Goal: Task Accomplishment & Management: Use online tool/utility

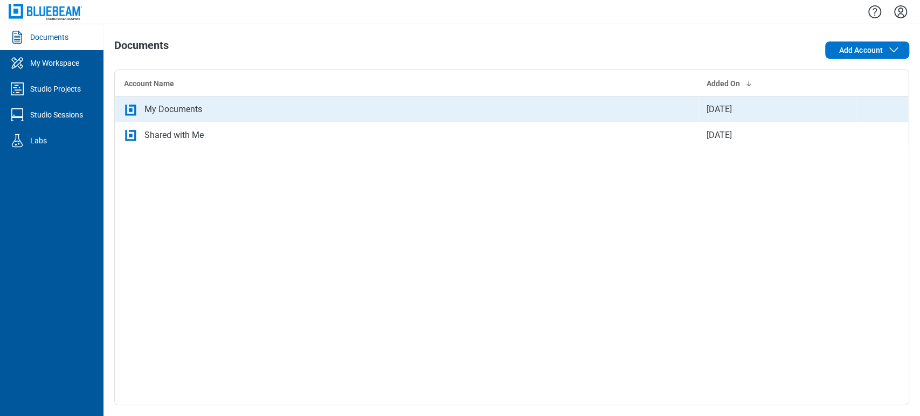
click at [129, 100] on td "My Documents" at bounding box center [406, 110] width 583 height 26
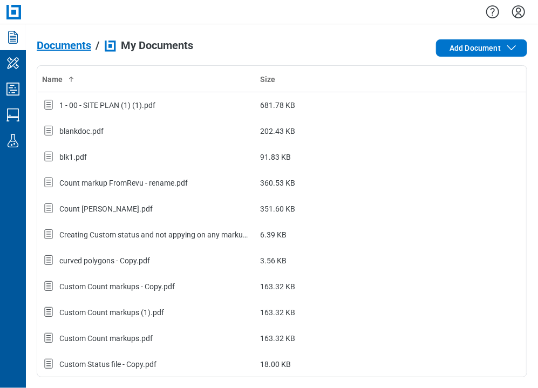
click at [269, 387] on div "Documents / My Documents Add Document Name Size 1 - 00 - SITE PLAN (1) (1).pdf …" at bounding box center [282, 205] width 512 height 363
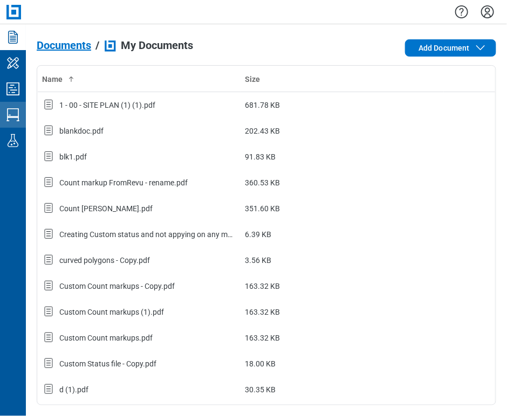
click at [12, 120] on icon "Studio Sessions" at bounding box center [12, 114] width 17 height 17
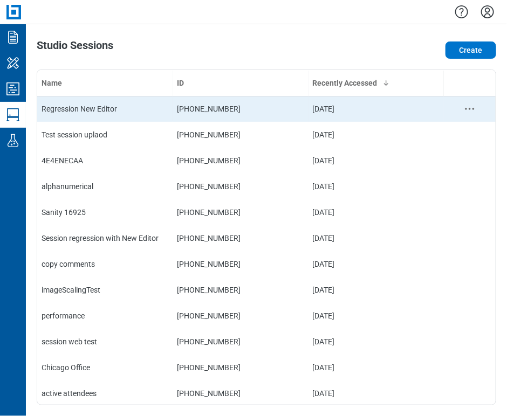
click at [157, 108] on div "Regression New Editor" at bounding box center [105, 109] width 127 height 11
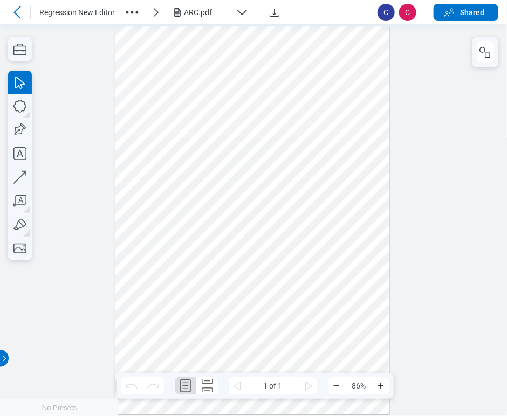
click at [191, 10] on div "ARC.pdf" at bounding box center [207, 12] width 47 height 11
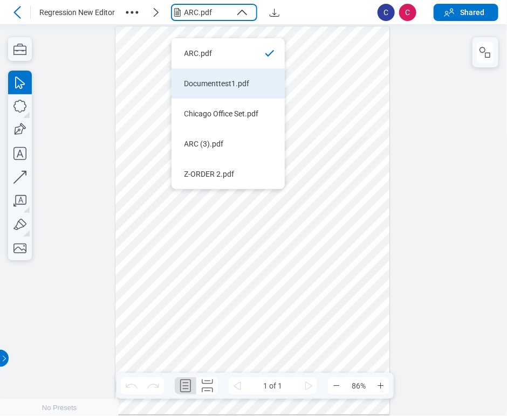
click at [225, 79] on div "Documenttest1.pdf" at bounding box center [221, 83] width 74 height 11
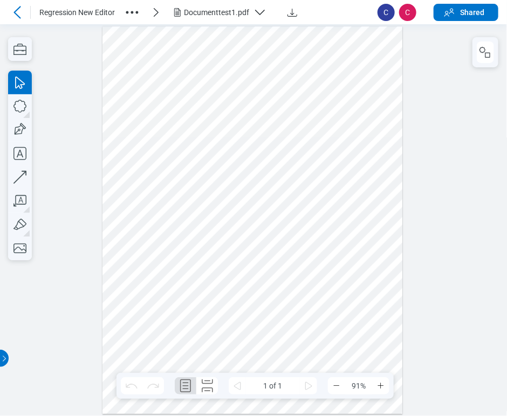
click at [258, 9] on icon "button" at bounding box center [259, 12] width 13 height 13
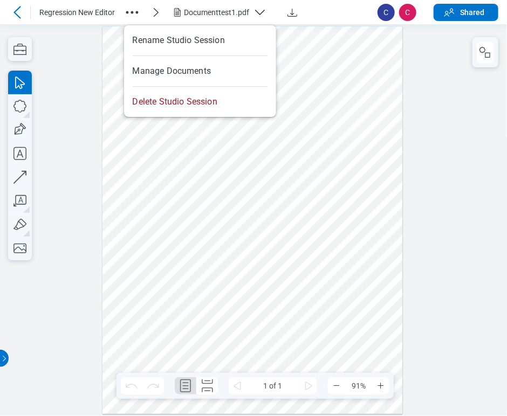
click at [131, 16] on icon "button" at bounding box center [131, 12] width 17 height 17
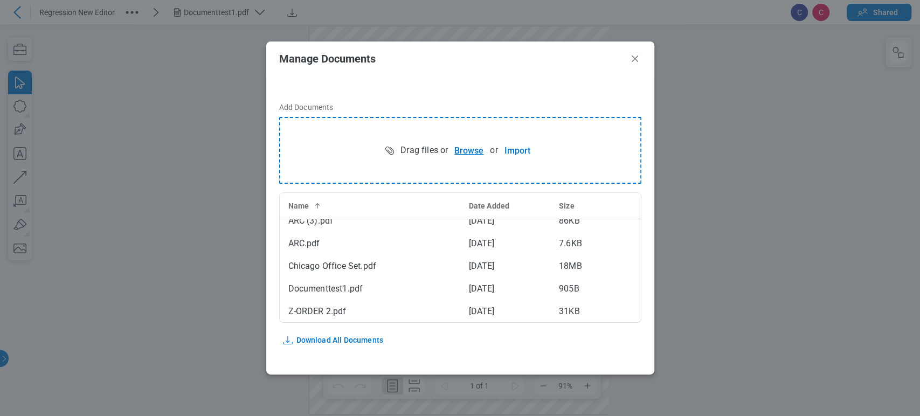
click at [467, 149] on button "Browse" at bounding box center [469, 151] width 42 height 22
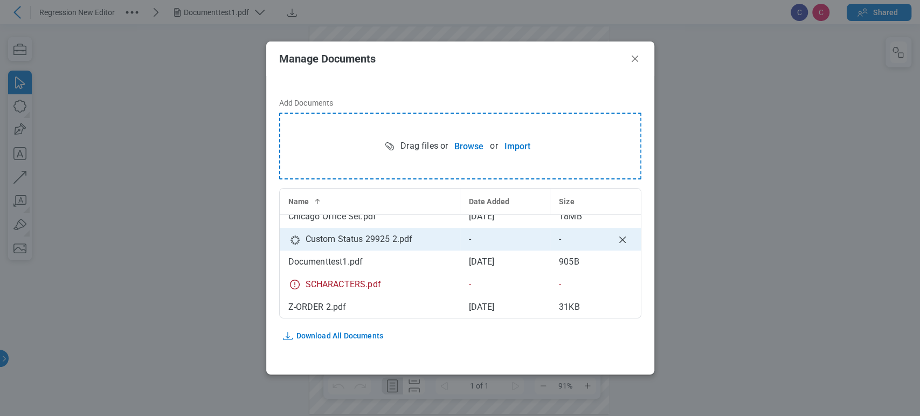
scroll to position [5, 0]
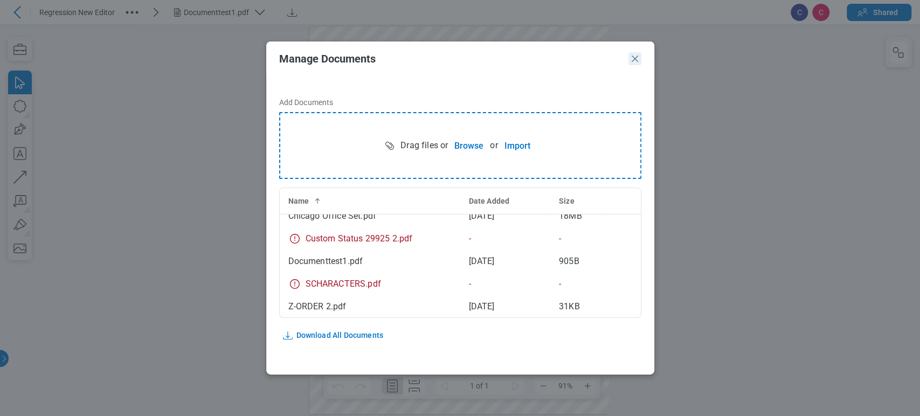
click at [630, 59] on icon "Close" at bounding box center [635, 58] width 13 height 13
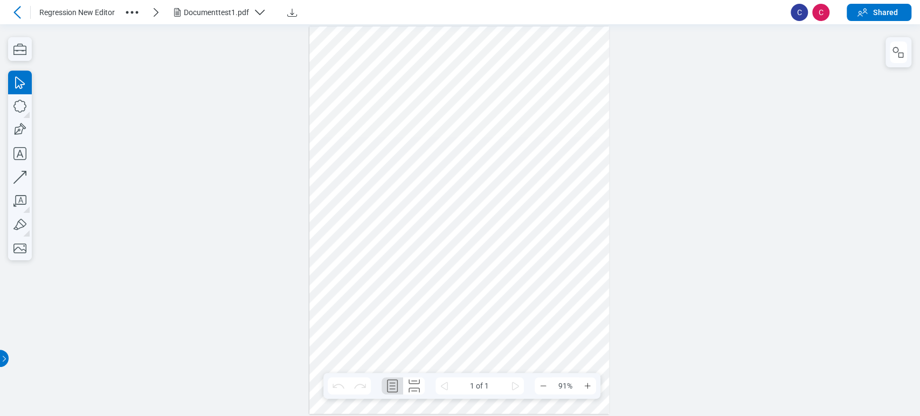
click at [261, 12] on icon "button" at bounding box center [260, 12] width 9 height 4
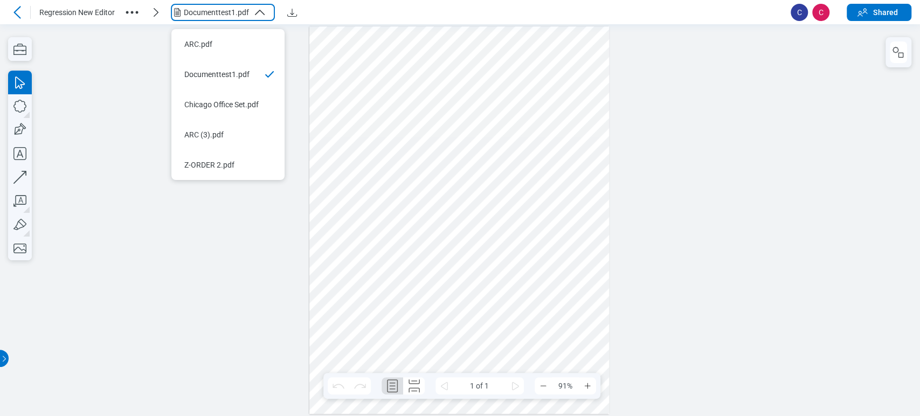
click at [262, 228] on div at bounding box center [460, 220] width 920 height 392
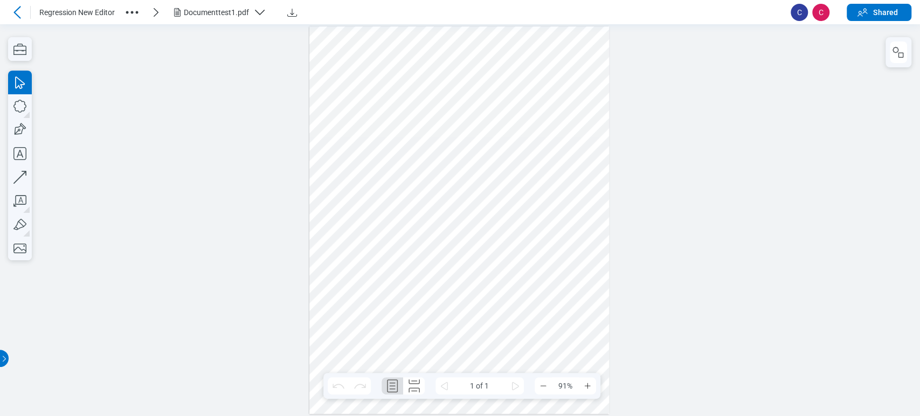
click at [216, 16] on div "Documenttest1.pdf" at bounding box center [216, 12] width 65 height 11
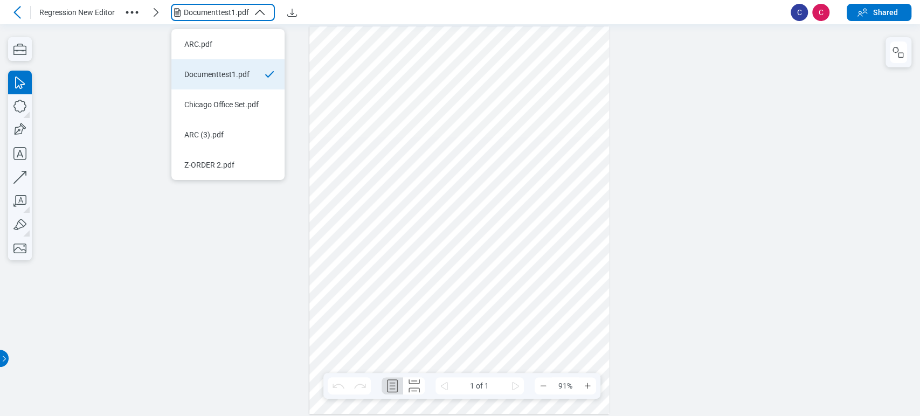
click at [215, 59] on li "Documenttest1.pdf" at bounding box center [227, 74] width 113 height 30
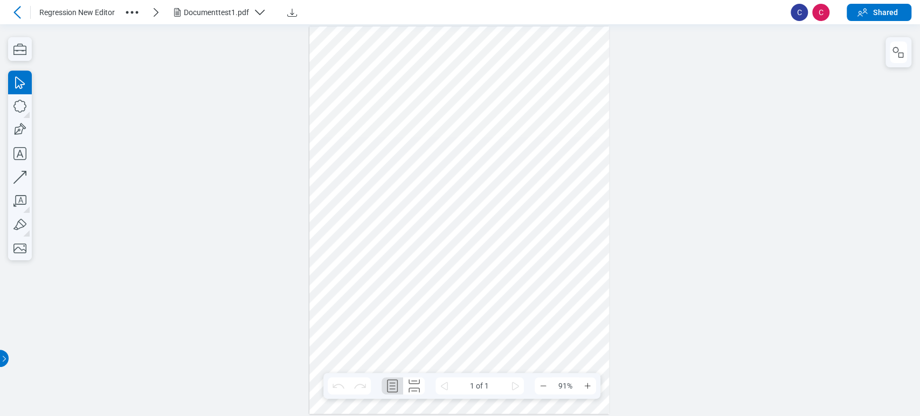
drag, startPoint x: 202, startPoint y: 19, endPoint x: 202, endPoint y: 51, distance: 31.8
click at [202, 18] on button "Documenttest1.pdf" at bounding box center [223, 12] width 104 height 17
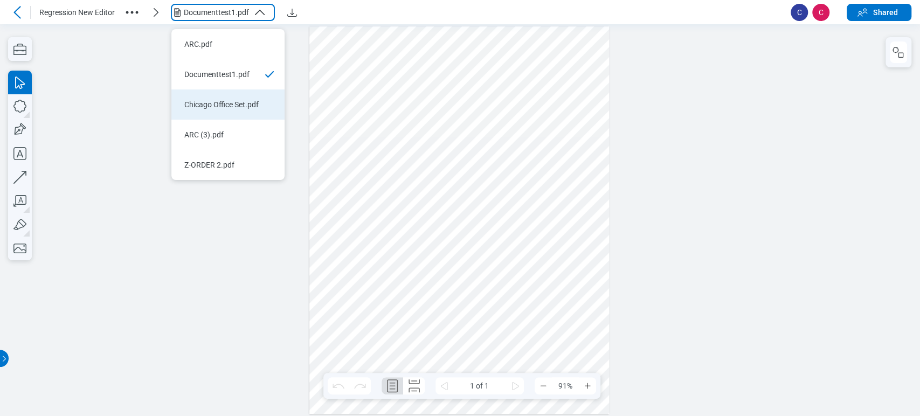
click at [203, 104] on li "Chicago Office Set.pdf" at bounding box center [227, 105] width 113 height 30
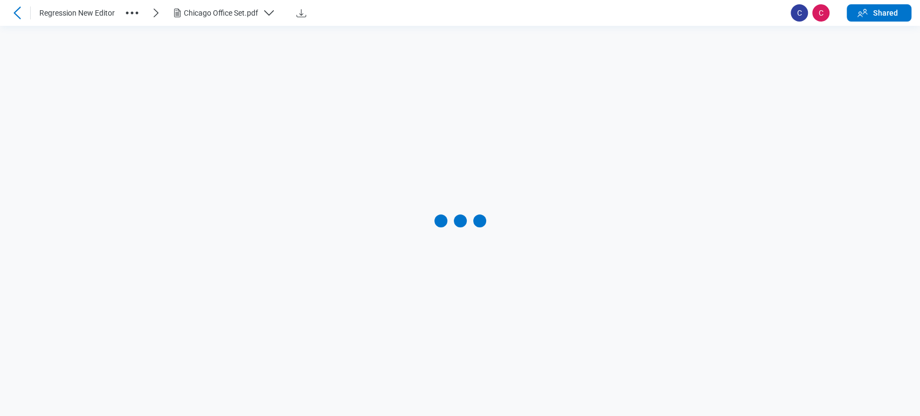
click at [217, 15] on div "Chicago Office Set.pdf" at bounding box center [221, 13] width 74 height 11
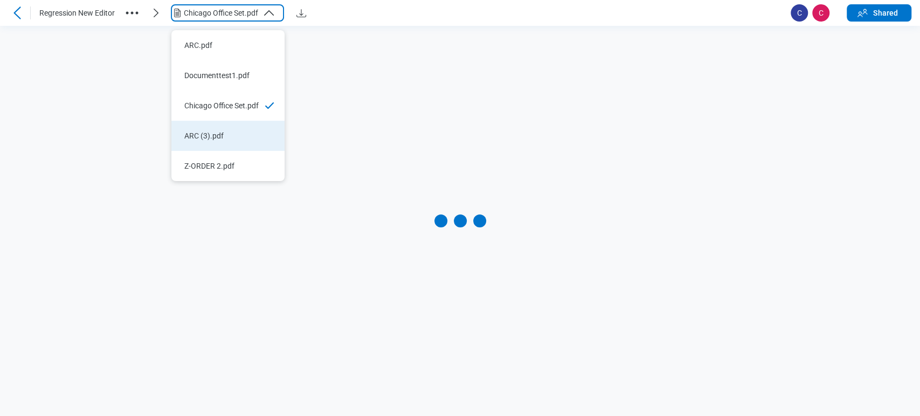
click at [203, 130] on div "ARC (3).pdf" at bounding box center [221, 135] width 74 height 11
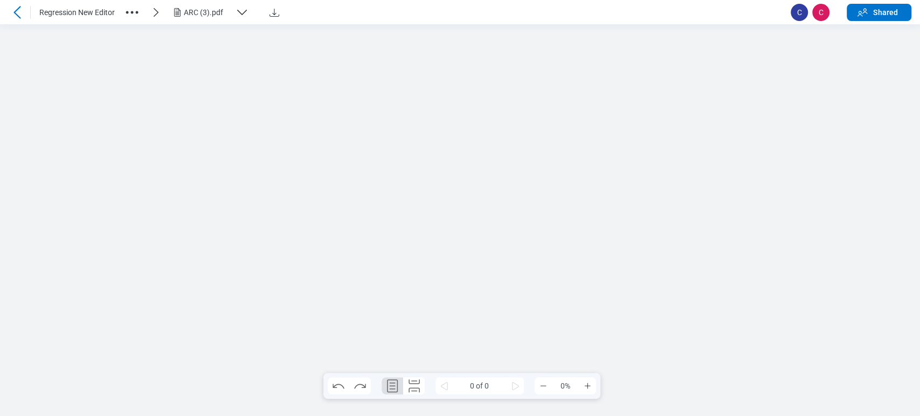
scroll to position [0, 0]
click at [203, 16] on div "ARC (3).pdf" at bounding box center [207, 12] width 47 height 11
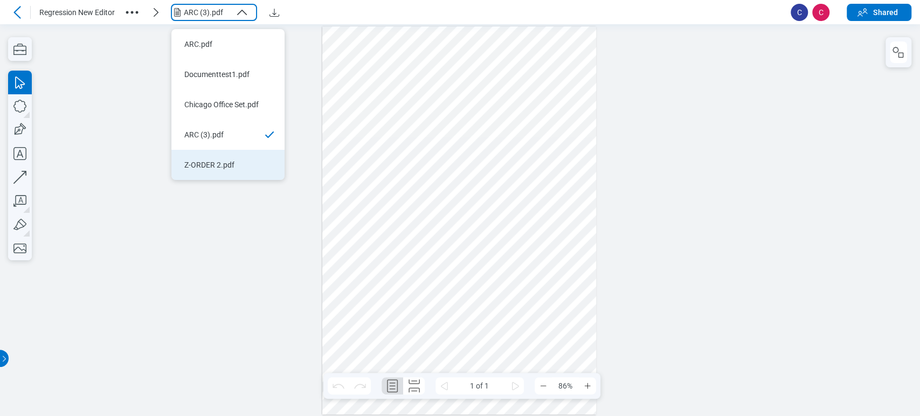
click at [203, 150] on li "Z-ORDER 2.pdf" at bounding box center [227, 165] width 113 height 30
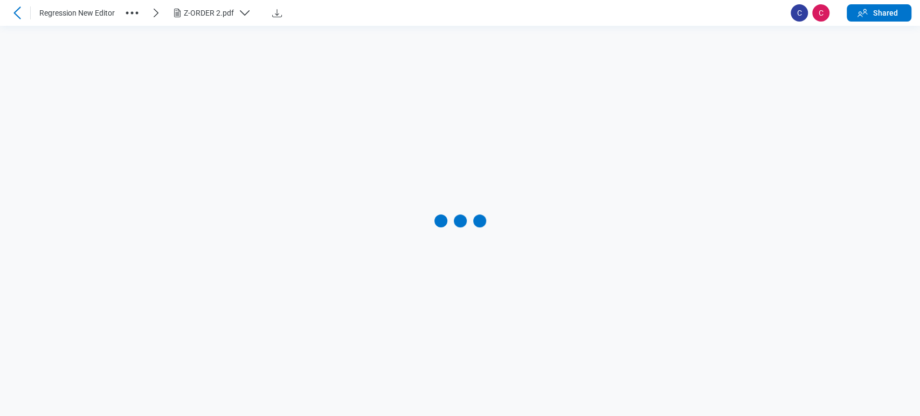
click at [214, 13] on div "Z-ORDER 2.pdf" at bounding box center [209, 13] width 50 height 11
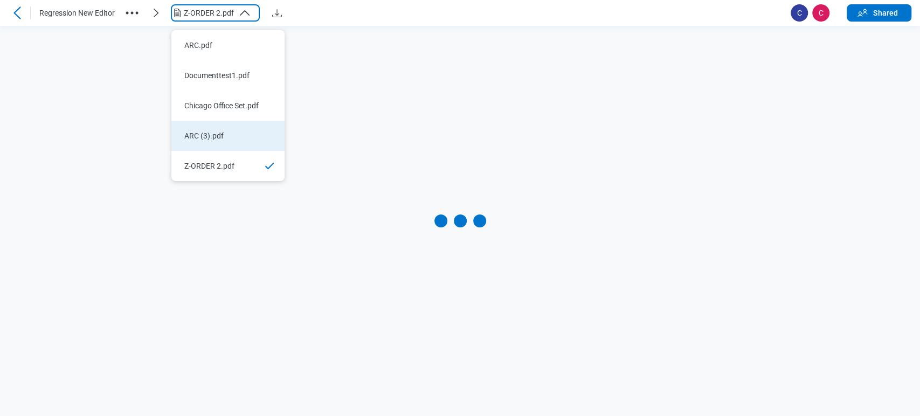
click at [227, 130] on div "ARC (3).pdf" at bounding box center [221, 135] width 74 height 11
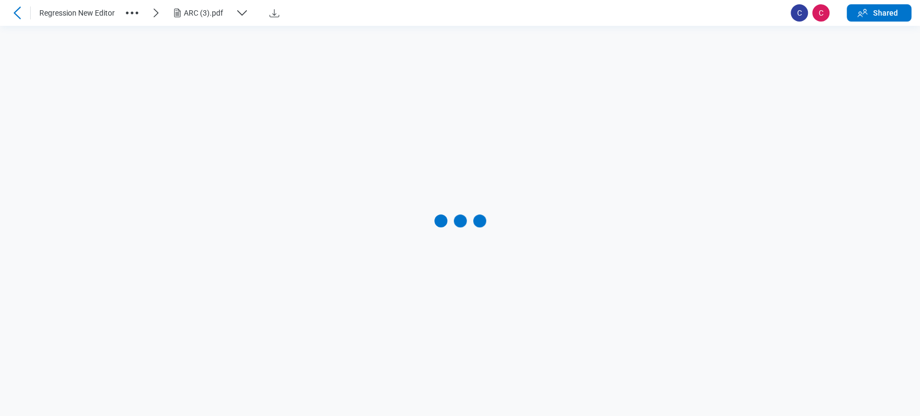
click at [228, 18] on div "ARC (3).pdf" at bounding box center [207, 13] width 47 height 11
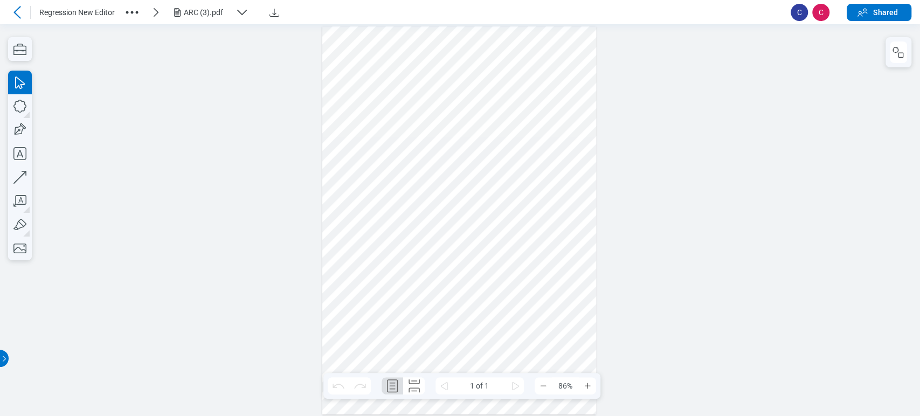
click at [223, 11] on div "ARC (3).pdf" at bounding box center [207, 12] width 47 height 11
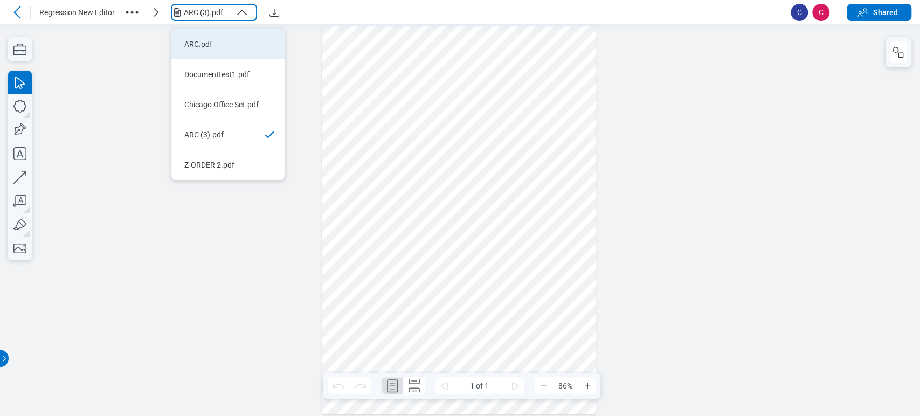
click at [218, 39] on div "ARC.pdf" at bounding box center [221, 44] width 74 height 11
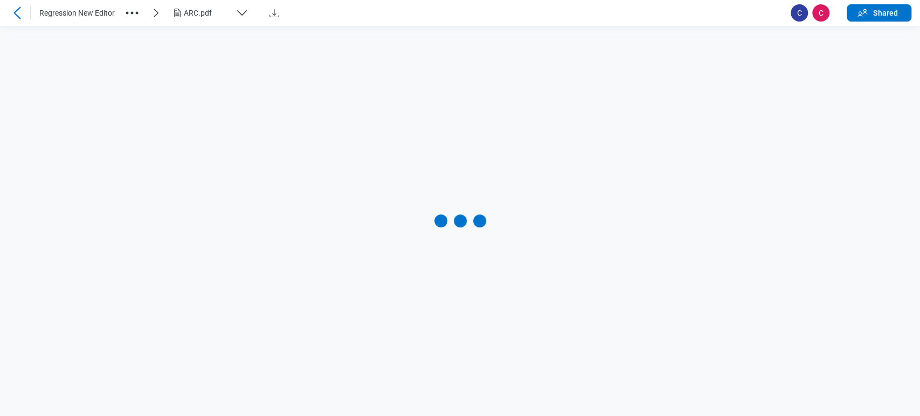
click at [229, 12] on div "ARC.pdf" at bounding box center [207, 13] width 47 height 11
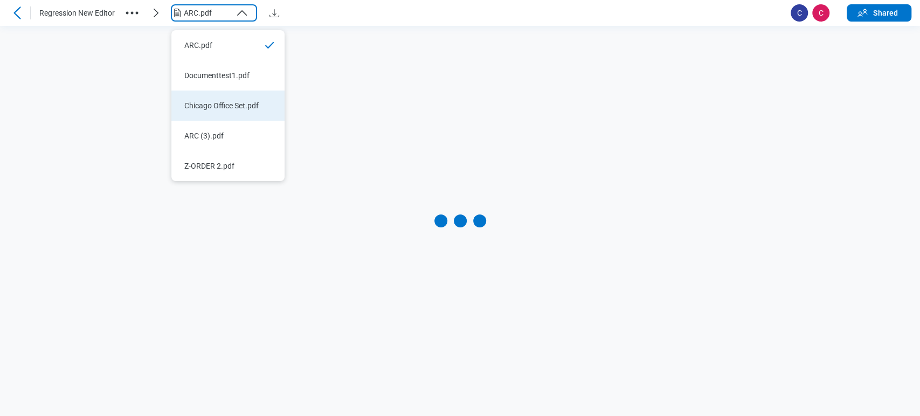
click at [215, 100] on div "Chicago Office Set.pdf" at bounding box center [221, 105] width 74 height 11
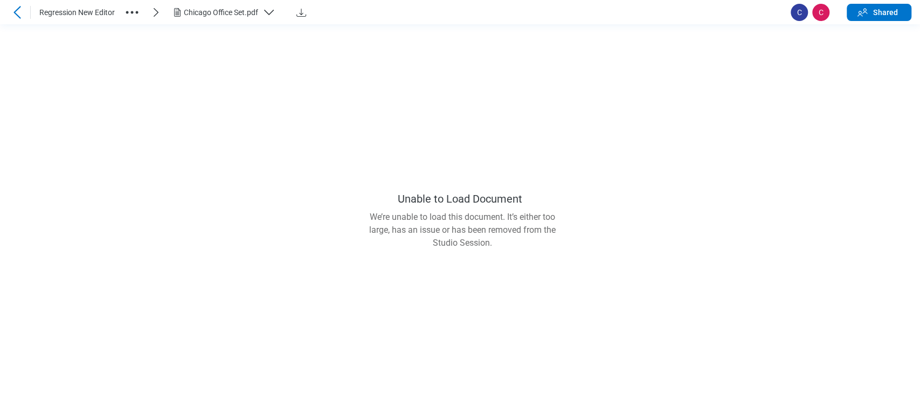
click at [232, 25] on main "Unable to Load Document We’re unable to load this document. It’s either too lar…" at bounding box center [460, 220] width 920 height 392
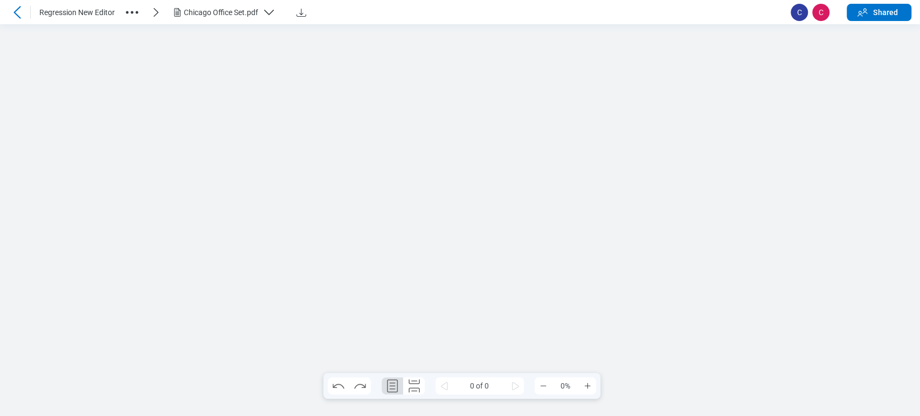
click at [238, 7] on div "Chicago Office Set.pdf" at bounding box center [221, 12] width 74 height 11
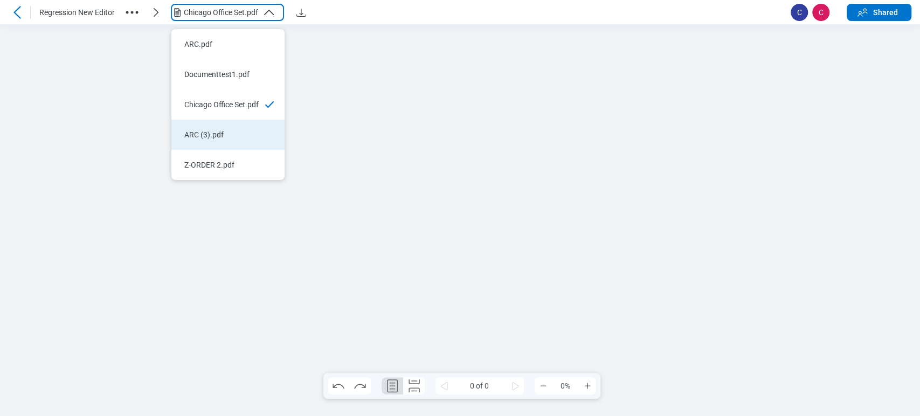
click at [212, 120] on li "ARC (3).pdf" at bounding box center [227, 135] width 113 height 30
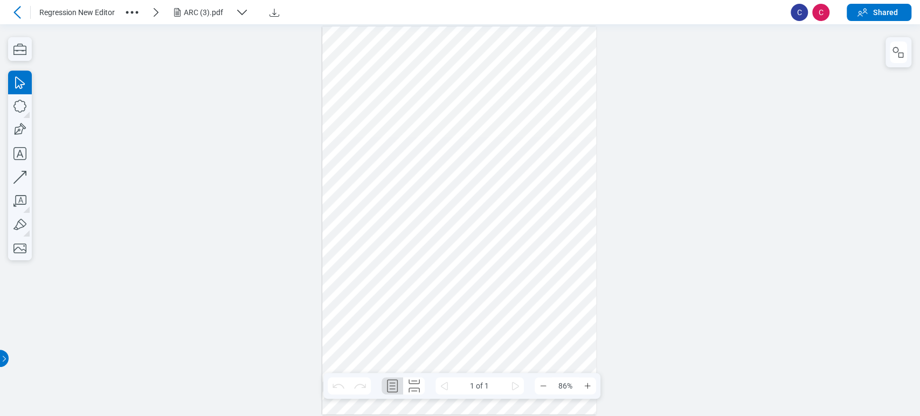
click at [203, 10] on div "ARC (3).pdf" at bounding box center [207, 12] width 47 height 11
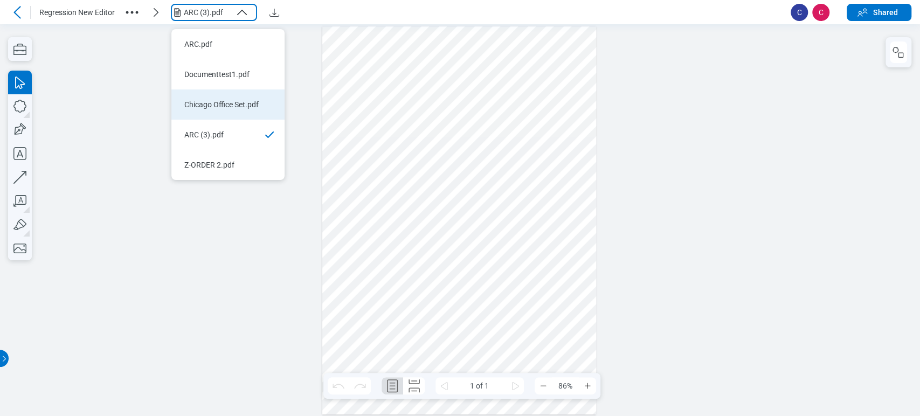
click at [237, 99] on div "Chicago Office Set.pdf" at bounding box center [221, 104] width 74 height 11
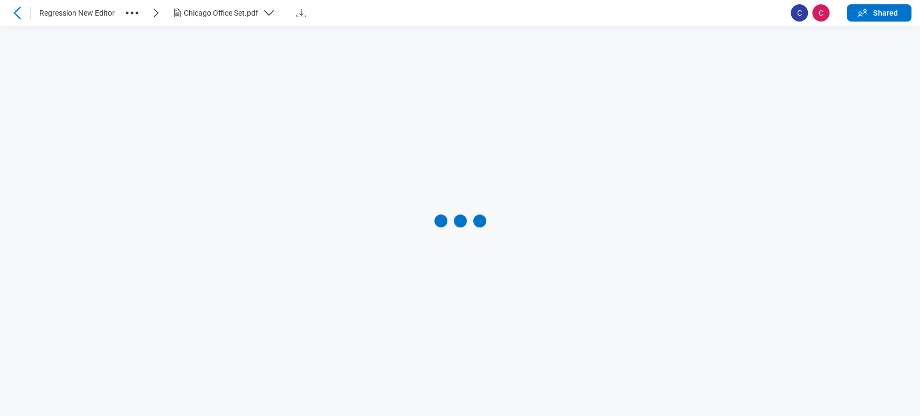
click at [223, 8] on div "Chicago Office Set.pdf" at bounding box center [221, 13] width 74 height 11
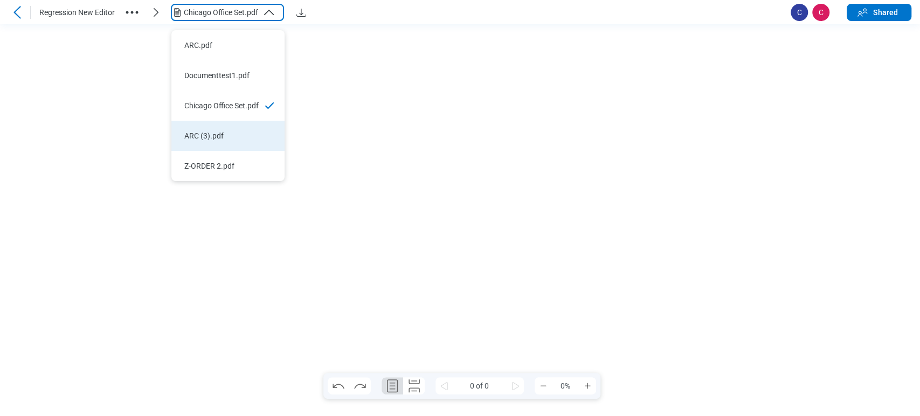
click at [230, 121] on li "ARC (3).pdf" at bounding box center [227, 136] width 113 height 30
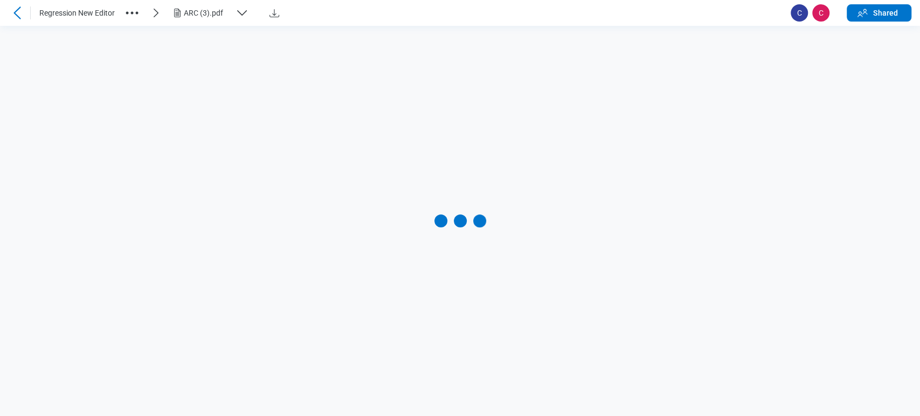
click at [227, 12] on div "ARC (3).pdf" at bounding box center [207, 13] width 47 height 11
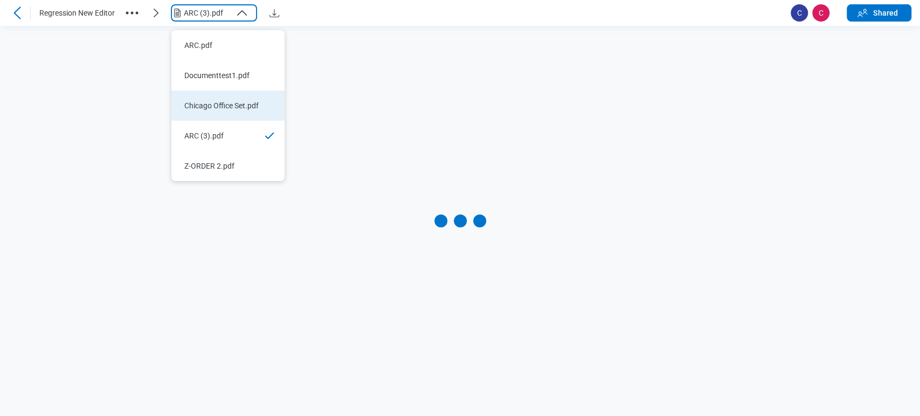
click at [251, 91] on li "Chicago Office Set.pdf" at bounding box center [227, 106] width 113 height 30
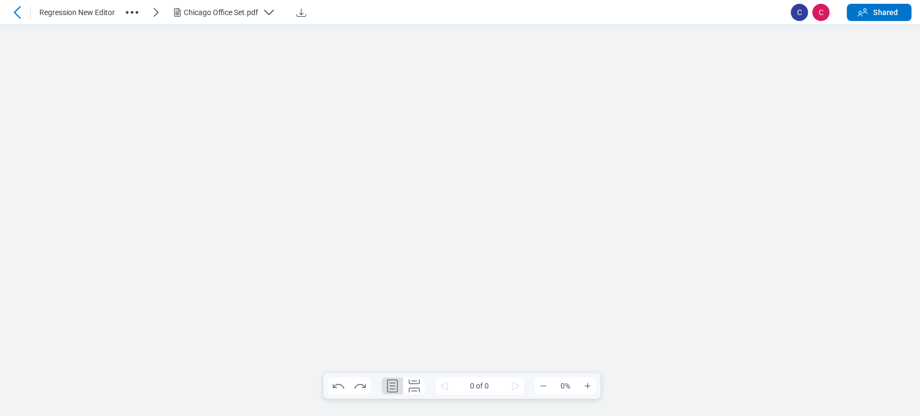
click at [237, 10] on div "Chicago Office Set.pdf" at bounding box center [221, 12] width 74 height 11
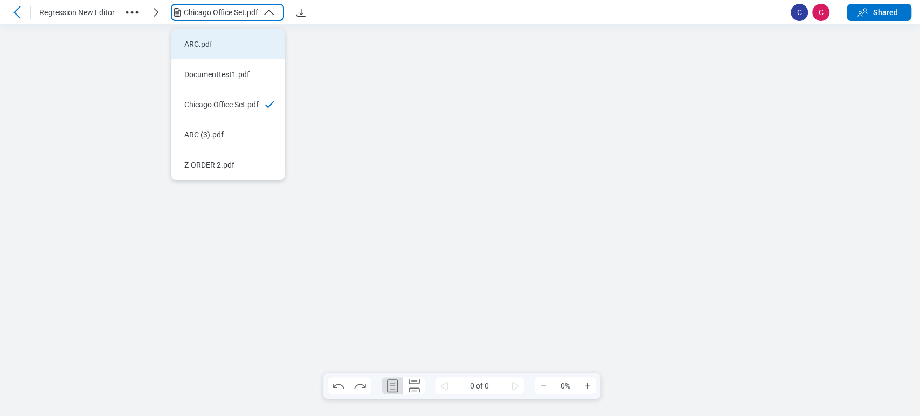
click at [232, 39] on div "ARC.pdf" at bounding box center [221, 44] width 74 height 11
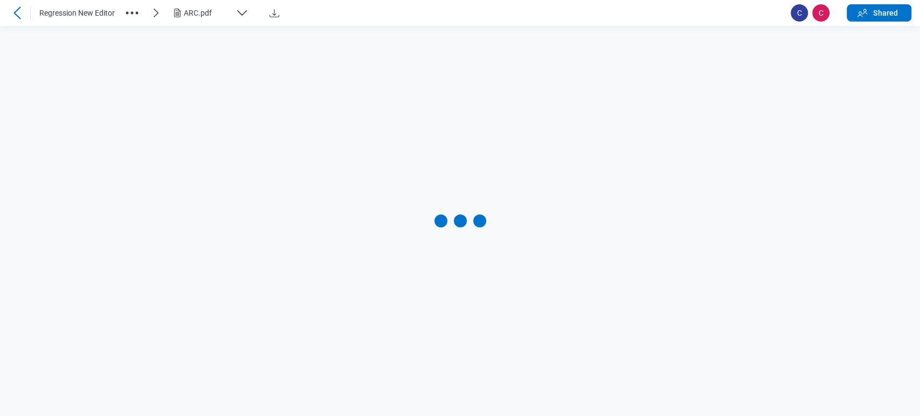
click at [239, 12] on icon "button" at bounding box center [242, 13] width 9 height 4
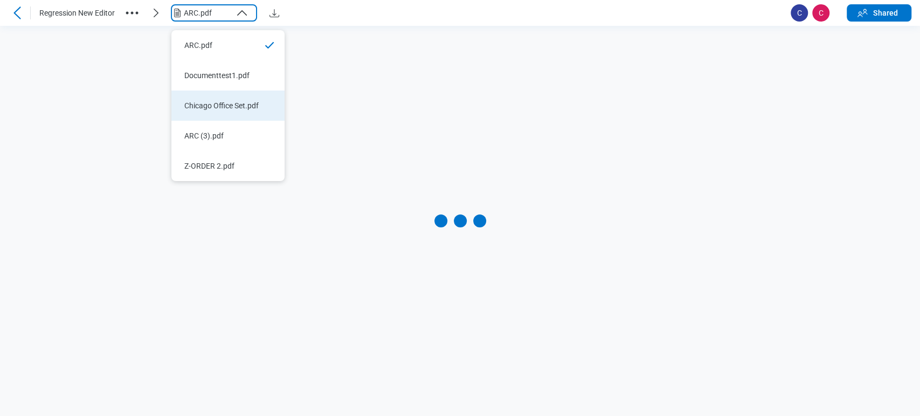
click at [247, 100] on div "Chicago Office Set.pdf" at bounding box center [221, 105] width 74 height 11
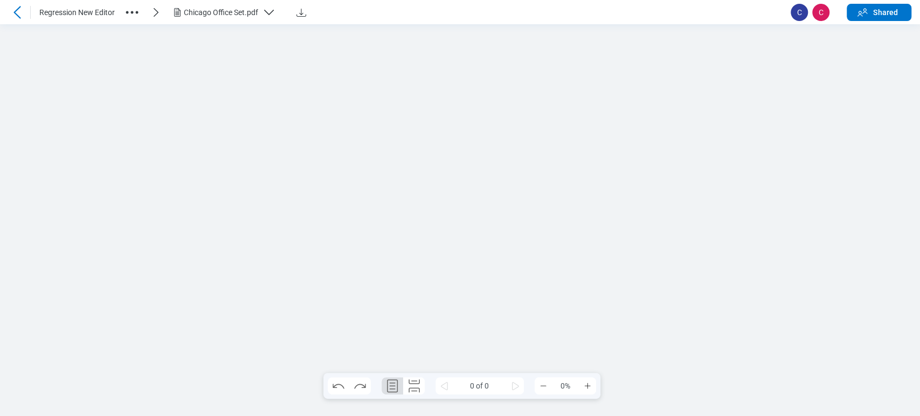
click at [210, 16] on div "Chicago Office Set.pdf" at bounding box center [221, 12] width 74 height 11
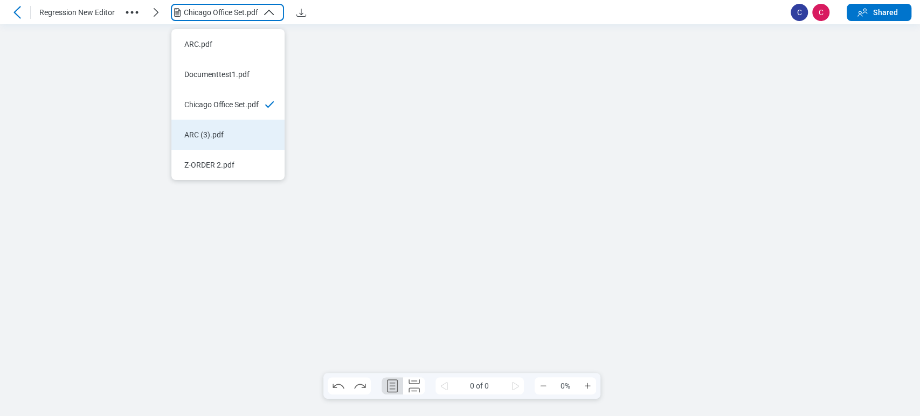
click at [218, 129] on div "ARC (3).pdf" at bounding box center [221, 134] width 74 height 11
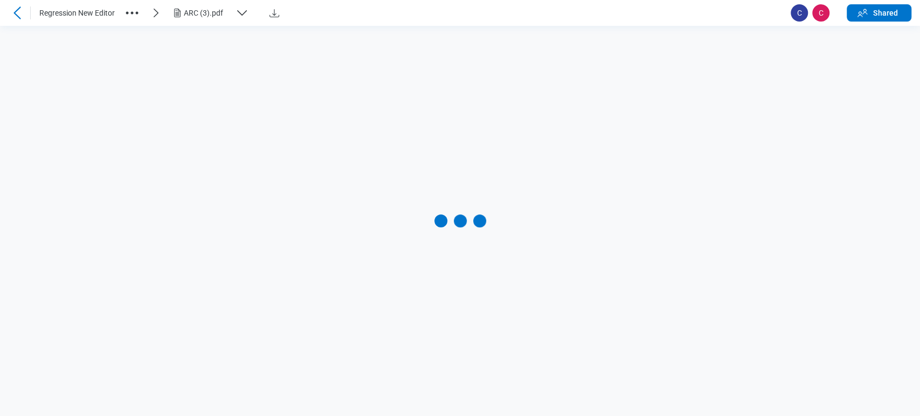
click at [222, 13] on div "ARC (3).pdf" at bounding box center [207, 13] width 47 height 11
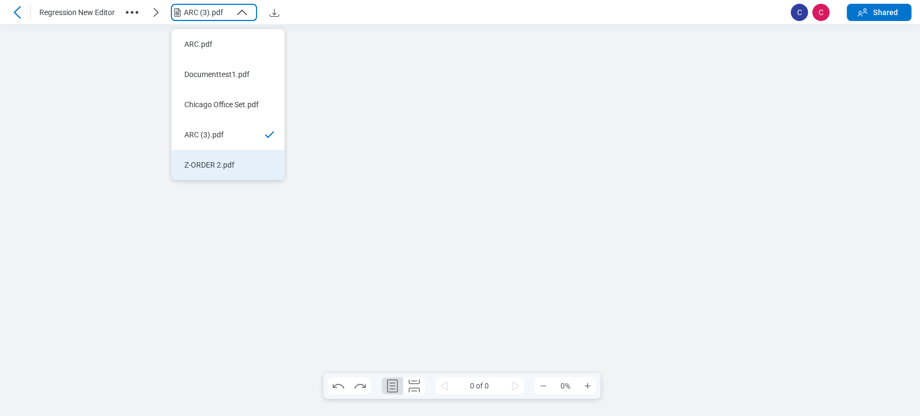
click at [224, 150] on li "Z-ORDER 2.pdf" at bounding box center [227, 165] width 113 height 30
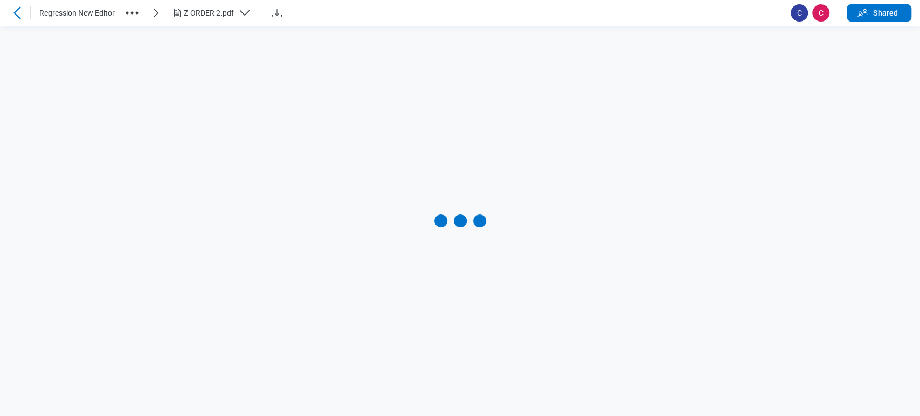
click at [223, 16] on div "Z-ORDER 2.pdf" at bounding box center [209, 13] width 50 height 11
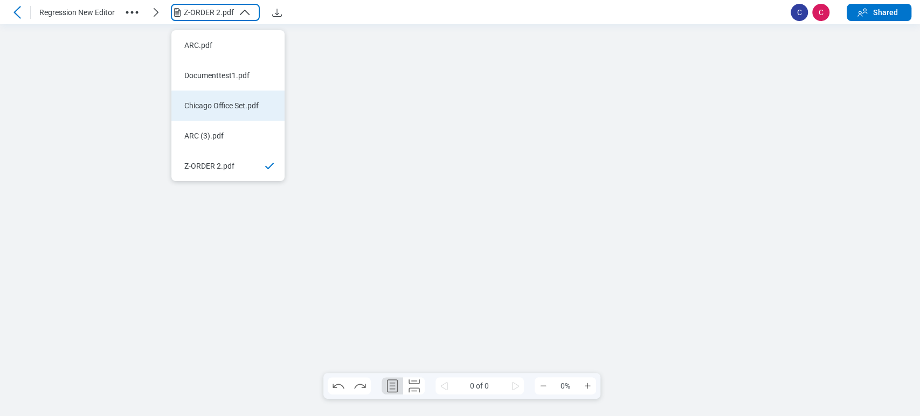
click at [226, 91] on li "Chicago Office Set.pdf" at bounding box center [227, 106] width 113 height 30
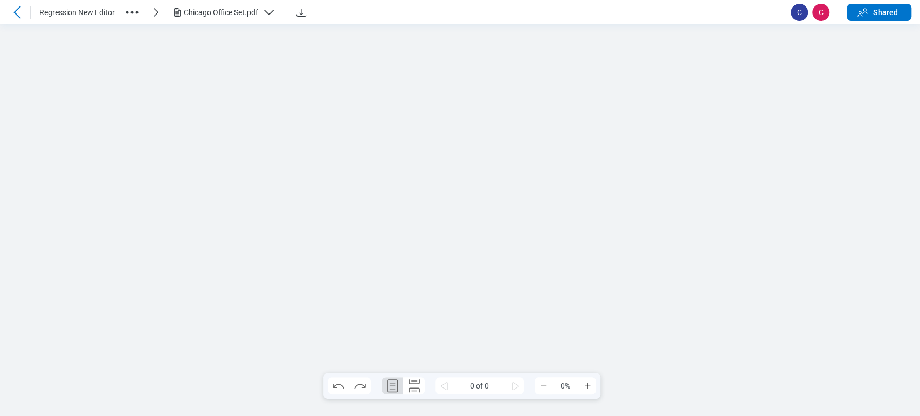
click at [231, 8] on div "Chicago Office Set.pdf" at bounding box center [221, 12] width 74 height 11
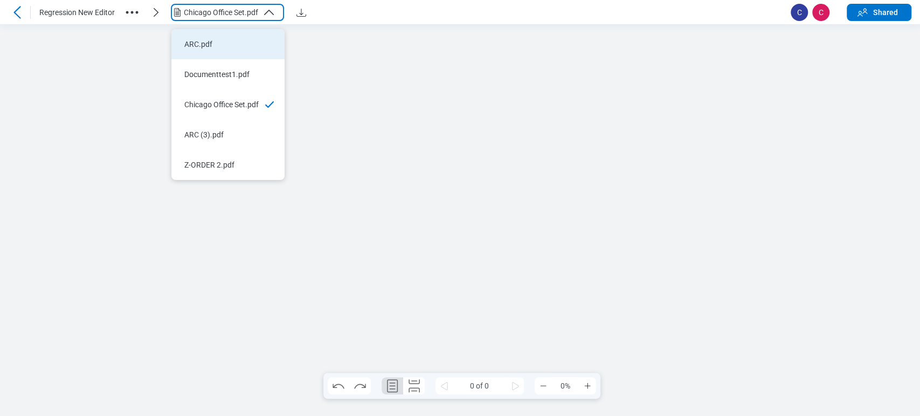
click at [234, 39] on div "ARC.pdf" at bounding box center [221, 44] width 74 height 11
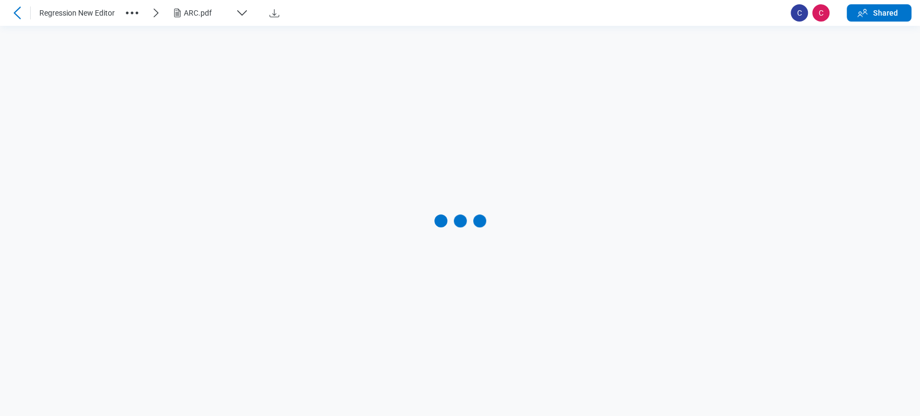
click at [239, 11] on icon "button" at bounding box center [242, 13] width 9 height 4
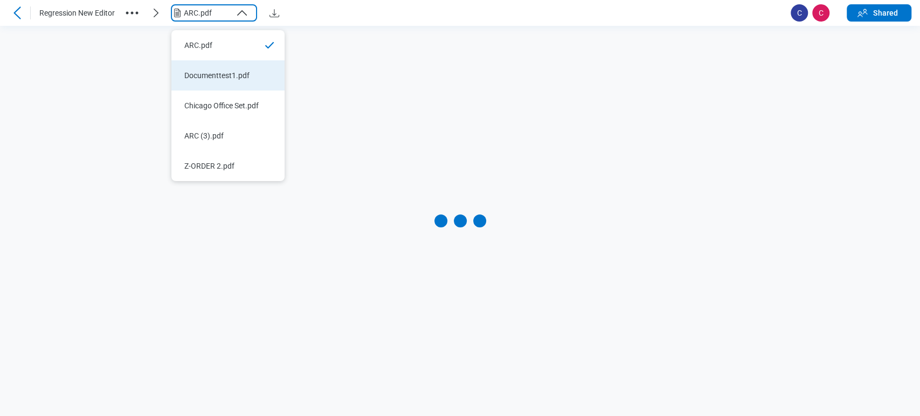
click at [236, 70] on div "Documenttest1.pdf" at bounding box center [221, 75] width 74 height 11
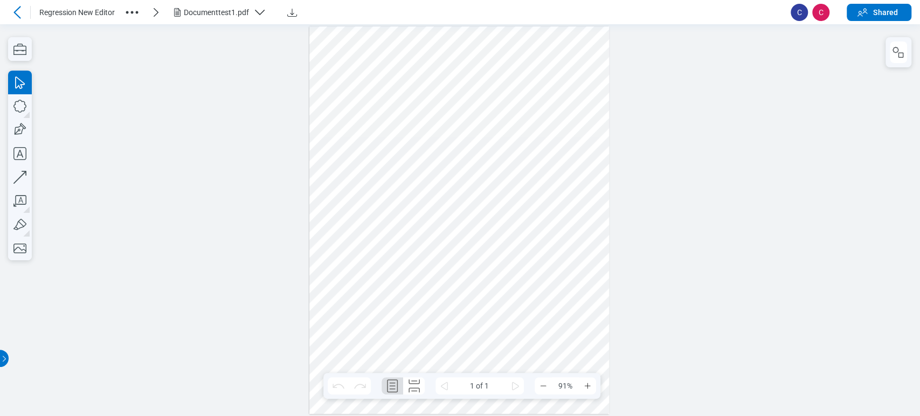
click at [214, 12] on div "Documenttest1.pdf" at bounding box center [216, 12] width 65 height 11
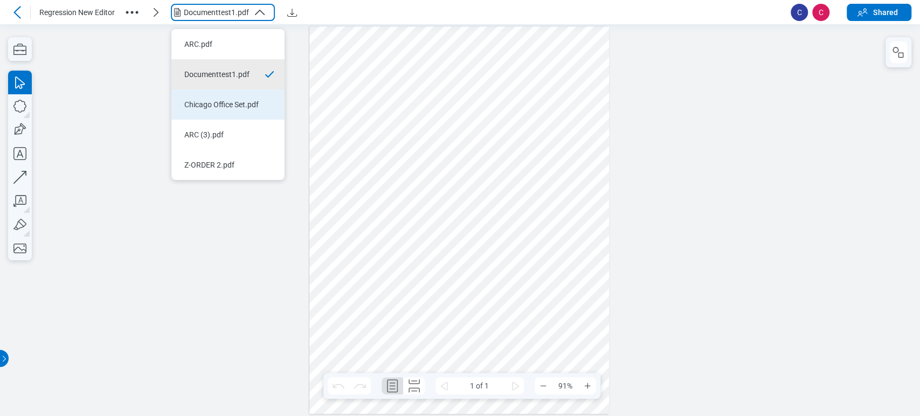
click at [226, 99] on div "Chicago Office Set.pdf" at bounding box center [221, 104] width 74 height 11
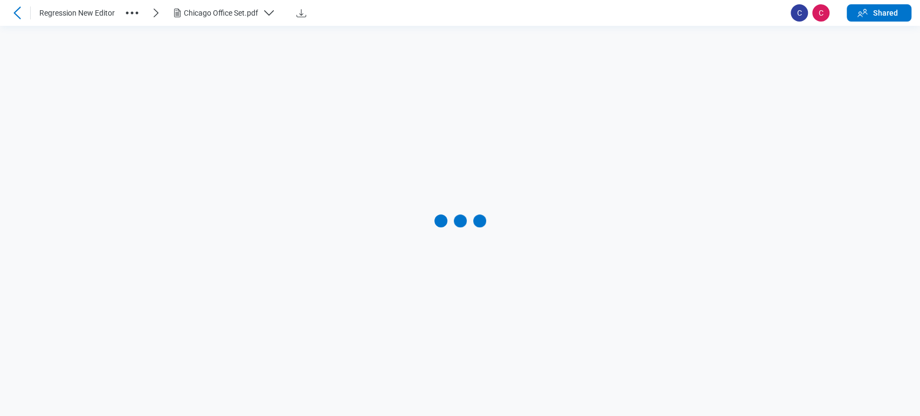
click at [230, 8] on div "Chicago Office Set.pdf" at bounding box center [221, 13] width 74 height 11
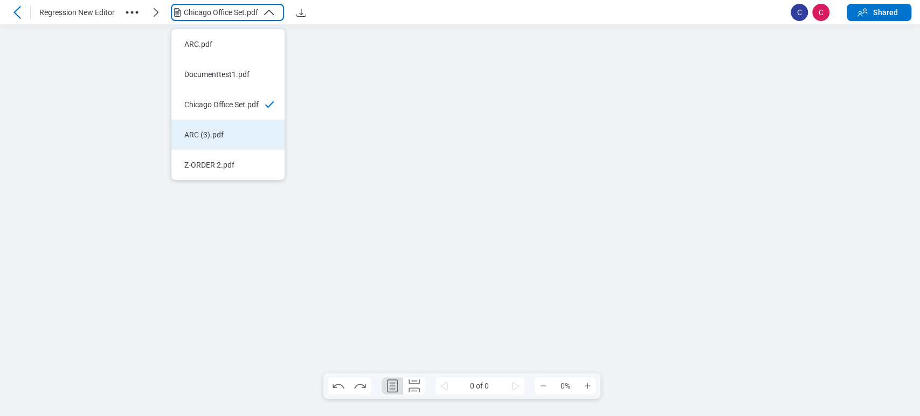
click at [228, 129] on div "ARC (3).pdf" at bounding box center [221, 134] width 74 height 11
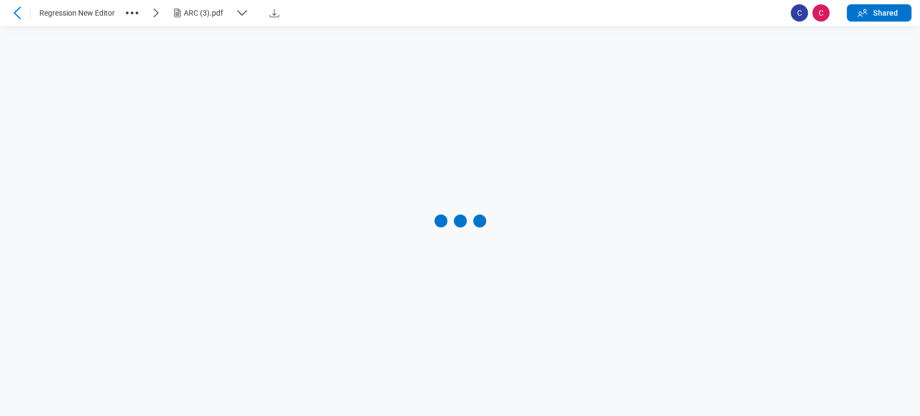
click at [220, 13] on div "ARC (3).pdf" at bounding box center [207, 13] width 47 height 11
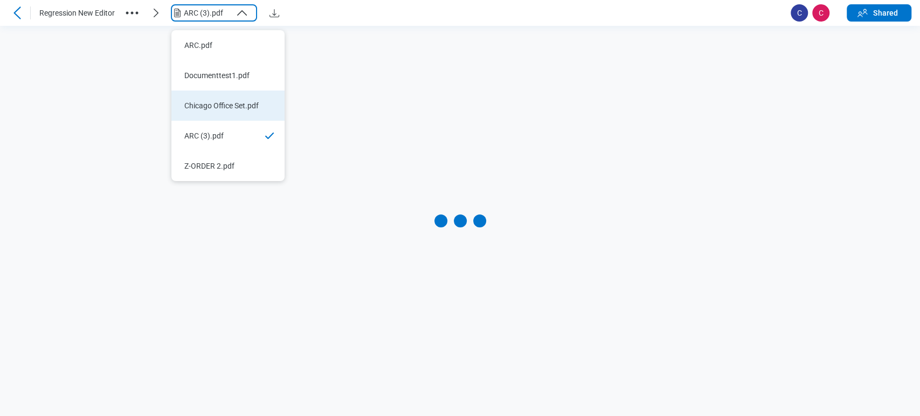
click at [241, 100] on div "Chicago Office Set.pdf" at bounding box center [221, 105] width 74 height 11
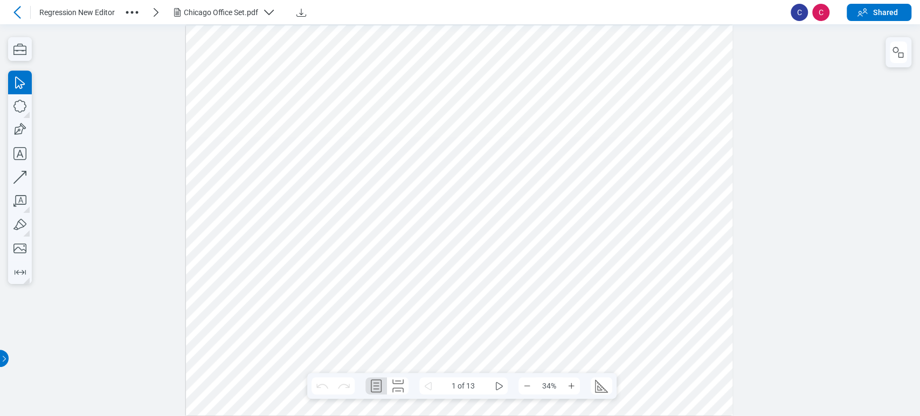
click at [211, 8] on div "Chicago Office Set.pdf" at bounding box center [221, 12] width 74 height 11
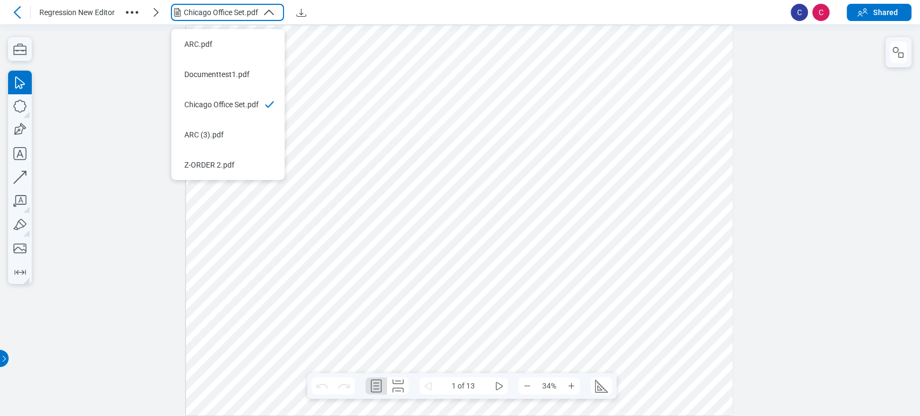
click at [132, 6] on icon "button" at bounding box center [131, 12] width 17 height 17
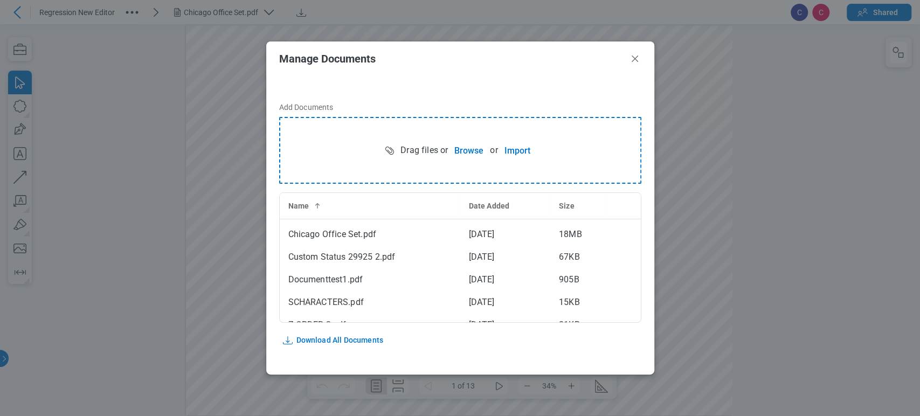
scroll to position [54, 0]
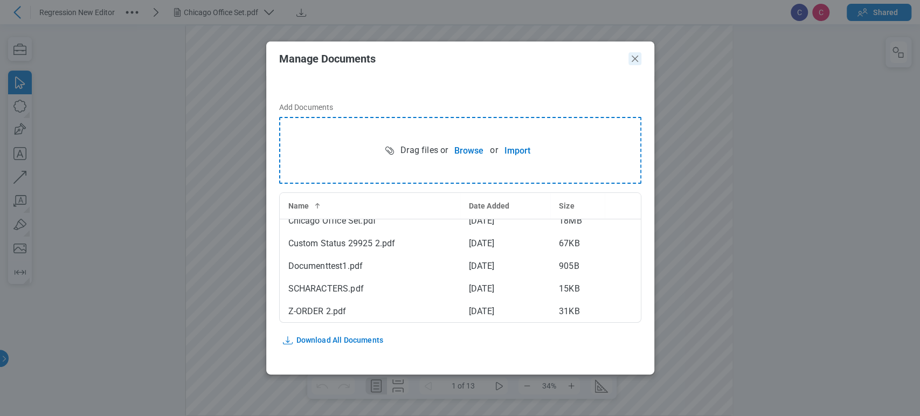
click at [636, 59] on icon "Close" at bounding box center [635, 58] width 13 height 13
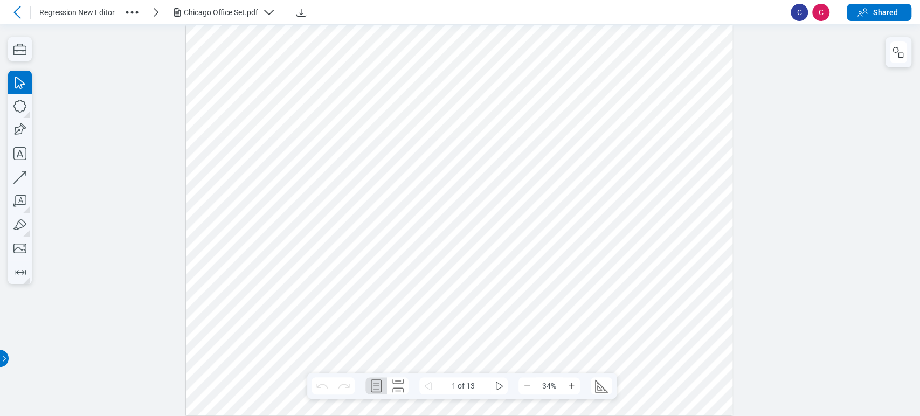
click at [190, 8] on div "Chicago Office Set.pdf" at bounding box center [221, 12] width 74 height 11
click at [316, 81] on div at bounding box center [459, 220] width 547 height 390
click at [210, 11] on div "Chicago Office Set.pdf" at bounding box center [221, 12] width 74 height 11
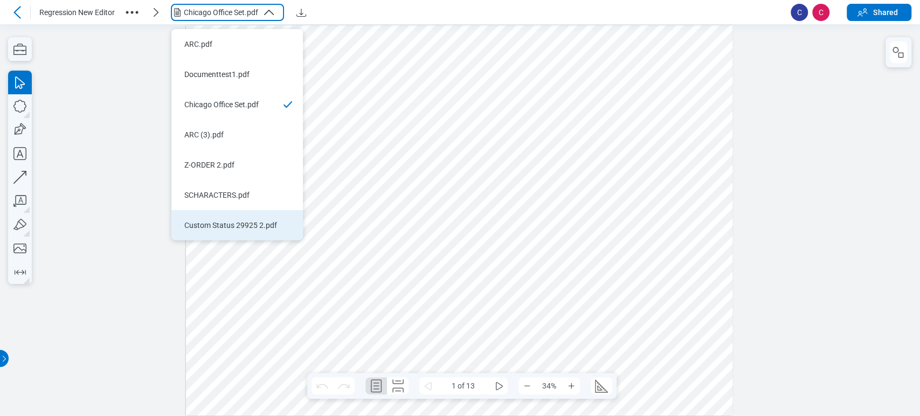
click at [238, 220] on div "Custom Status 29925 2.pdf" at bounding box center [230, 225] width 93 height 11
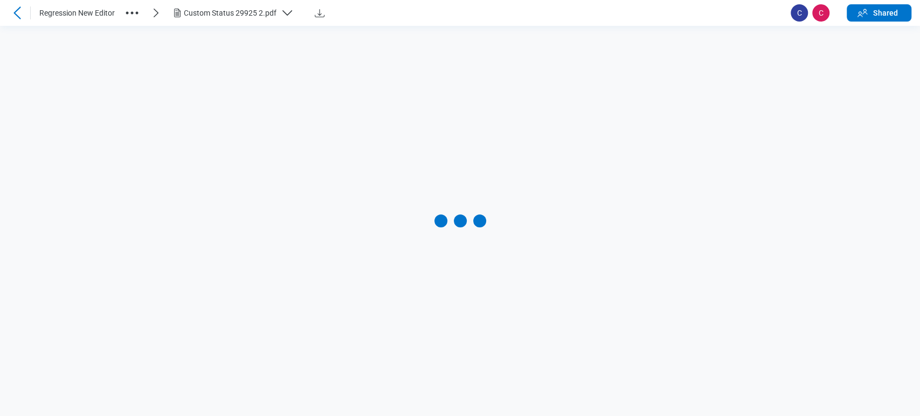
click at [237, 20] on button "Custom Status 29925 2.pdf" at bounding box center [237, 12] width 132 height 17
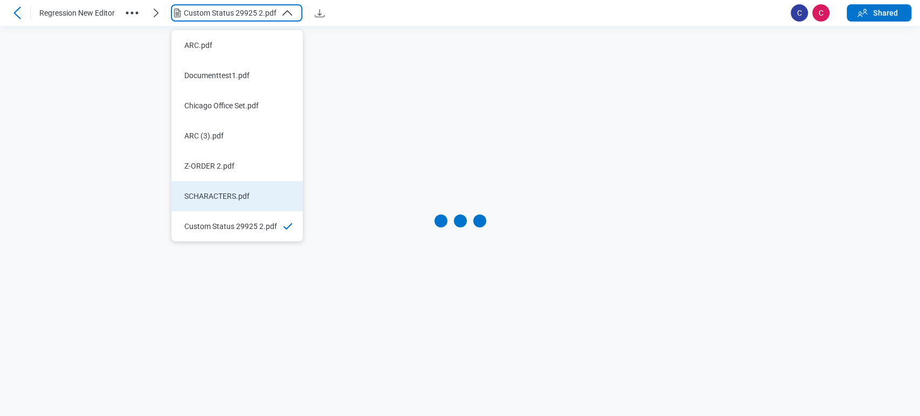
click at [238, 191] on div "SCHARACTERS.pdf" at bounding box center [230, 196] width 93 height 11
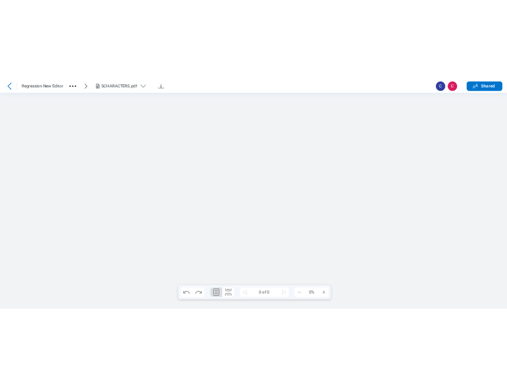
scroll to position [0, 0]
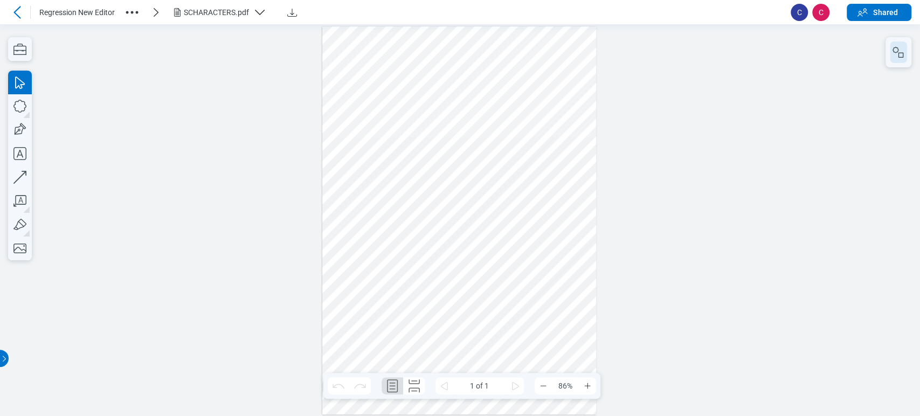
click at [903, 42] on button "button" at bounding box center [898, 53] width 17 height 22
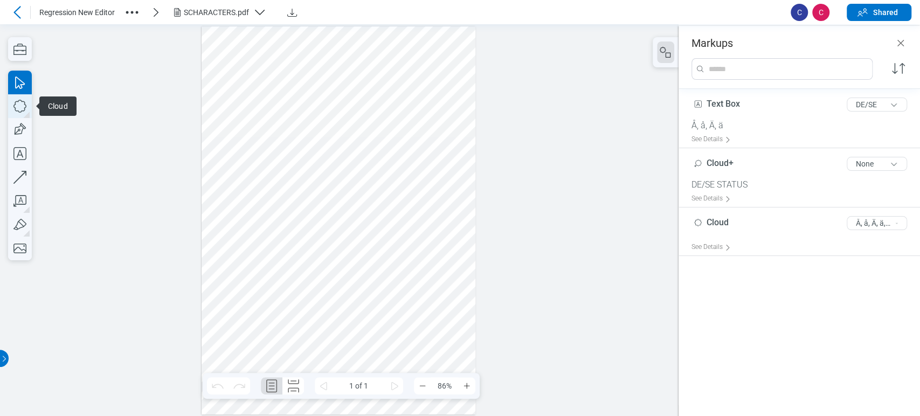
click at [17, 98] on icon "button" at bounding box center [20, 106] width 24 height 24
drag, startPoint x: 226, startPoint y: 162, endPoint x: 305, endPoint y: 221, distance: 97.8
click at [305, 221] on div at bounding box center [339, 220] width 274 height 388
click at [20, 129] on icon "button" at bounding box center [19, 130] width 16 height 16
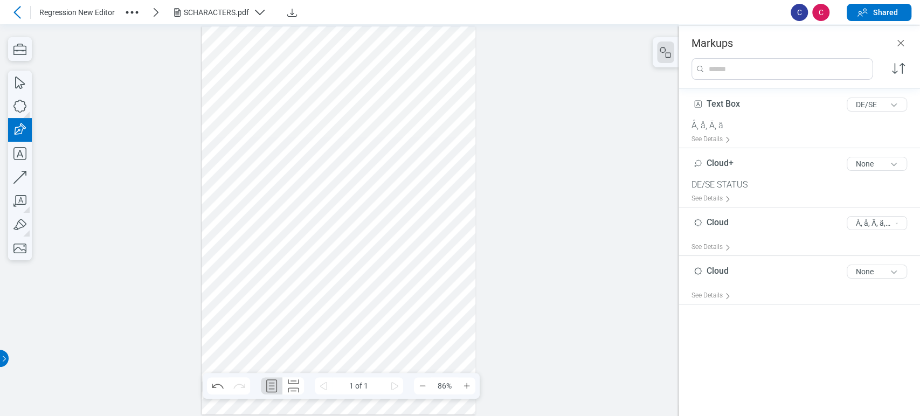
drag, startPoint x: 270, startPoint y: 192, endPoint x: 364, endPoint y: 254, distance: 112.5
click at [364, 254] on div at bounding box center [339, 220] width 274 height 388
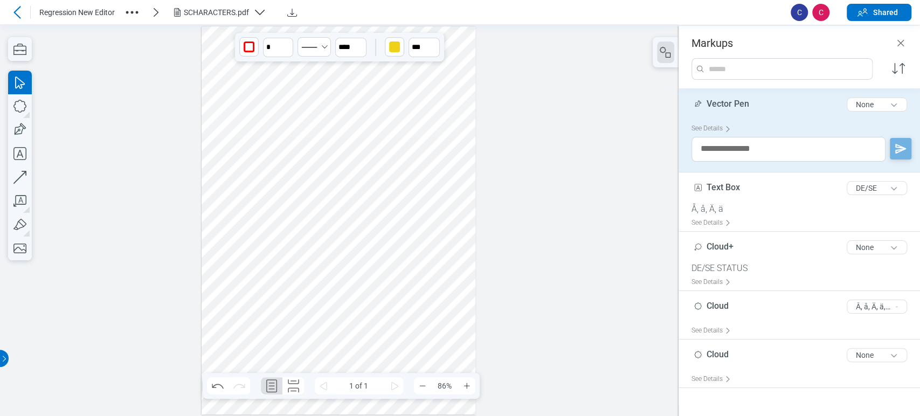
drag, startPoint x: 335, startPoint y: 226, endPoint x: 397, endPoint y: 181, distance: 76.8
click at [397, 181] on div at bounding box center [339, 220] width 274 height 388
click at [883, 105] on button "None" at bounding box center [877, 105] width 60 height 14
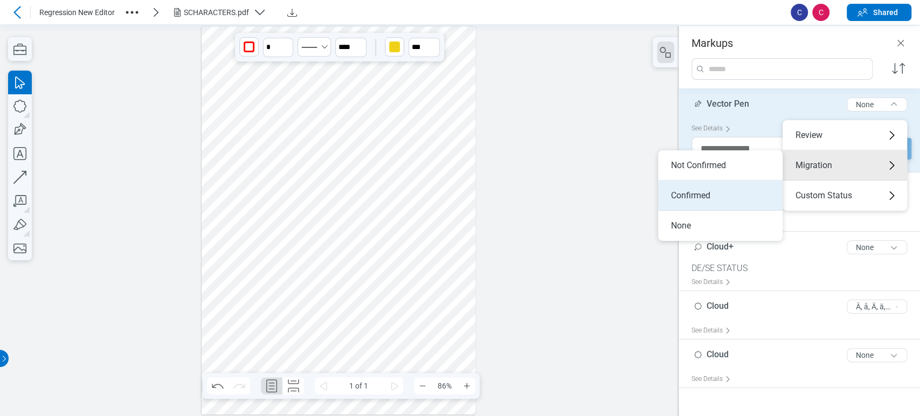
click at [716, 197] on li "Confirmed" at bounding box center [720, 196] width 125 height 30
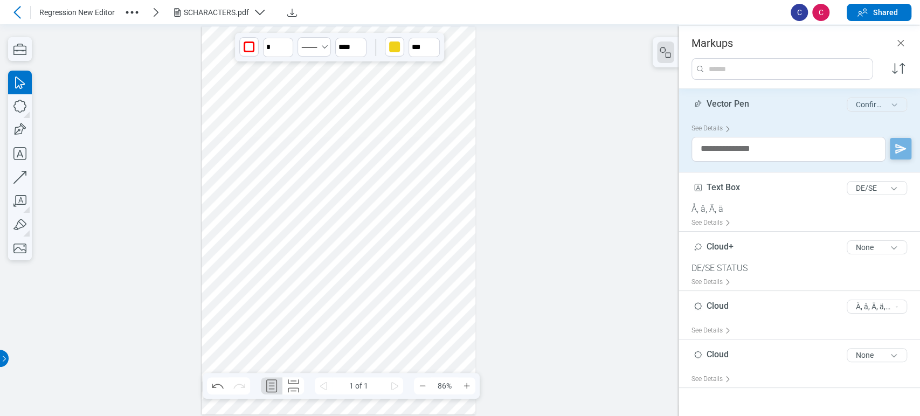
click at [873, 101] on button "Confirmed" at bounding box center [877, 105] width 60 height 14
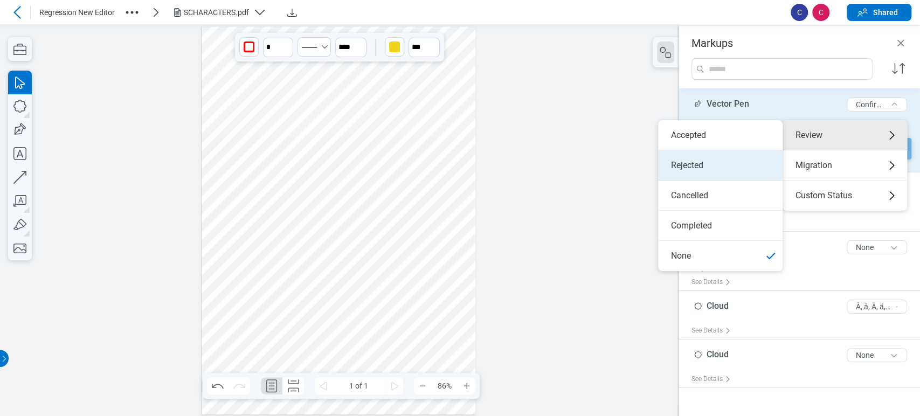
click at [722, 162] on li "Rejected" at bounding box center [720, 165] width 125 height 30
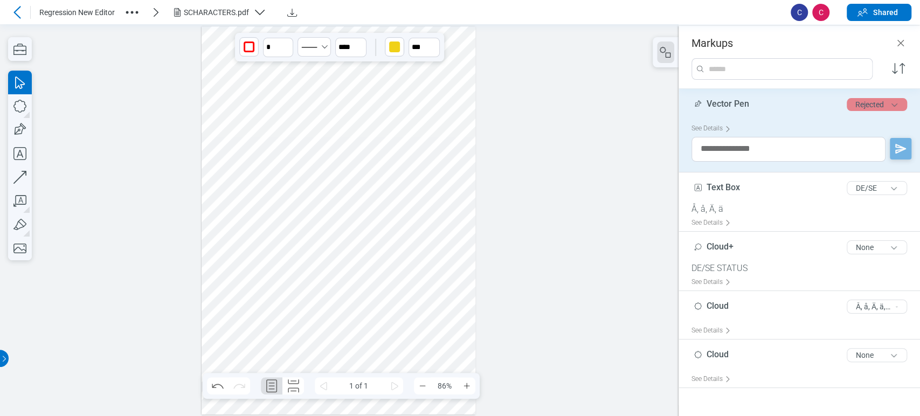
click at [867, 100] on button "Rejected" at bounding box center [877, 104] width 60 height 13
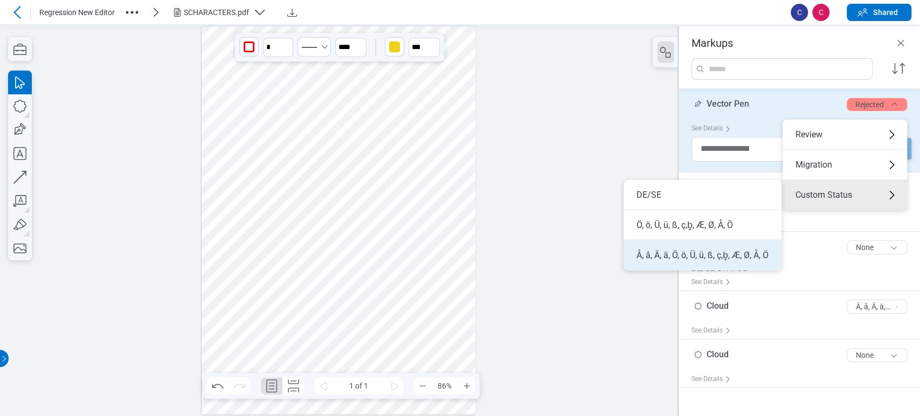
click at [724, 248] on li "Å, å, Ä, ä, Ö, ö, Ü, ü, ß, ç,b̥, Æ, Ø, Å, Ö" at bounding box center [703, 255] width 158 height 30
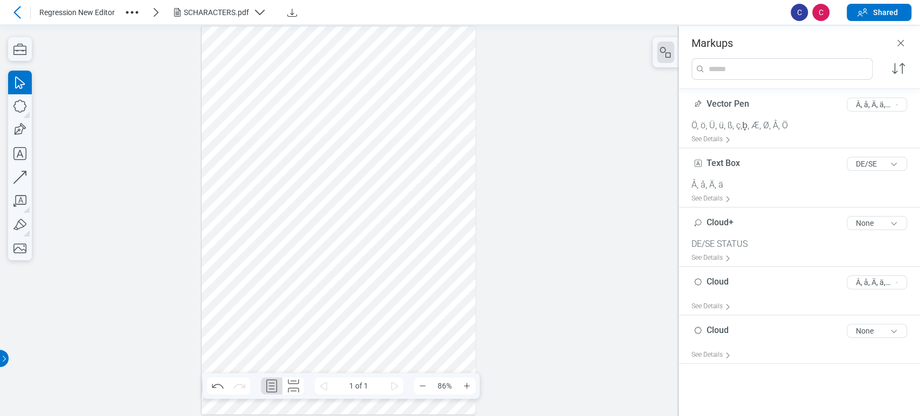
click at [472, 169] on div at bounding box center [339, 220] width 274 height 388
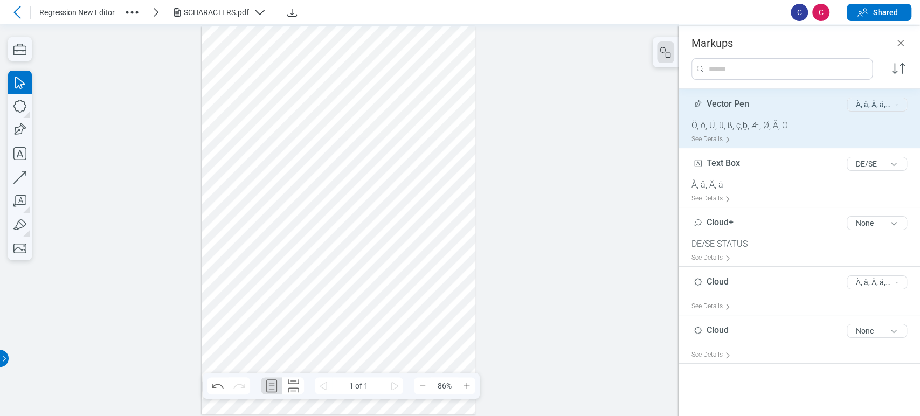
click at [893, 104] on button "Å, å, Ä, ä, Ö, ö, Ü, ü, ß, ç,b̥, Æ, Ø, Å, Ö" at bounding box center [877, 105] width 60 height 14
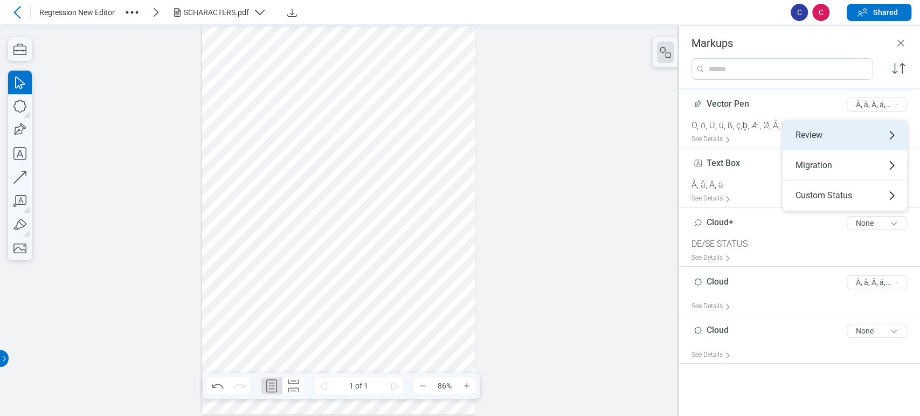
click at [882, 128] on div "Review" at bounding box center [845, 135] width 125 height 30
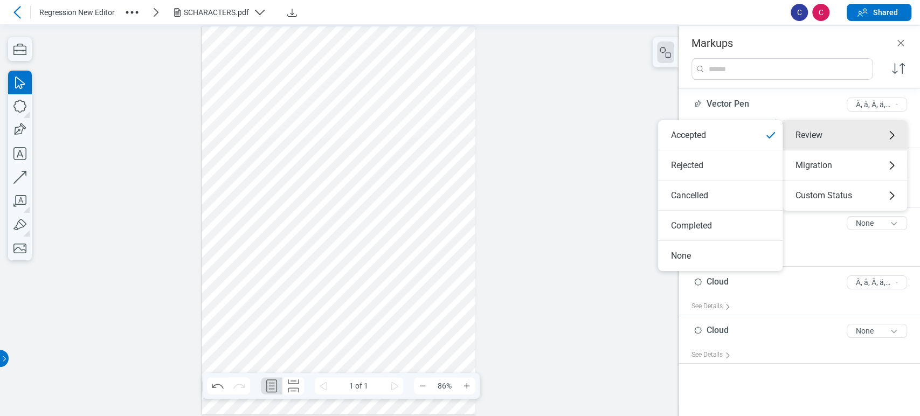
click at [582, 87] on div at bounding box center [339, 220] width 679 height 392
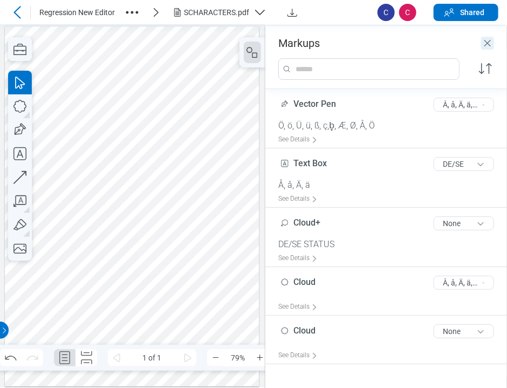
click at [490, 42] on icon "Close" at bounding box center [487, 43] width 13 height 13
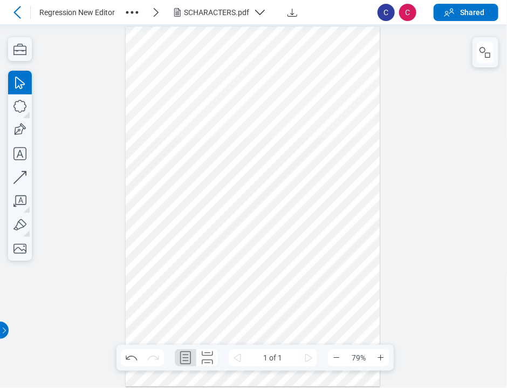
click at [302, 154] on div at bounding box center [253, 206] width 254 height 360
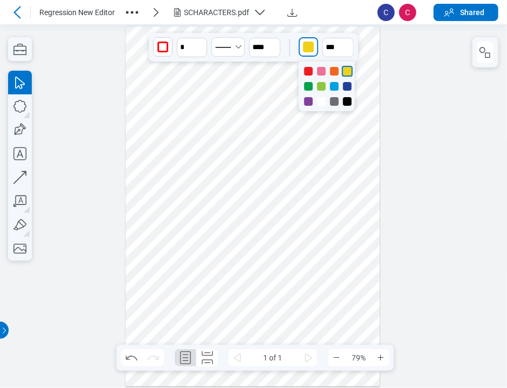
click at [306, 48] on div "button" at bounding box center [308, 47] width 11 height 11
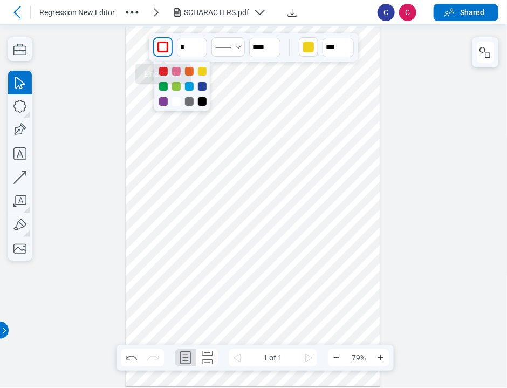
click at [167, 47] on div "button" at bounding box center [162, 47] width 11 height 11
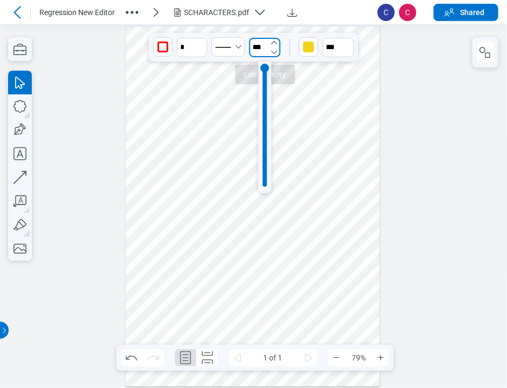
click at [250, 45] on input "***" at bounding box center [264, 47] width 31 height 19
type input "****"
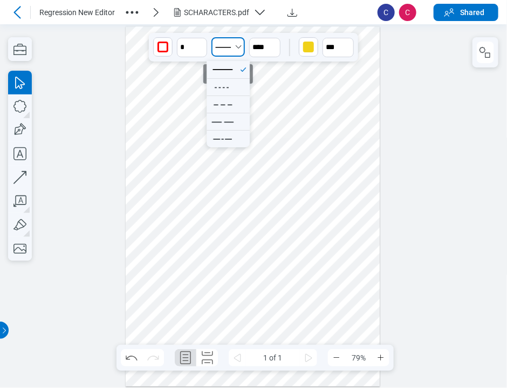
click at [237, 45] on icon "Select Solid" at bounding box center [238, 47] width 9 height 9
type button "Solid"
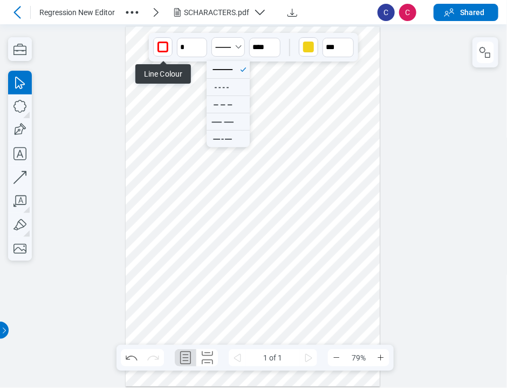
click at [166, 50] on div "button" at bounding box center [162, 47] width 11 height 11
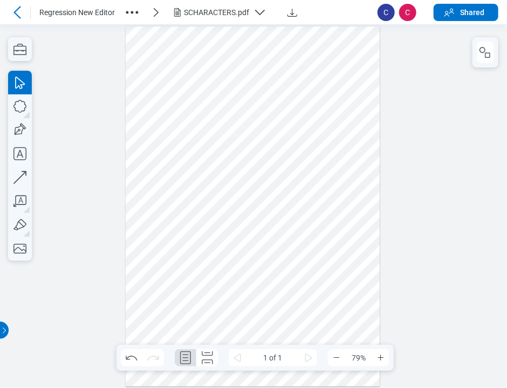
drag, startPoint x: 252, startPoint y: 255, endPoint x: 210, endPoint y: 217, distance: 56.9
click at [252, 256] on div at bounding box center [253, 206] width 254 height 360
click at [250, 71] on div at bounding box center [253, 206] width 254 height 360
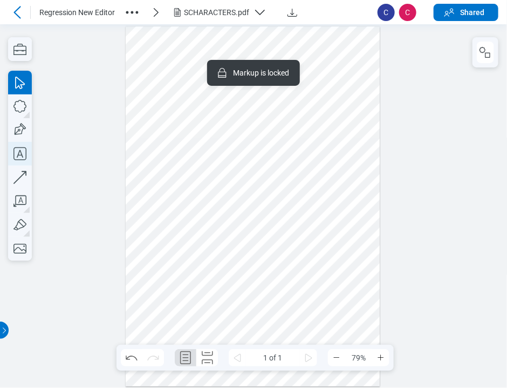
click at [22, 149] on icon "button" at bounding box center [20, 154] width 24 height 24
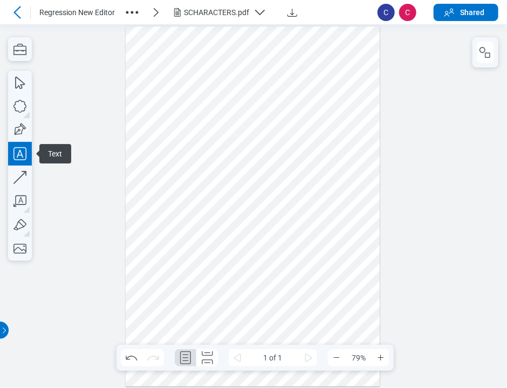
click at [220, 260] on div at bounding box center [253, 206] width 254 height 360
drag, startPoint x: 297, startPoint y: 240, endPoint x: 256, endPoint y: 262, distance: 46.1
click at [298, 238] on div at bounding box center [253, 206] width 254 height 360
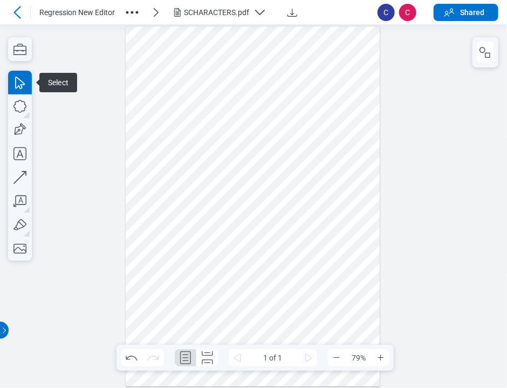
click at [235, 265] on div at bounding box center [253, 206] width 254 height 360
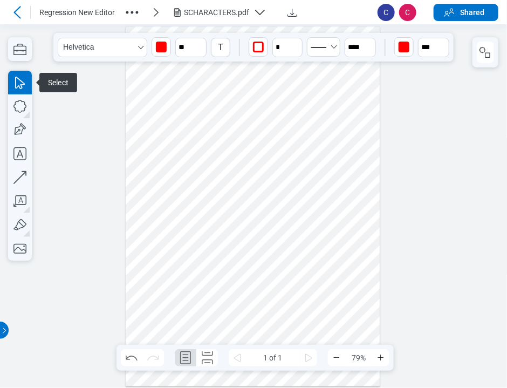
click at [157, 46] on div "button" at bounding box center [161, 47] width 11 height 11
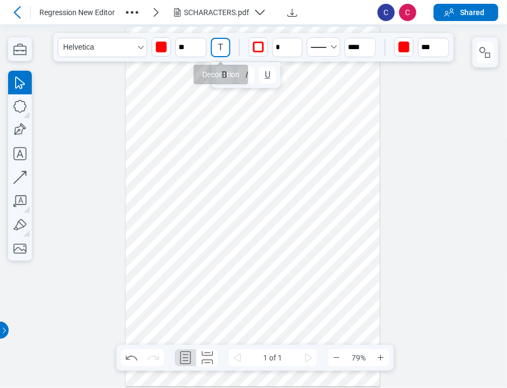
click at [217, 46] on div "T" at bounding box center [220, 47] width 17 height 17
click at [224, 68] on div "B" at bounding box center [224, 74] width 5 height 13
click at [246, 72] on div "I" at bounding box center [246, 74] width 2 height 13
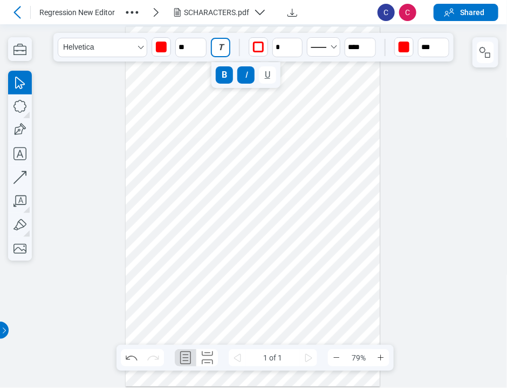
click at [261, 75] on button "U" at bounding box center [267, 74] width 17 height 17
click at [223, 76] on div "B" at bounding box center [224, 74] width 5 height 13
drag, startPoint x: 244, startPoint y: 267, endPoint x: 244, endPoint y: 293, distance: 25.3
click at [244, 293] on div at bounding box center [253, 206] width 254 height 360
click at [267, 205] on div at bounding box center [253, 206] width 254 height 360
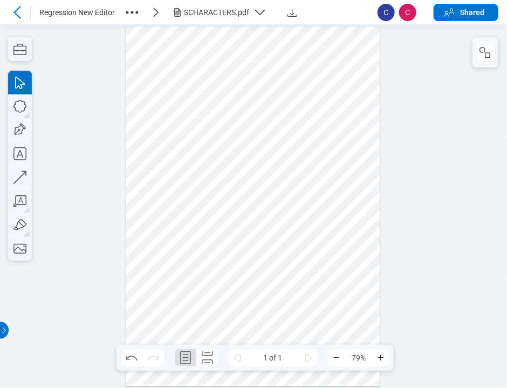
click at [277, 166] on div at bounding box center [253, 206] width 254 height 360
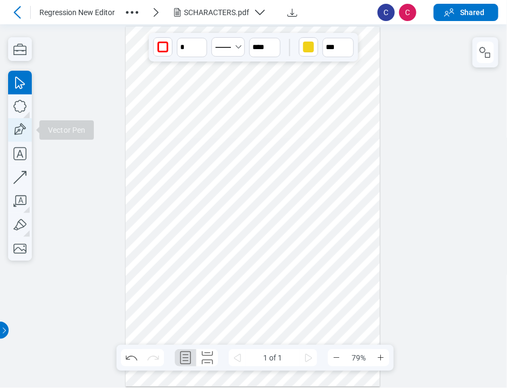
click at [32, 129] on div "Vector Pen" at bounding box center [20, 166] width 24 height 190
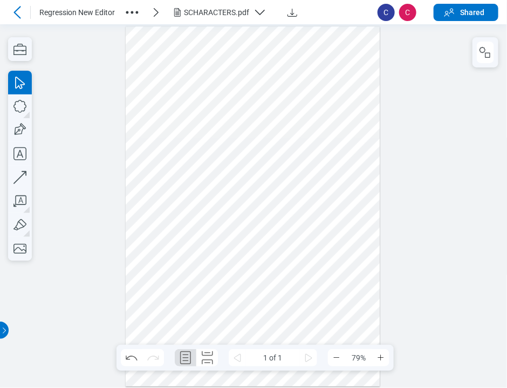
drag, startPoint x: 266, startPoint y: 220, endPoint x: 321, endPoint y: 244, distance: 60.1
click at [321, 244] on div at bounding box center [253, 206] width 254 height 360
click at [290, 168] on div at bounding box center [253, 206] width 254 height 360
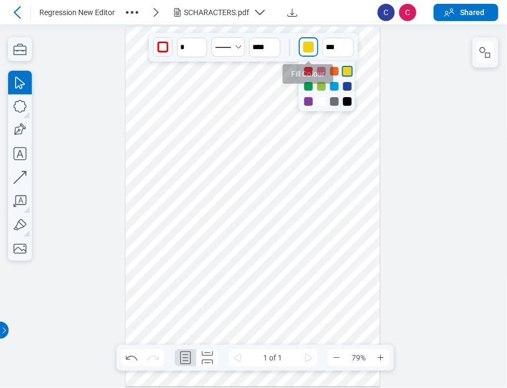
click at [306, 44] on div "button" at bounding box center [308, 47] width 11 height 11
click at [349, 98] on div at bounding box center [347, 101] width 9 height 9
drag, startPoint x: 324, startPoint y: 200, endPoint x: 134, endPoint y: 149, distance: 197.1
click at [323, 201] on div at bounding box center [253, 206] width 254 height 360
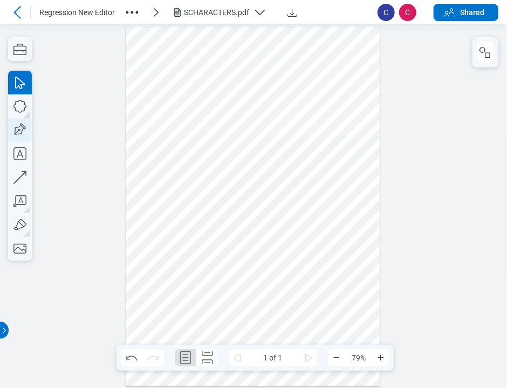
click at [19, 128] on icon "button" at bounding box center [20, 130] width 24 height 24
drag, startPoint x: 305, startPoint y: 223, endPoint x: 345, endPoint y: 258, distance: 53.1
click at [340, 259] on div at bounding box center [253, 206] width 254 height 360
click at [19, 115] on icon "button" at bounding box center [20, 106] width 24 height 24
drag, startPoint x: 324, startPoint y: 104, endPoint x: 363, endPoint y: 125, distance: 44.1
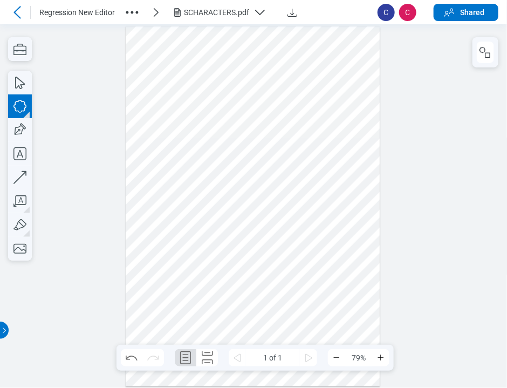
click at [363, 125] on div at bounding box center [253, 206] width 254 height 360
click at [14, 15] on icon at bounding box center [17, 12] width 13 height 13
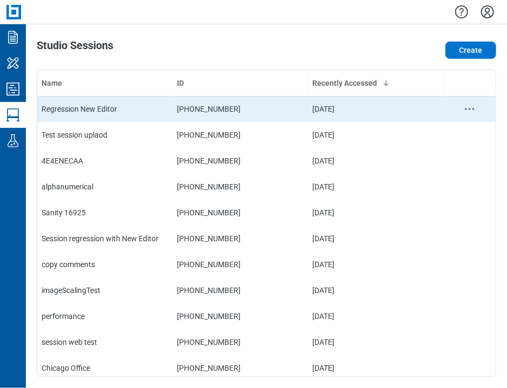
click at [86, 112] on div "Regression New Editor" at bounding box center [105, 109] width 127 height 11
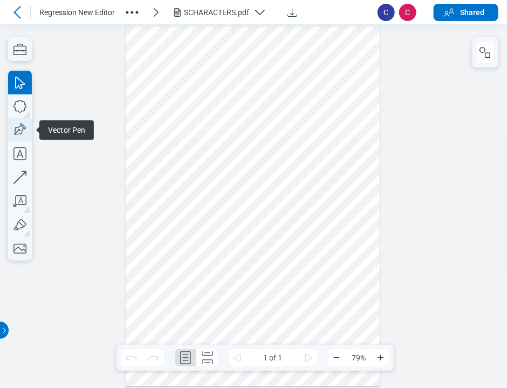
click at [18, 123] on icon "button" at bounding box center [20, 130] width 24 height 24
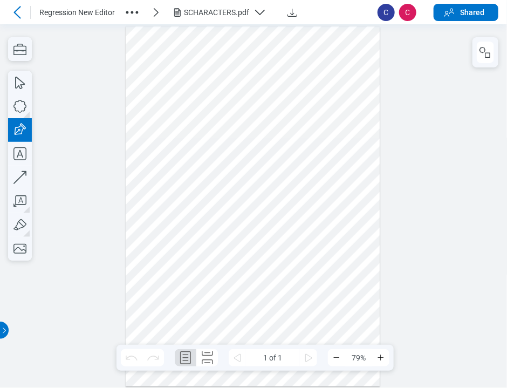
drag, startPoint x: 145, startPoint y: 57, endPoint x: 160, endPoint y: 74, distance: 22.2
click at [160, 74] on div at bounding box center [253, 206] width 254 height 360
click at [150, 58] on div at bounding box center [253, 206] width 254 height 360
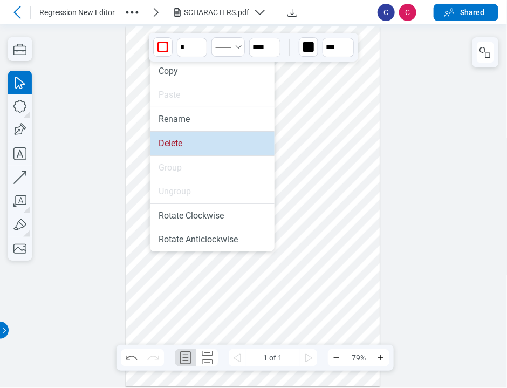
click at [167, 146] on li "Delete" at bounding box center [212, 144] width 125 height 24
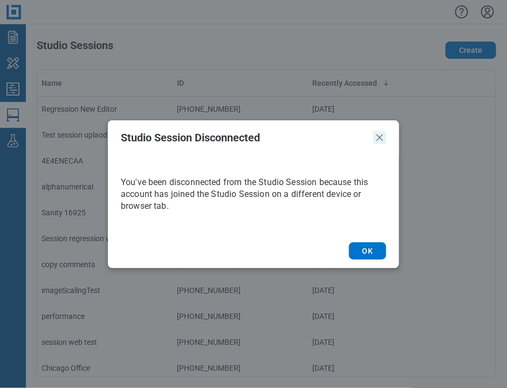
click at [377, 143] on icon "Close" at bounding box center [379, 137] width 13 height 13
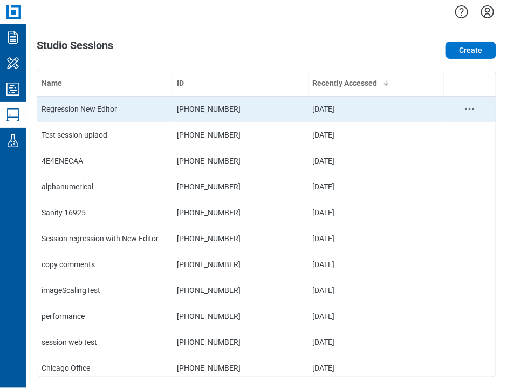
click at [155, 111] on div "Regression New Editor" at bounding box center [105, 109] width 127 height 11
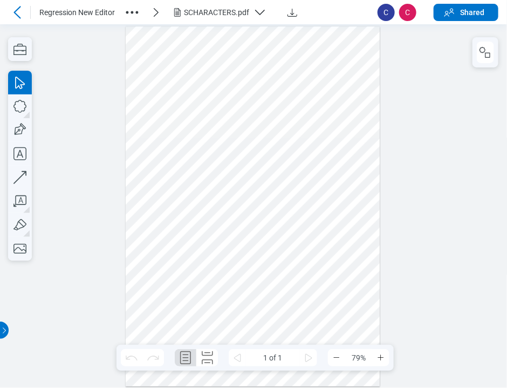
click at [125, 13] on icon "button" at bounding box center [131, 12] width 17 height 17
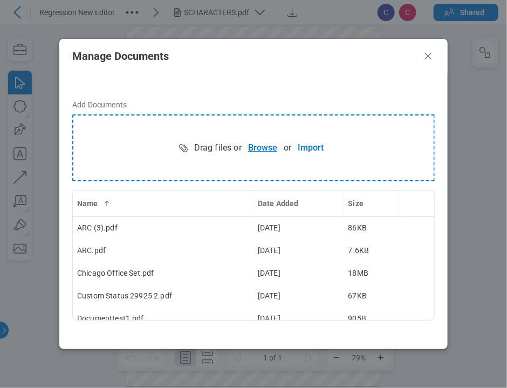
click at [251, 146] on button "Browse" at bounding box center [263, 148] width 42 height 22
click at [242, 137] on button "Browse" at bounding box center [263, 148] width 42 height 22
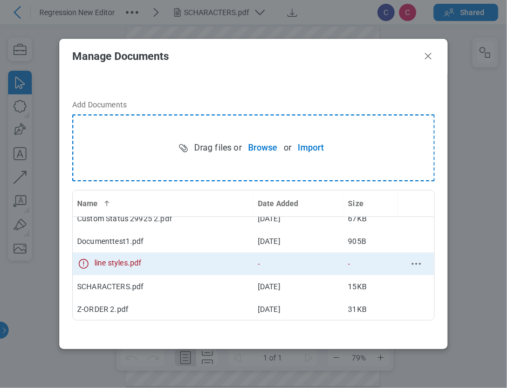
click at [350, 261] on td "-" at bounding box center [371, 263] width 54 height 23
click at [82, 266] on icon "bb-data-table" at bounding box center [83, 263] width 13 height 13
drag, startPoint x: 85, startPoint y: 259, endPoint x: 95, endPoint y: 258, distance: 9.8
click at [88, 259] on icon "bb-data-table" at bounding box center [83, 263] width 13 height 13
click at [410, 262] on icon "context-menu" at bounding box center [416, 263] width 13 height 13
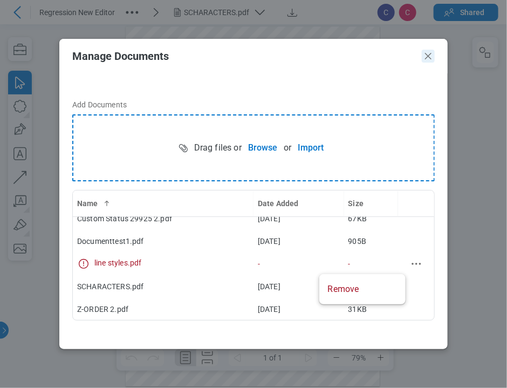
click at [430, 51] on icon "Close" at bounding box center [428, 56] width 13 height 13
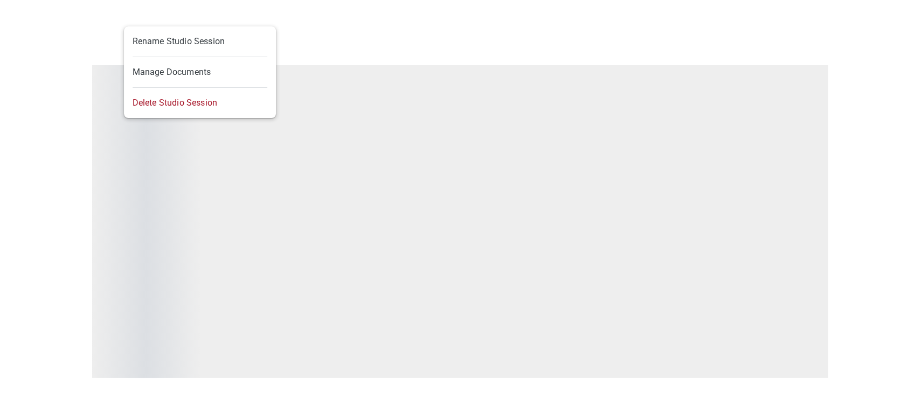
click at [136, 11] on body "Regression New Editor SCHARACTERS.pdf C C Shared ‌ Preparing Your Document We'r…" at bounding box center [460, 208] width 920 height 416
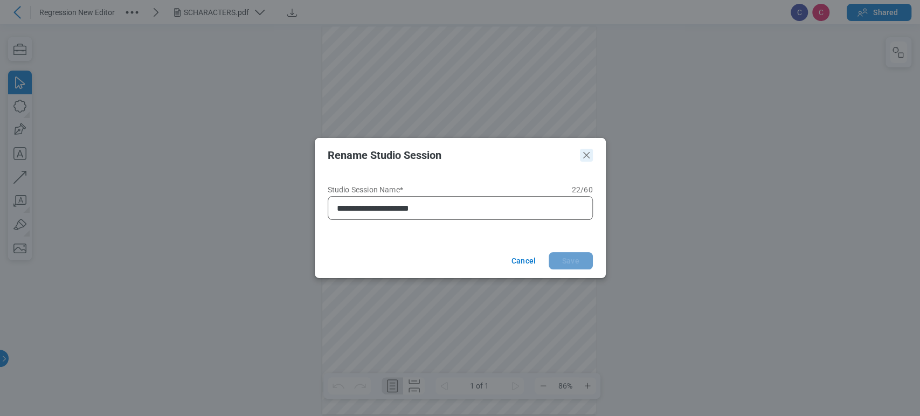
click at [586, 150] on icon "Close" at bounding box center [586, 155] width 13 height 13
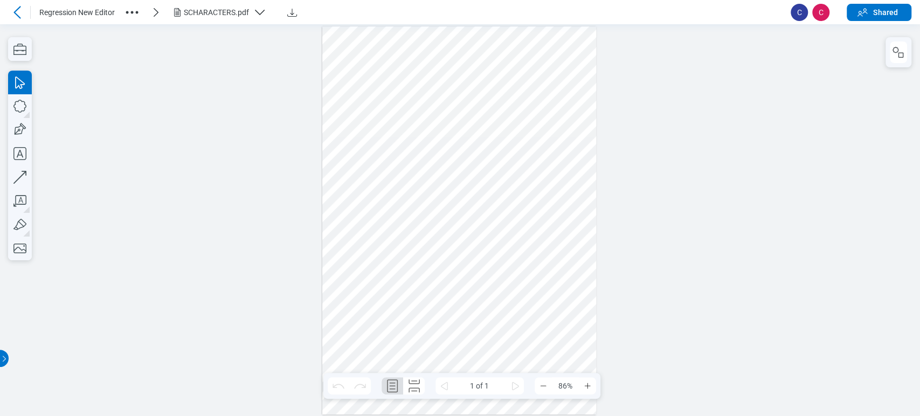
click at [206, 7] on div "SCHARACTERS.pdf" at bounding box center [216, 12] width 65 height 11
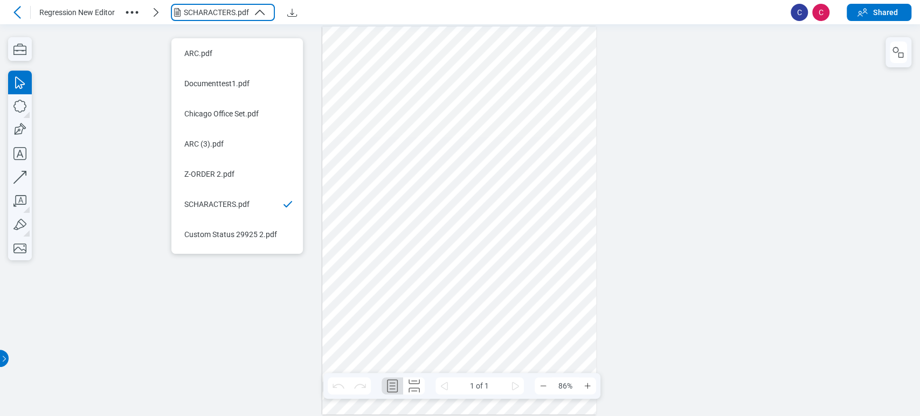
click at [115, 92] on div at bounding box center [460, 220] width 920 height 392
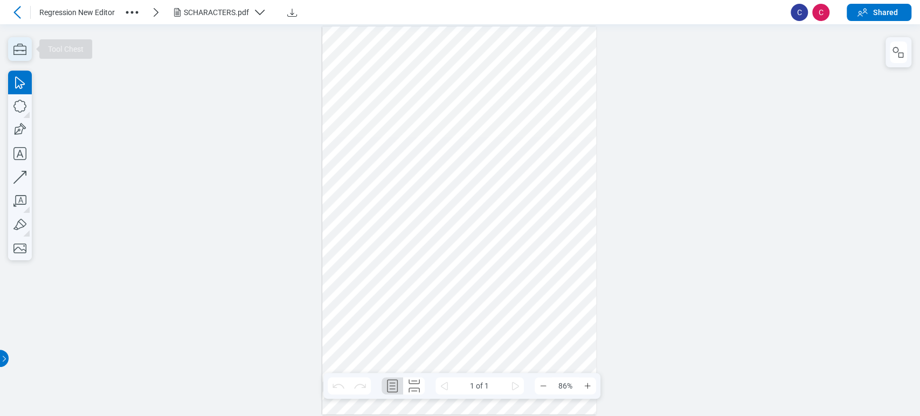
click at [16, 46] on icon "button" at bounding box center [19, 49] width 13 height 11
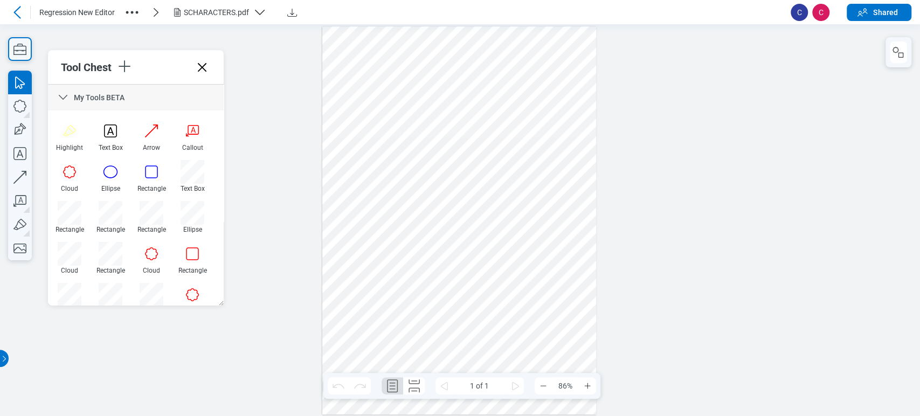
click at [253, 123] on div at bounding box center [460, 220] width 920 height 392
click at [201, 63] on icon at bounding box center [202, 67] width 17 height 17
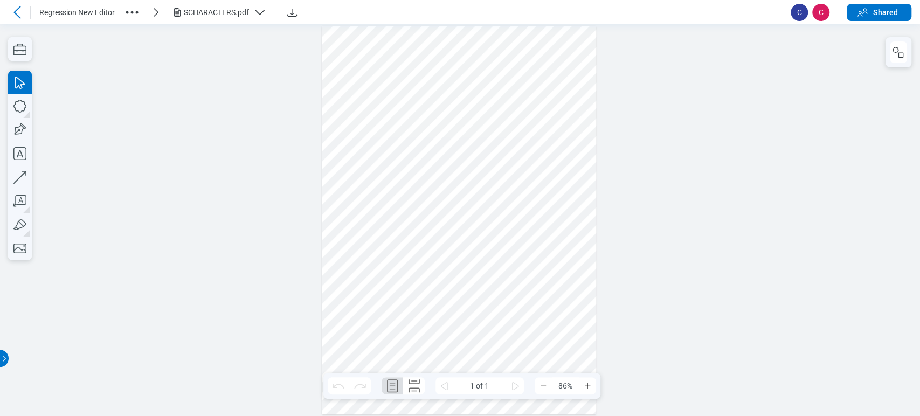
click at [185, 19] on button "SCHARACTERS.pdf" at bounding box center [223, 12] width 104 height 17
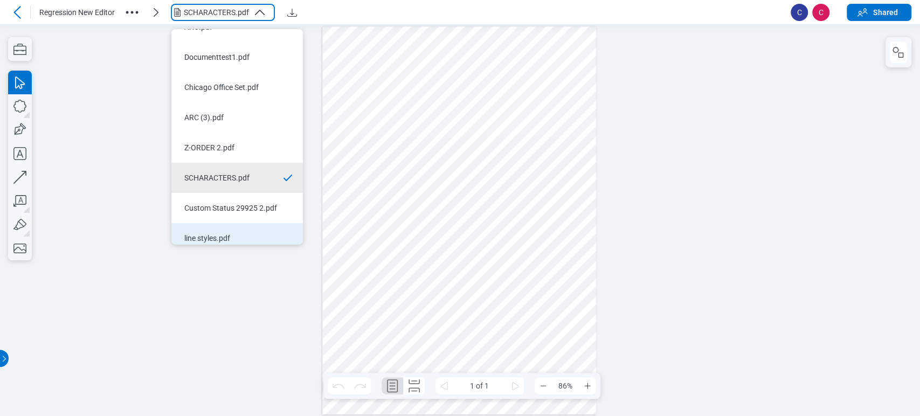
scroll to position [26, 0]
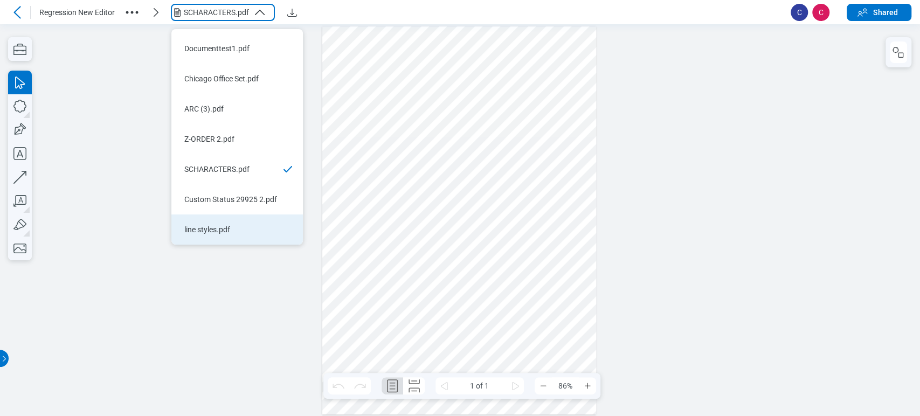
click at [231, 224] on div "line styles.pdf" at bounding box center [230, 229] width 93 height 11
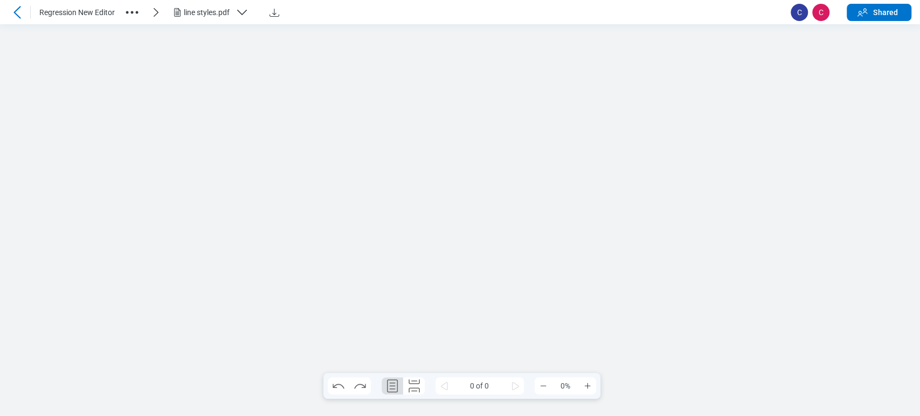
scroll to position [0, 0]
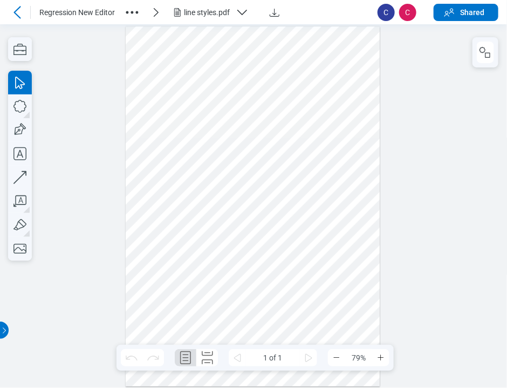
click at [207, 130] on div at bounding box center [253, 206] width 254 height 360
click at [201, 137] on div at bounding box center [253, 206] width 254 height 360
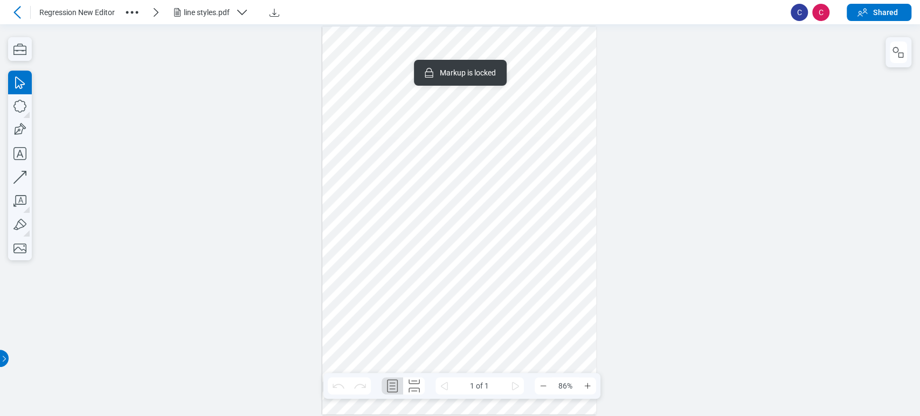
click at [405, 54] on div at bounding box center [459, 220] width 274 height 388
click at [401, 108] on div at bounding box center [459, 220] width 274 height 388
click at [405, 159] on div at bounding box center [459, 220] width 274 height 388
click at [542, 210] on div at bounding box center [459, 220] width 274 height 388
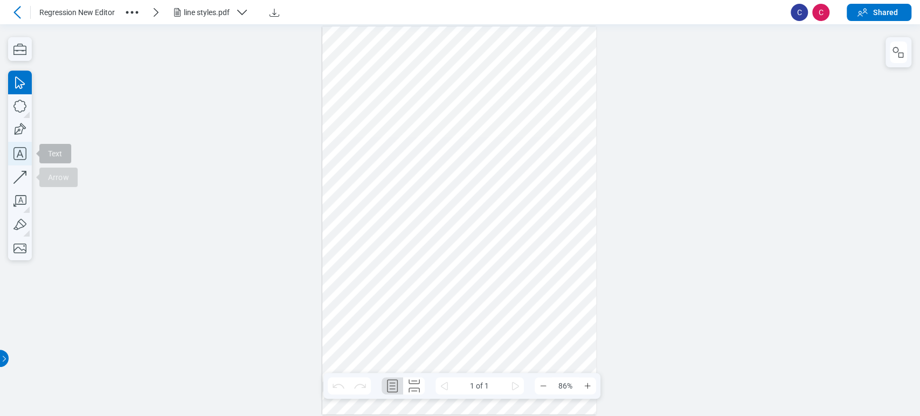
click at [22, 189] on div "Text Arrow" at bounding box center [20, 166] width 24 height 190
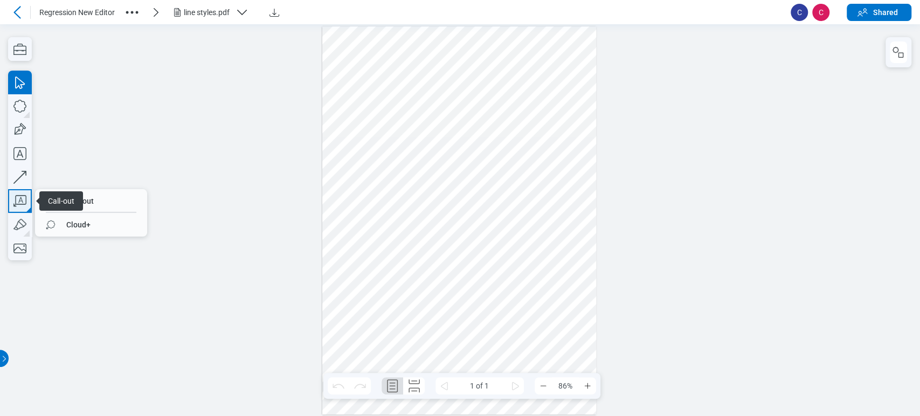
click at [22, 201] on icon "button" at bounding box center [20, 201] width 24 height 24
drag, startPoint x: 368, startPoint y: 232, endPoint x: 385, endPoint y: 250, distance: 24.0
click at [385, 250] on div at bounding box center [459, 220] width 274 height 388
click at [389, 260] on div at bounding box center [459, 220] width 274 height 388
click at [471, 248] on div at bounding box center [459, 220] width 274 height 388
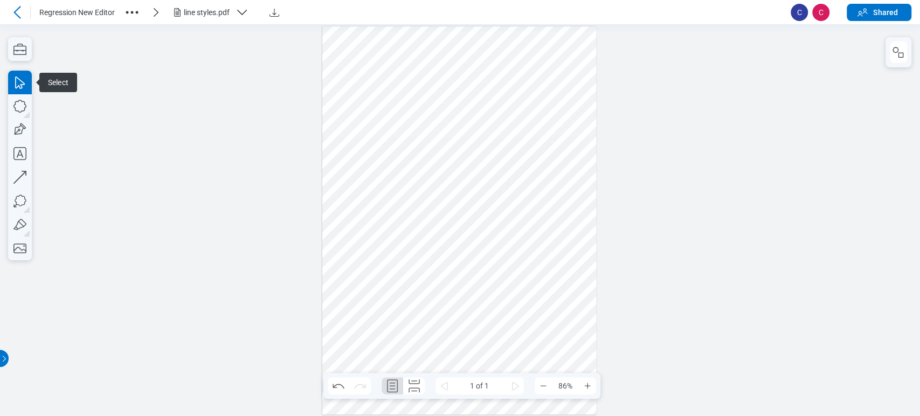
click at [471, 248] on div at bounding box center [459, 220] width 274 height 388
click at [466, 275] on div at bounding box center [459, 220] width 274 height 388
click at [361, 229] on div at bounding box center [459, 220] width 274 height 388
click at [496, 42] on div "button" at bounding box center [496, 47] width 11 height 11
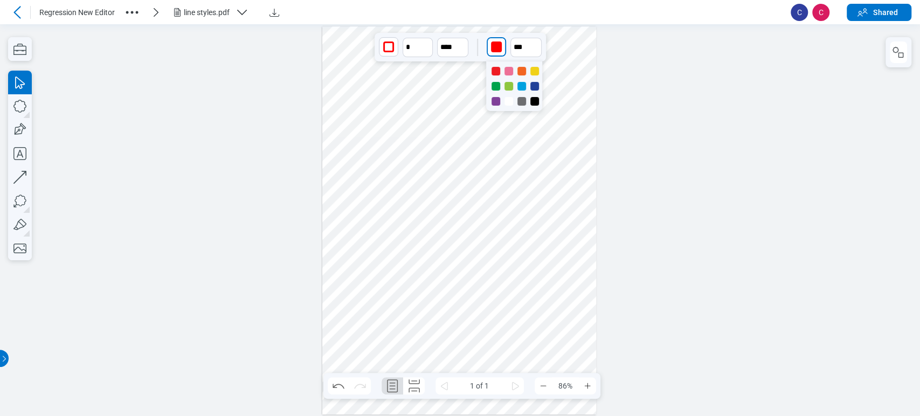
click at [539, 95] on div at bounding box center [514, 86] width 56 height 50
click at [537, 98] on div at bounding box center [535, 101] width 9 height 9
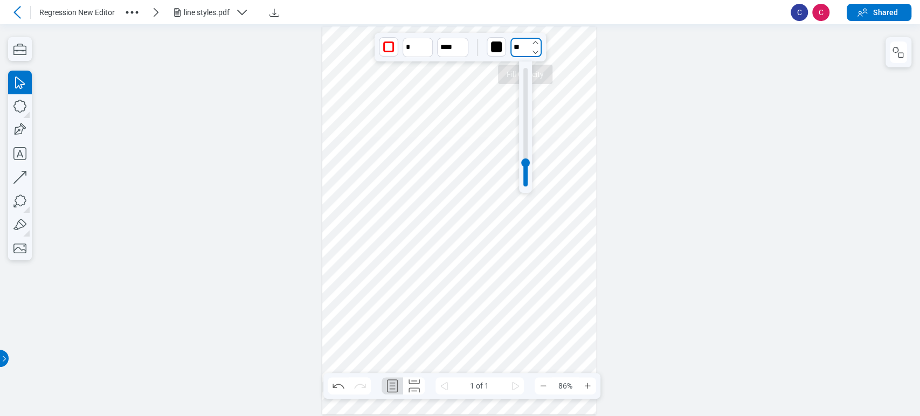
click at [519, 46] on input "**" at bounding box center [526, 47] width 31 height 19
click at [526, 85] on div at bounding box center [526, 127] width 4 height 119
type input "***"
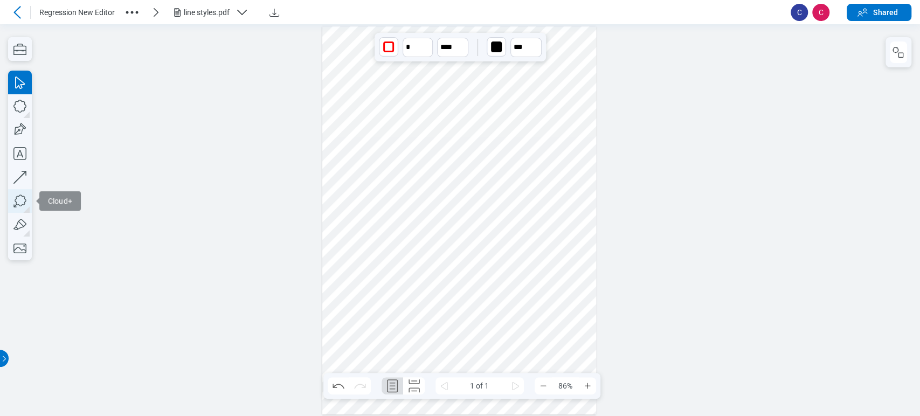
click at [21, 204] on icon "button" at bounding box center [20, 201] width 24 height 24
drag, startPoint x: 506, startPoint y: 232, endPoint x: 537, endPoint y: 256, distance: 39.6
click at [537, 256] on div at bounding box center [459, 220] width 274 height 388
click at [522, 287] on div at bounding box center [459, 220] width 274 height 388
click at [547, 275] on div at bounding box center [459, 220] width 274 height 388
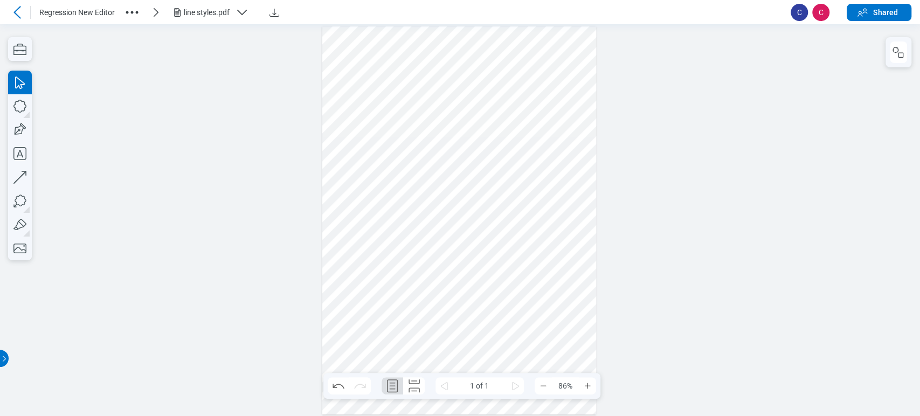
click at [549, 254] on div at bounding box center [459, 220] width 274 height 388
click at [531, 328] on div at bounding box center [459, 220] width 274 height 388
click at [540, 287] on div at bounding box center [459, 220] width 274 height 388
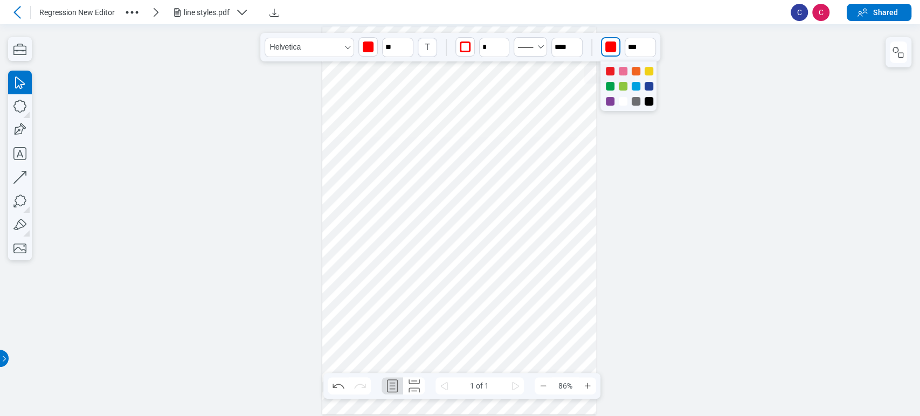
click at [605, 49] on div "button" at bounding box center [610, 47] width 11 height 11
click at [621, 87] on div at bounding box center [623, 86] width 9 height 9
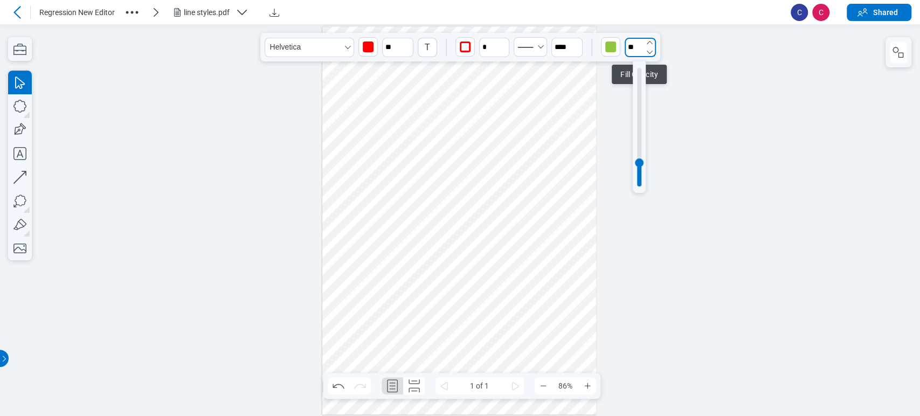
click at [641, 38] on input "**" at bounding box center [640, 47] width 31 height 19
type input "**"
click at [639, 105] on div at bounding box center [639, 127] width 4 height 119
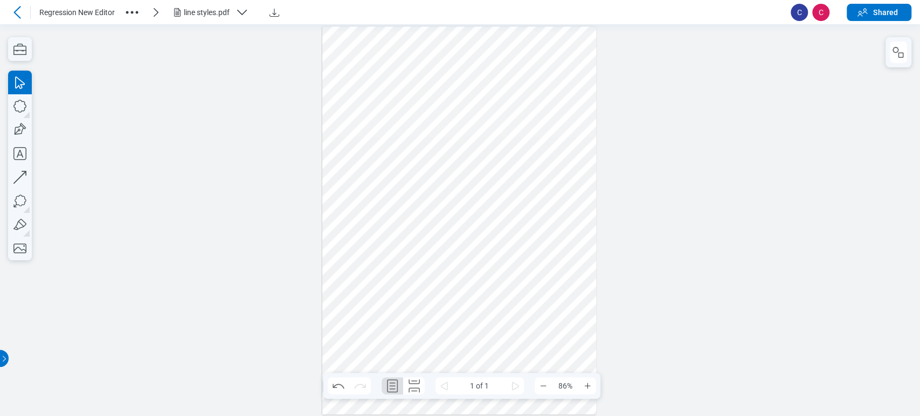
click at [530, 332] on div at bounding box center [459, 220] width 274 height 388
click at [19, 197] on icon "button" at bounding box center [20, 201] width 24 height 24
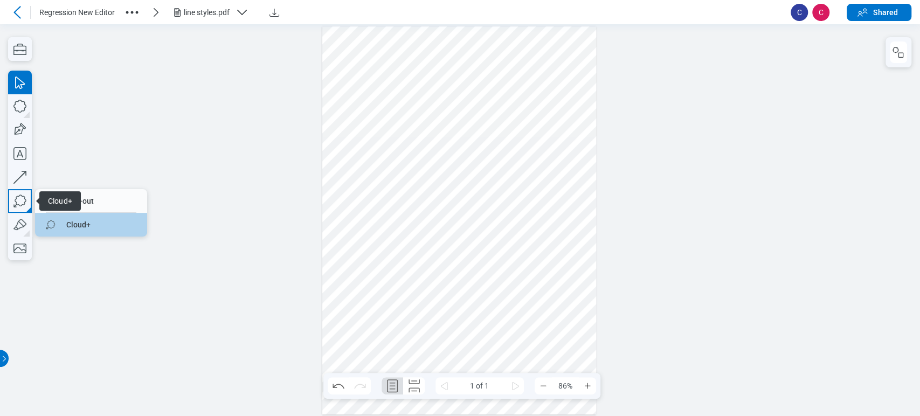
drag, startPoint x: 72, startPoint y: 219, endPoint x: 73, endPoint y: 196, distance: 23.7
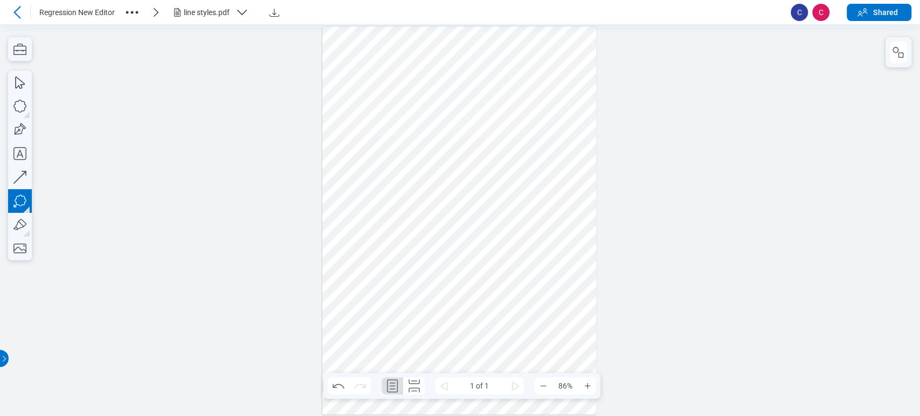
drag, startPoint x: 358, startPoint y: 304, endPoint x: 384, endPoint y: 327, distance: 34.4
click at [384, 327] on div at bounding box center [459, 220] width 274 height 388
click at [395, 339] on div at bounding box center [459, 220] width 274 height 388
click at [471, 329] on div at bounding box center [459, 220] width 274 height 388
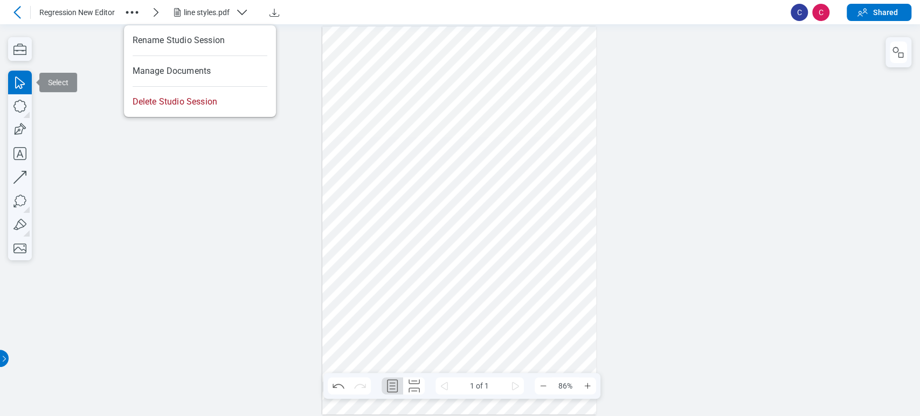
click at [125, 5] on icon "button" at bounding box center [131, 12] width 17 height 17
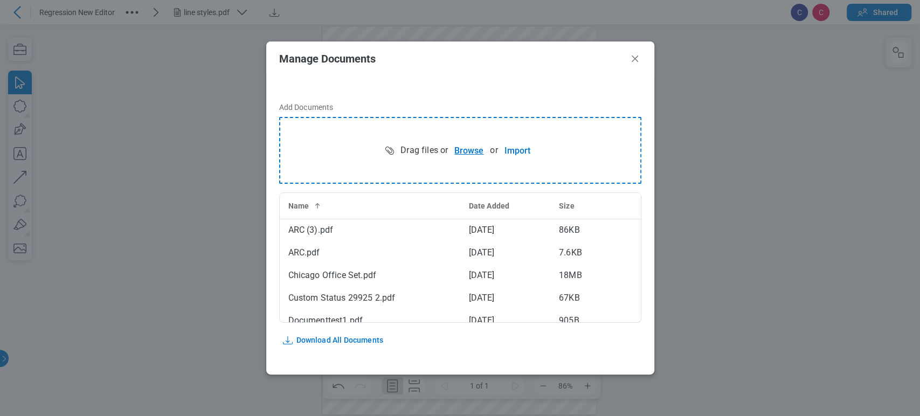
click at [466, 149] on button "Browse" at bounding box center [469, 151] width 42 height 22
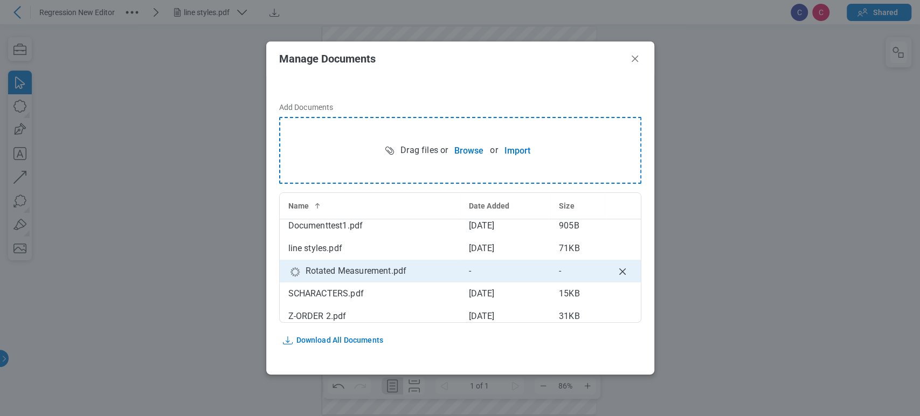
scroll to position [100, 0]
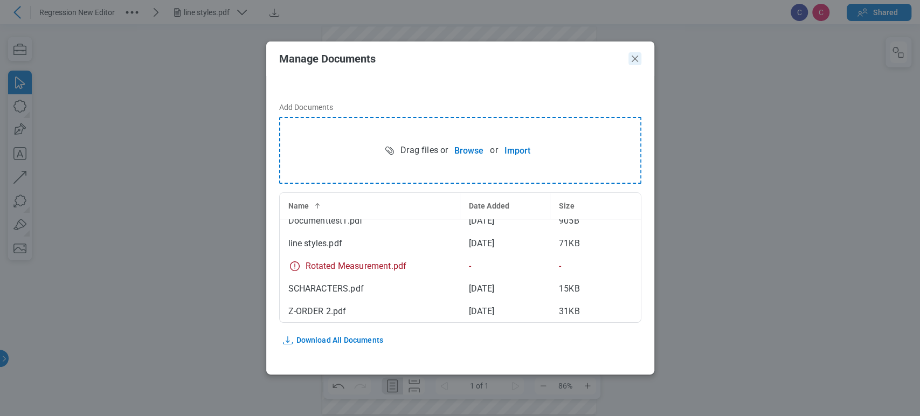
click at [631, 64] on icon "Close" at bounding box center [635, 58] width 13 height 13
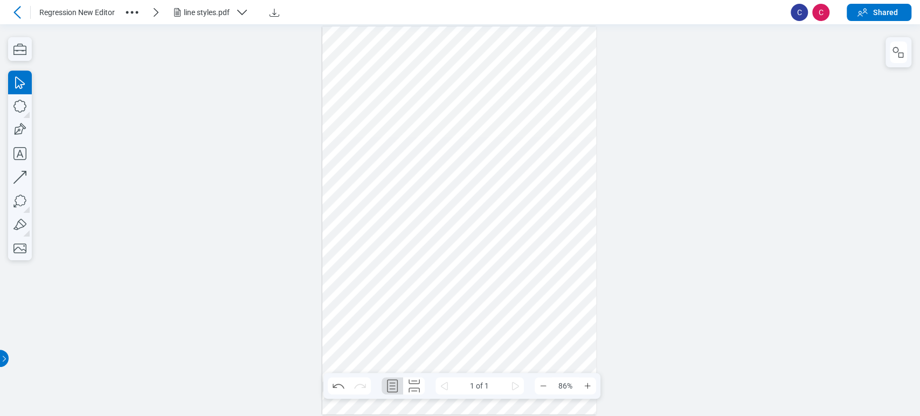
click at [214, 15] on div "line styles.pdf" at bounding box center [207, 12] width 47 height 11
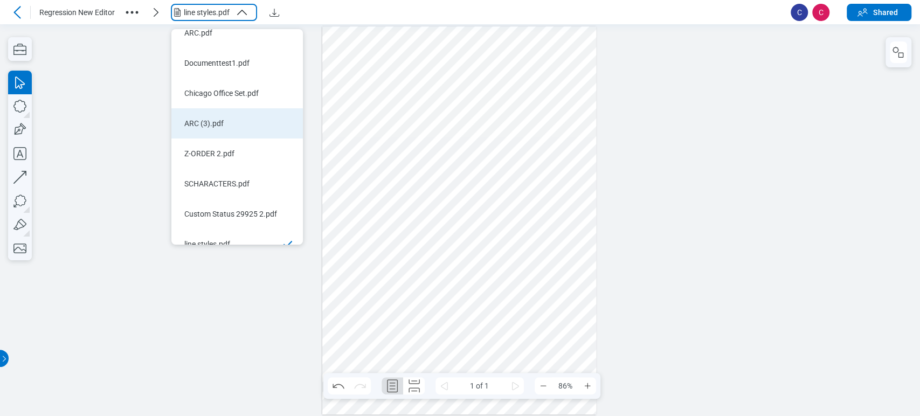
scroll to position [0, 0]
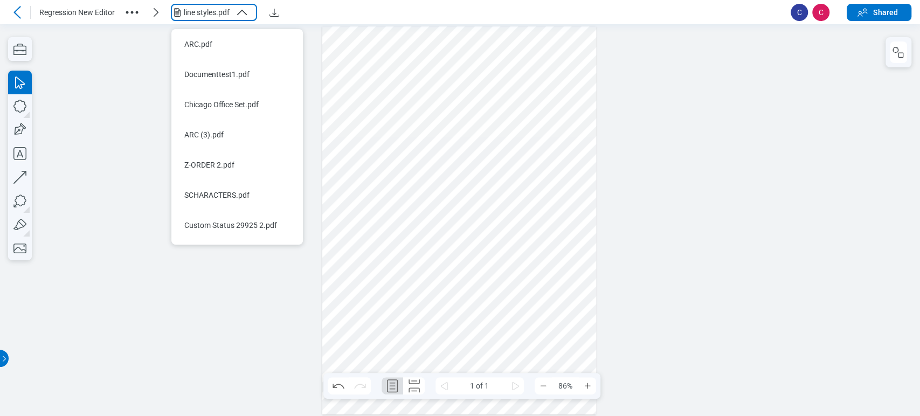
click at [133, 19] on icon "button" at bounding box center [131, 12] width 17 height 17
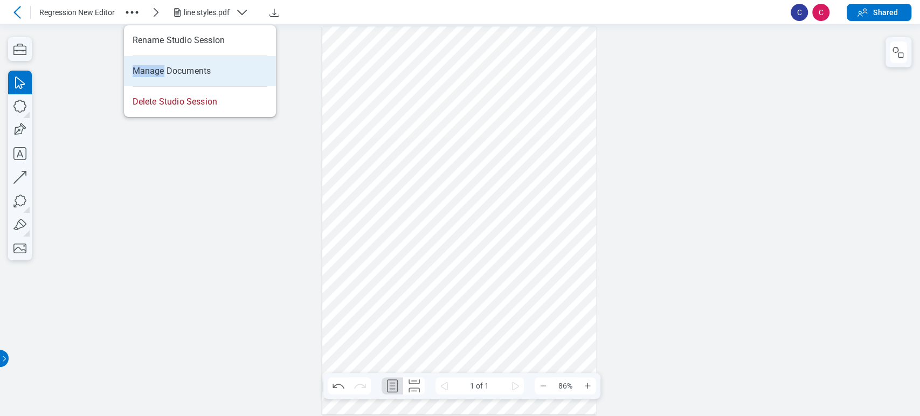
drag, startPoint x: 157, startPoint y: 55, endPoint x: 164, endPoint y: 69, distance: 15.7
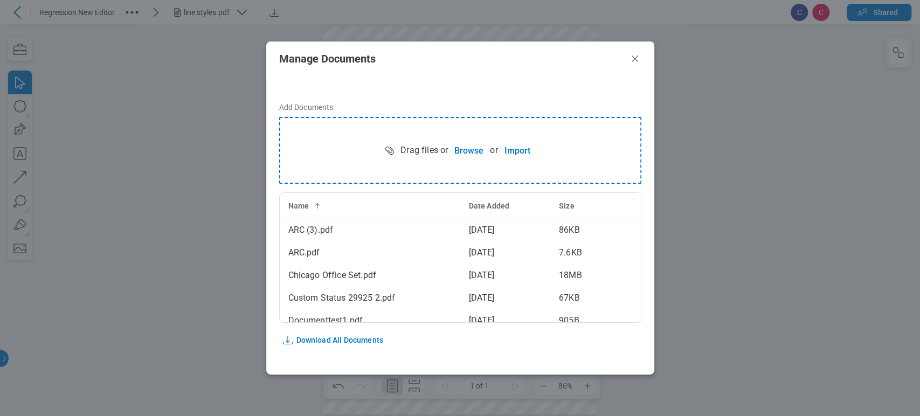
click at [165, 70] on div "Manage Documents Add Documents Drag files or Browse or Import Name Date Added S…" at bounding box center [460, 208] width 920 height 416
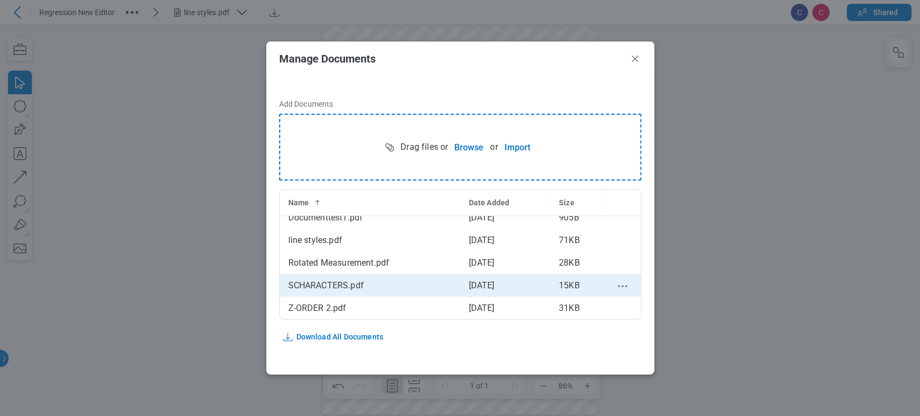
scroll to position [5, 0]
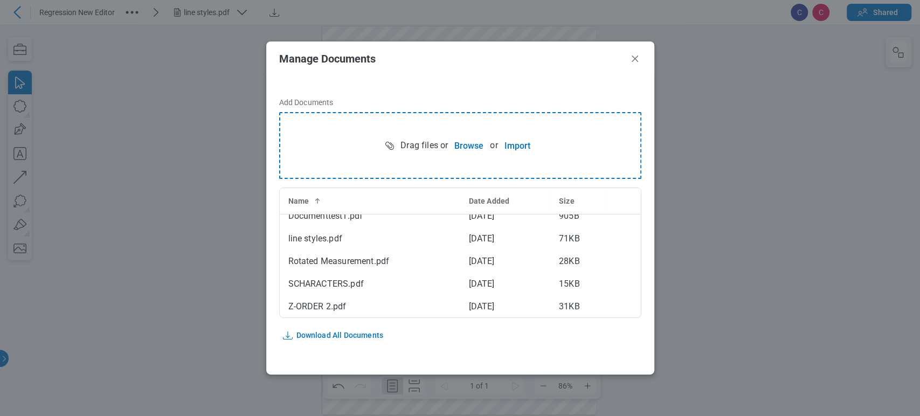
click at [627, 57] on header "Manage Documents" at bounding box center [460, 59] width 388 height 35
click at [637, 57] on icon "Close" at bounding box center [635, 58] width 13 height 13
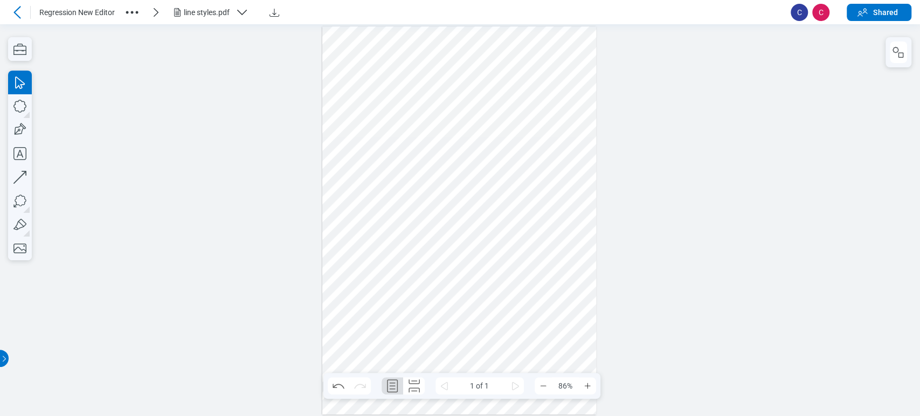
click at [221, 11] on div "line styles.pdf" at bounding box center [207, 12] width 47 height 11
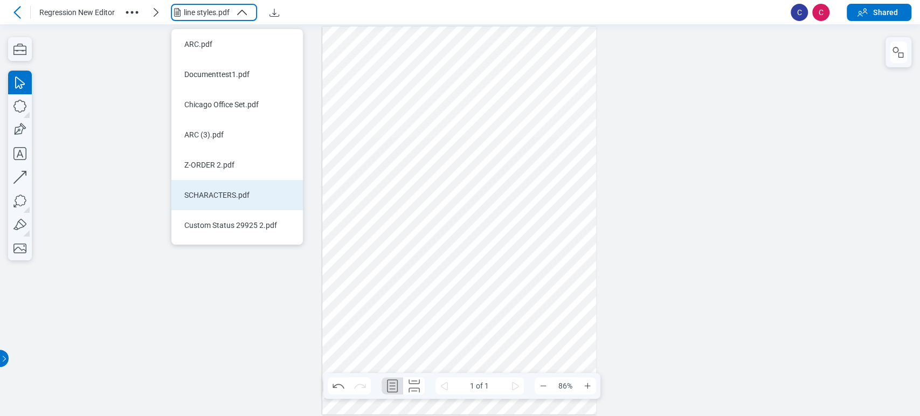
scroll to position [56, 0]
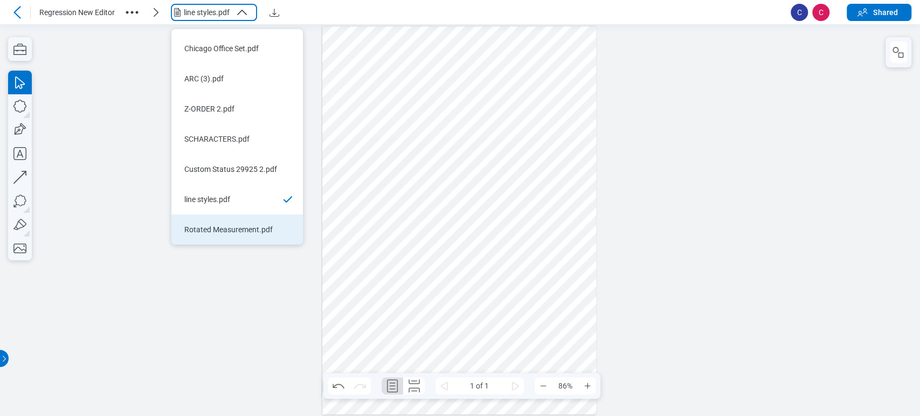
click at [251, 215] on li "Rotated Measurement.pdf" at bounding box center [237, 230] width 132 height 30
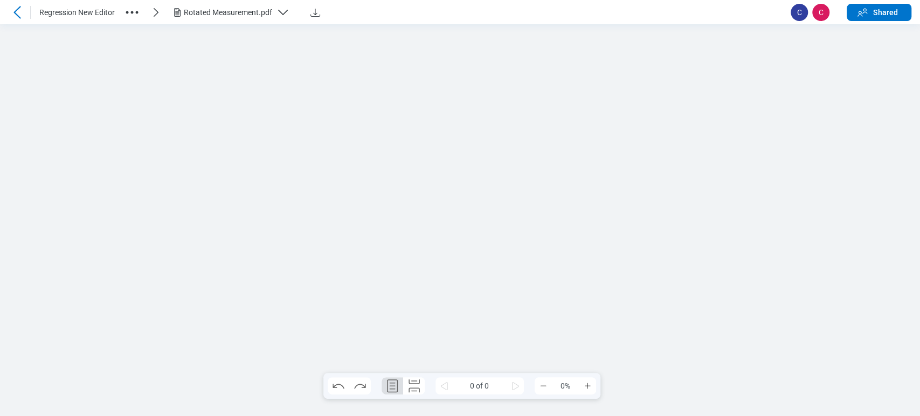
scroll to position [0, 0]
click at [20, 250] on icon "button" at bounding box center [20, 249] width 24 height 24
drag, startPoint x: 553, startPoint y: 124, endPoint x: 628, endPoint y: 180, distance: 92.8
click at [628, 180] on div at bounding box center [459, 221] width 388 height 274
drag, startPoint x: 597, startPoint y: 159, endPoint x: 591, endPoint y: 155, distance: 7.0
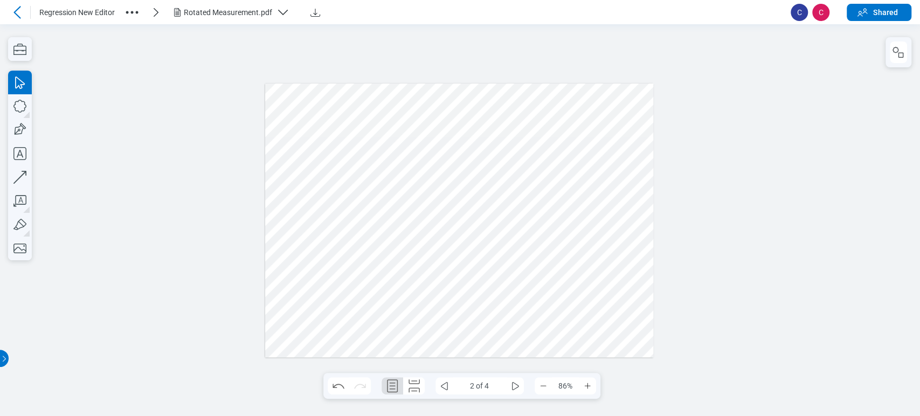
click at [591, 155] on div at bounding box center [459, 221] width 388 height 274
click at [684, 57] on div at bounding box center [460, 220] width 920 height 392
click at [16, 148] on icon "button" at bounding box center [20, 154] width 24 height 24
click at [522, 265] on div at bounding box center [459, 221] width 388 height 274
click at [590, 280] on div at bounding box center [459, 221] width 388 height 274
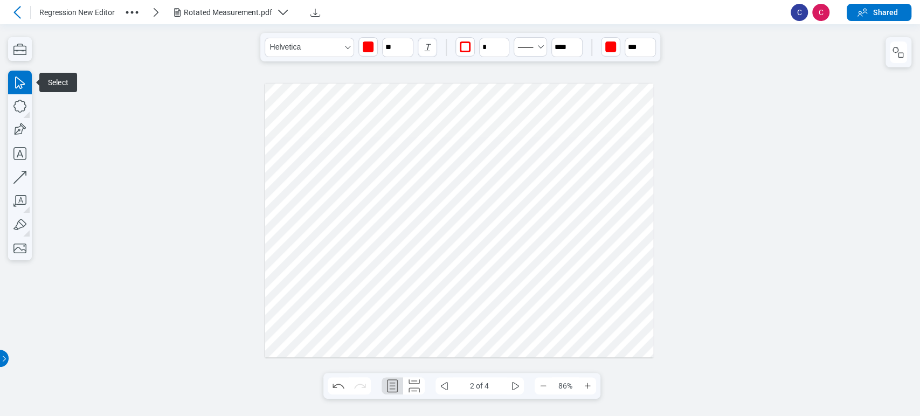
click at [540, 270] on div at bounding box center [459, 221] width 388 height 274
click at [389, 38] on input "**" at bounding box center [397, 47] width 31 height 19
click at [398, 170] on div "24" at bounding box center [397, 172] width 41 height 17
type input "**"
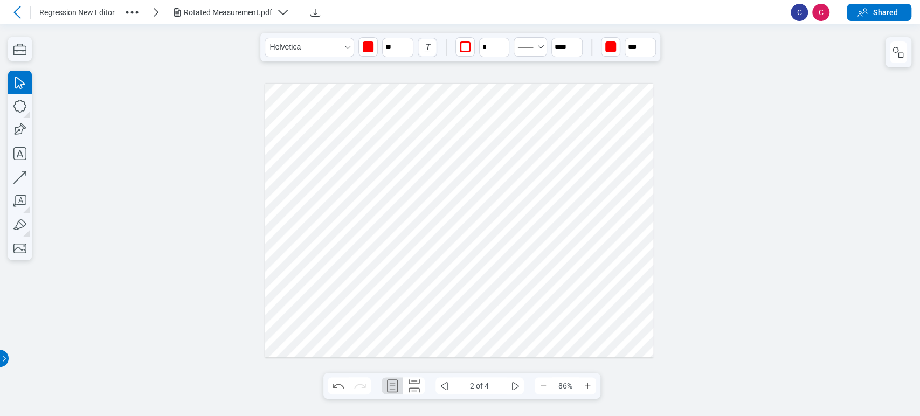
click at [556, 266] on div at bounding box center [459, 221] width 388 height 274
click at [544, 270] on div at bounding box center [459, 221] width 388 height 274
drag, startPoint x: 541, startPoint y: 272, endPoint x: 545, endPoint y: 302, distance: 29.8
click at [545, 302] on div at bounding box center [459, 221] width 388 height 274
click at [560, 284] on div at bounding box center [459, 221] width 388 height 274
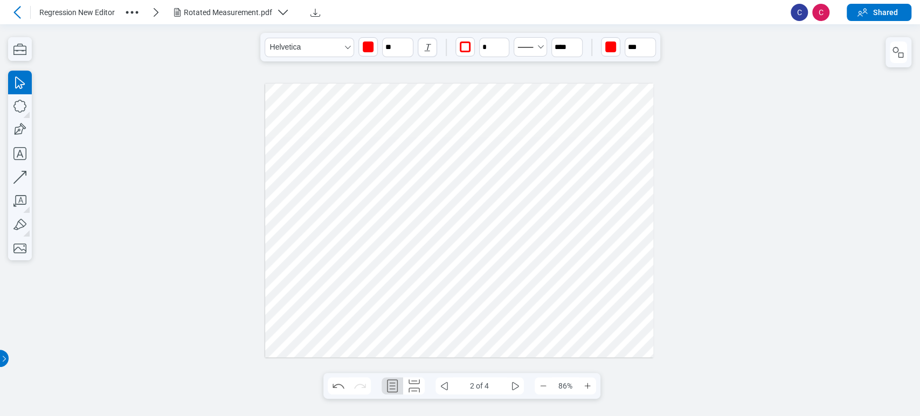
drag, startPoint x: 560, startPoint y: 280, endPoint x: 582, endPoint y: 278, distance: 22.2
click at [582, 278] on div at bounding box center [459, 221] width 388 height 274
drag, startPoint x: 584, startPoint y: 280, endPoint x: 598, endPoint y: 281, distance: 13.5
click at [598, 281] on div at bounding box center [459, 221] width 388 height 274
click at [623, 245] on div at bounding box center [459, 221] width 388 height 274
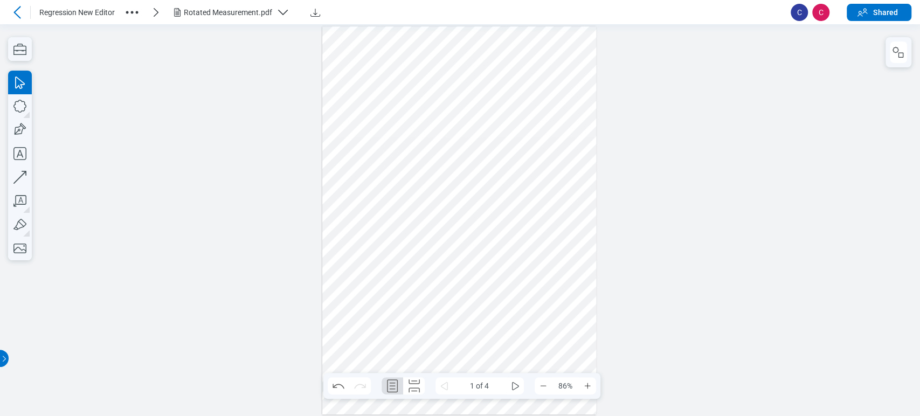
click at [198, 16] on div "Rotated Measurement.pdf" at bounding box center [228, 12] width 88 height 11
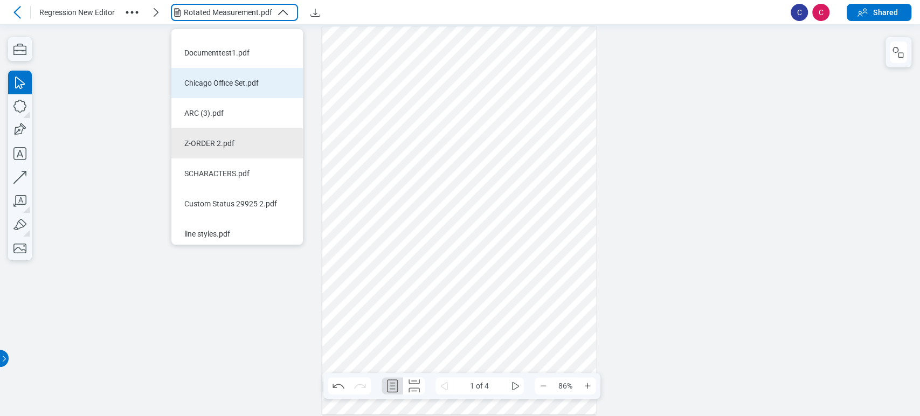
scroll to position [0, 0]
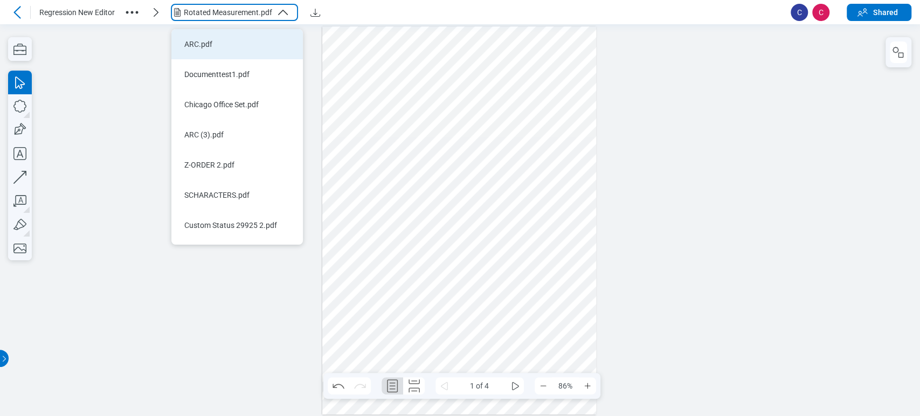
click at [249, 42] on li "ARC.pdf" at bounding box center [237, 44] width 132 height 30
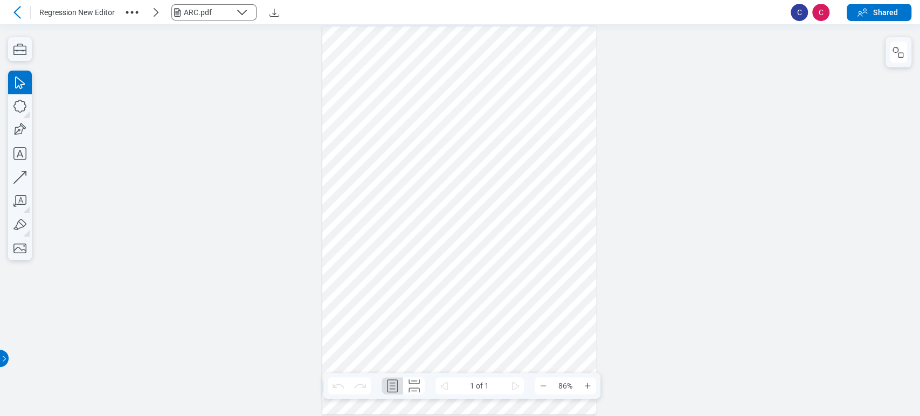
click at [216, 19] on button "ARC.pdf" at bounding box center [214, 12] width 86 height 17
click at [217, 4] on button "ARC.pdf" at bounding box center [214, 12] width 86 height 17
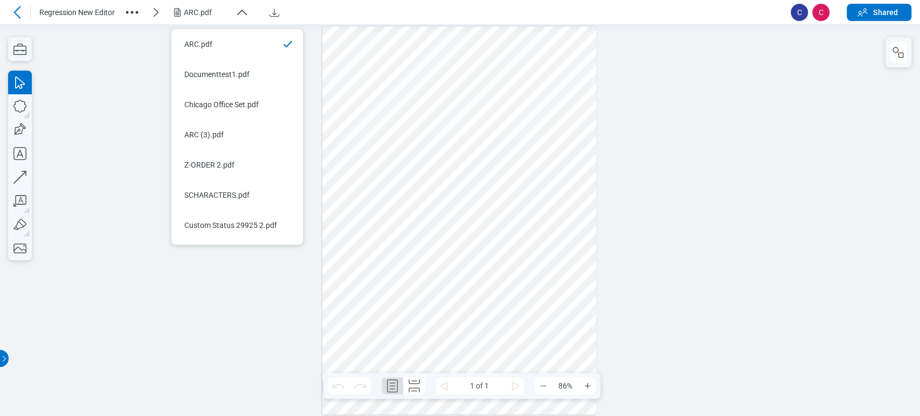
click at [229, 12] on div "ARC.pdf" at bounding box center [207, 12] width 47 height 11
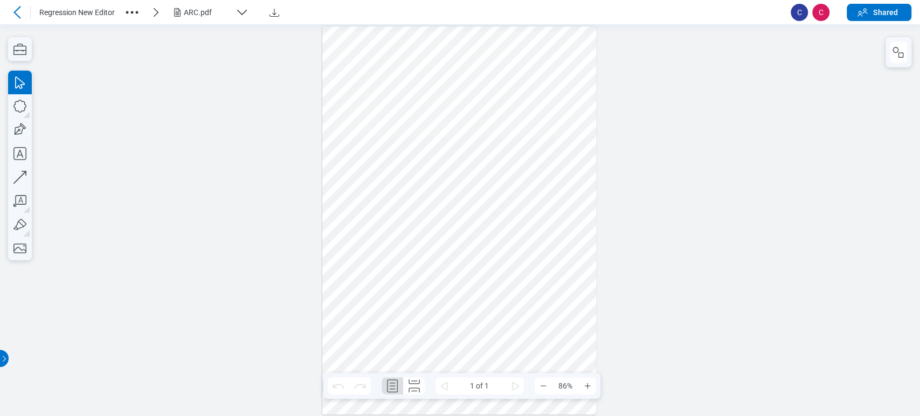
click at [229, 12] on div "ARC.pdf" at bounding box center [207, 12] width 47 height 11
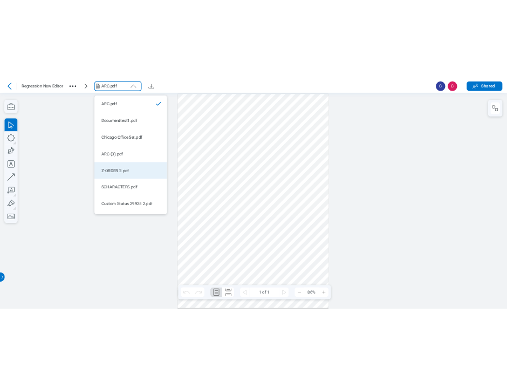
scroll to position [56, 0]
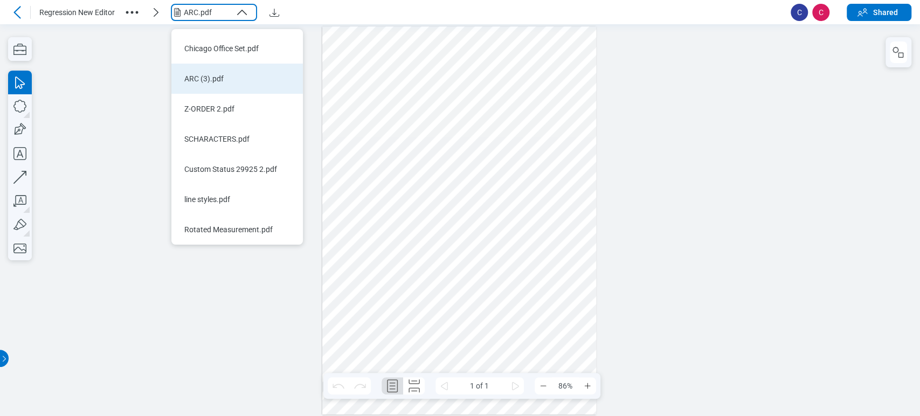
click at [232, 78] on li "ARC (3).pdf" at bounding box center [237, 79] width 132 height 30
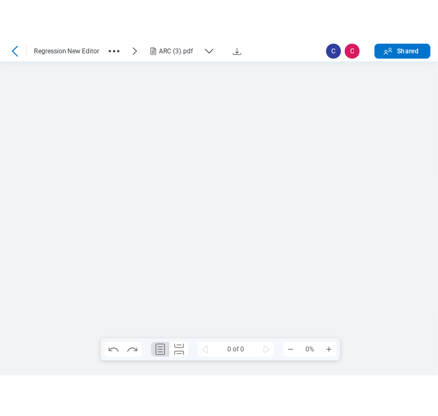
scroll to position [0, 0]
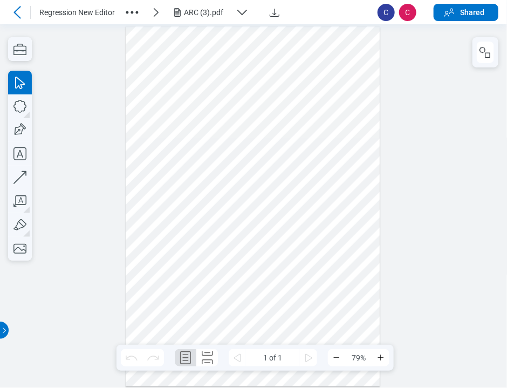
click at [326, 23] on header "Regression New Editor ARC (3).pdf C C Shared" at bounding box center [253, 12] width 507 height 24
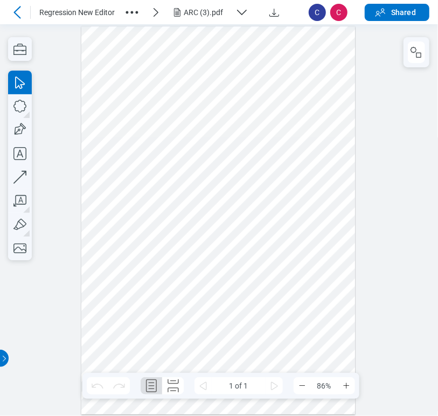
click at [388, 173] on div at bounding box center [219, 220] width 438 height 392
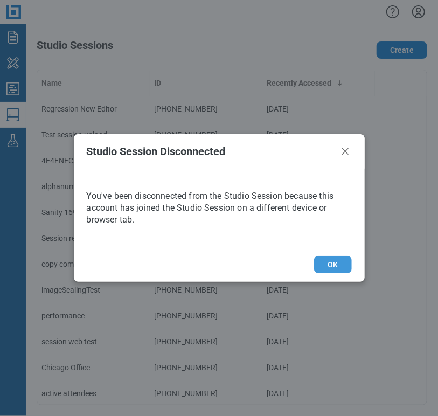
click at [336, 268] on button "OK" at bounding box center [332, 264] width 37 height 17
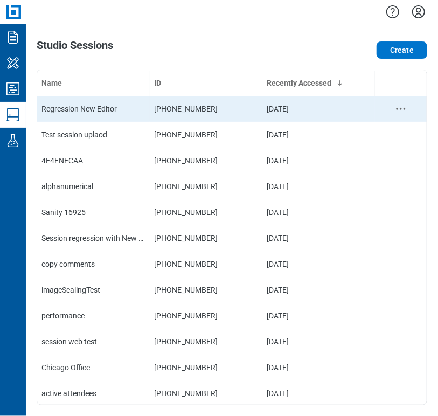
click at [203, 106] on td "[PHONE_NUMBER]" at bounding box center [206, 109] width 113 height 26
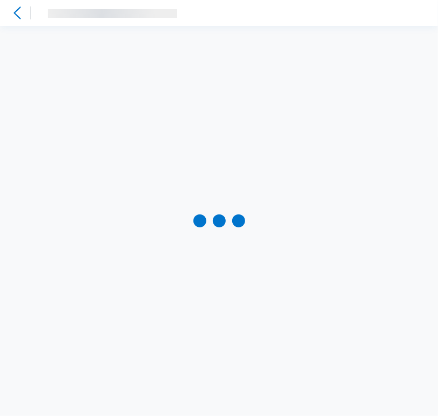
click at [203, 106] on div at bounding box center [219, 221] width 438 height 390
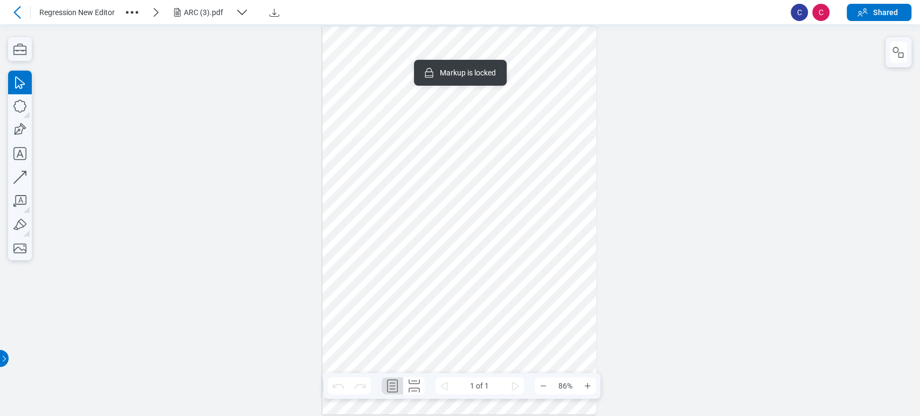
click at [377, 75] on div at bounding box center [459, 220] width 274 height 388
click at [457, 323] on div at bounding box center [459, 220] width 274 height 388
click at [448, 266] on div at bounding box center [459, 220] width 274 height 388
click at [533, 269] on div at bounding box center [459, 220] width 274 height 388
drag, startPoint x: 533, startPoint y: 269, endPoint x: 527, endPoint y: 261, distance: 9.5
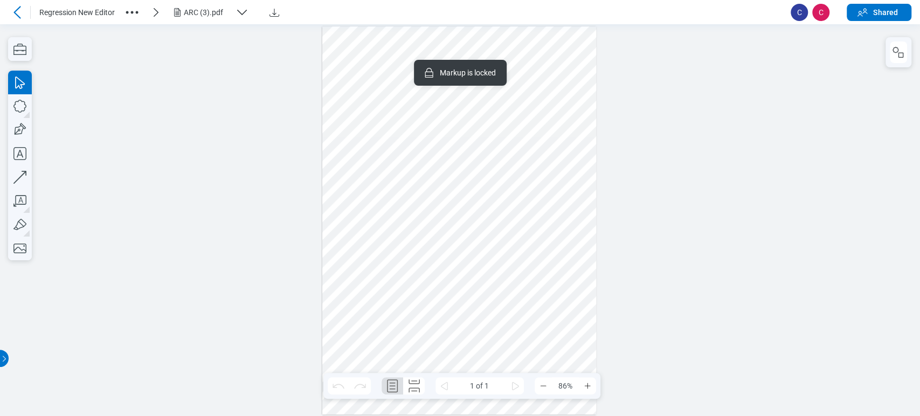
click at [528, 263] on div at bounding box center [459, 220] width 274 height 388
drag, startPoint x: 517, startPoint y: 161, endPoint x: 520, endPoint y: 176, distance: 15.3
click at [513, 161] on div at bounding box center [459, 220] width 274 height 388
click at [524, 187] on div at bounding box center [459, 220] width 274 height 388
click at [18, 107] on icon "button" at bounding box center [20, 106] width 24 height 24
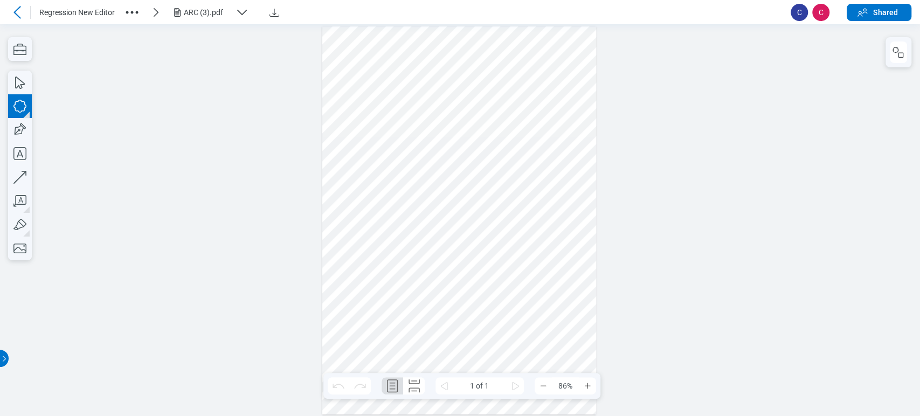
drag, startPoint x: 542, startPoint y: 294, endPoint x: 570, endPoint y: 313, distance: 34.2
click at [570, 313] on div at bounding box center [459, 220] width 274 height 388
click at [910, 52] on div at bounding box center [899, 52] width 26 height 30
click at [900, 48] on icon "button" at bounding box center [898, 52] width 13 height 13
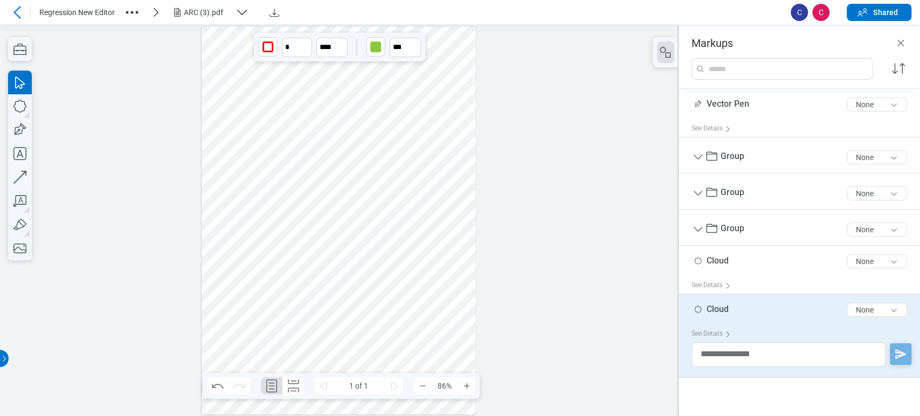
click at [435, 297] on div at bounding box center [339, 220] width 274 height 388
click at [724, 308] on span "Cloud" at bounding box center [718, 309] width 22 height 10
click at [724, 308] on input "*****" at bounding box center [802, 305] width 220 height 17
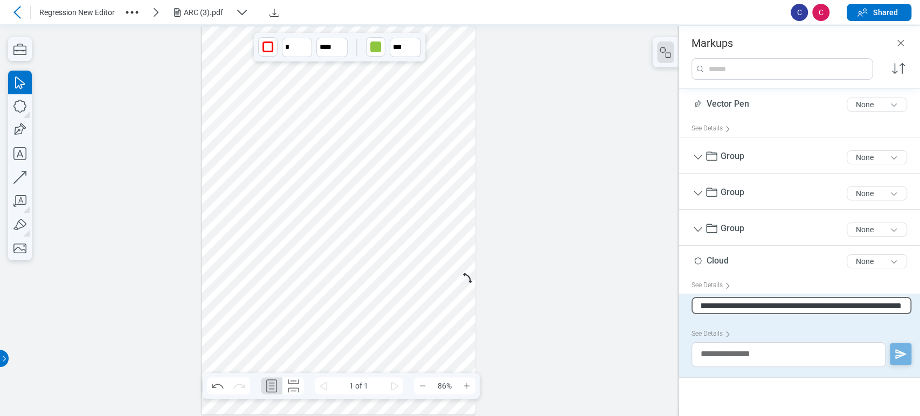
scroll to position [0, 1274]
type input "**********"
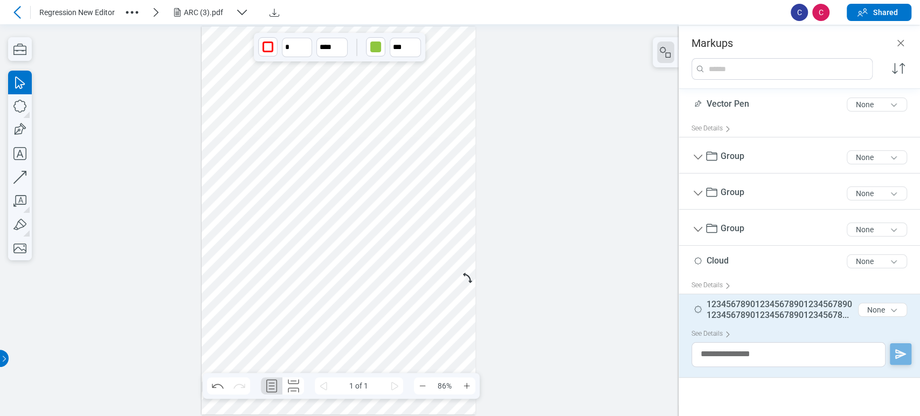
click at [830, 311] on span "1234567890123456789012345678901234567890123456789012345678 ..." at bounding box center [780, 310] width 147 height 22
type input "*****"
click at [721, 311] on span "Cloud" at bounding box center [718, 309] width 22 height 10
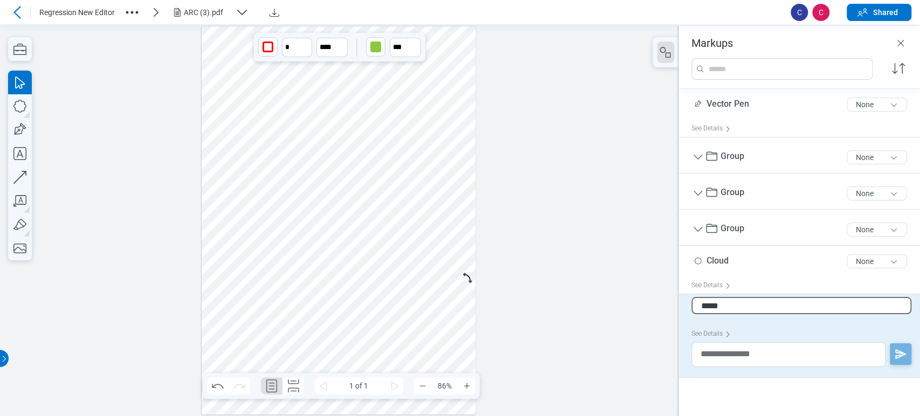
type input "**********"
click at [768, 304] on div "!@#$%^&*()_=+/}{][~`|., 23 of 300 characters None" at bounding box center [804, 312] width 224 height 27
click at [783, 309] on span "!@#$%^&*()_=+/}{][~`|.," at bounding box center [750, 309] width 87 height 10
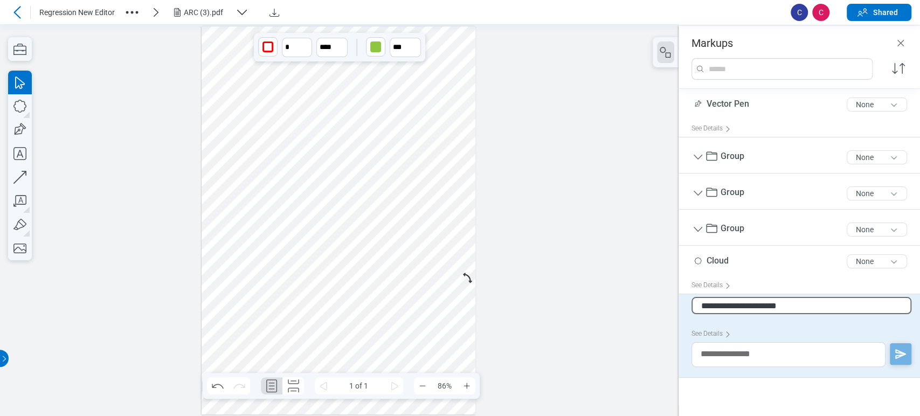
click at [800, 312] on input "**********" at bounding box center [802, 305] width 220 height 17
type input "**********"
click at [799, 308] on span "!@#$%^&*()_=+/}{][~`|.,§" at bounding box center [753, 309] width 93 height 10
click at [802, 310] on input "**********" at bounding box center [802, 305] width 220 height 17
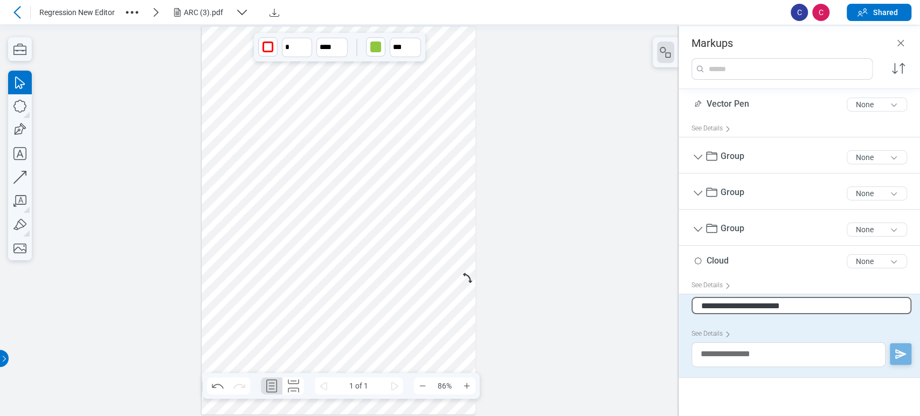
type input "**********"
click at [552, 249] on div at bounding box center [339, 220] width 679 height 392
click at [803, 308] on span "!@#$%^&*()_=+/}{][~`|.,§¶" at bounding box center [755, 309] width 97 height 10
click at [807, 308] on input "**********" at bounding box center [802, 305] width 220 height 17
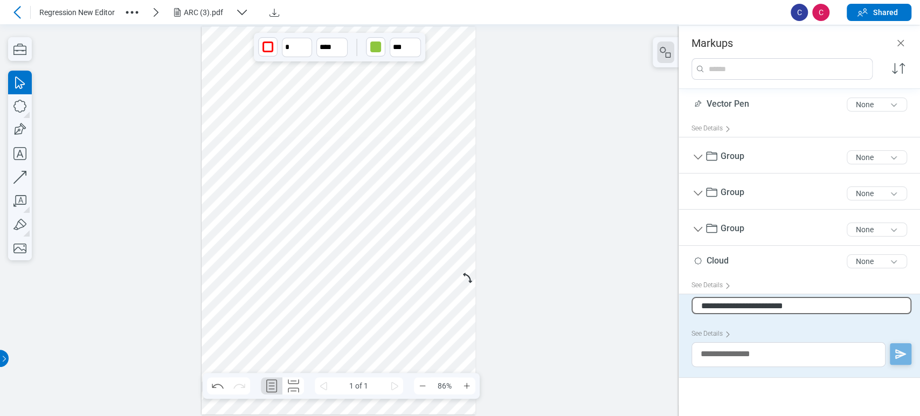
type input "**********"
click at [802, 300] on div "!@#$%^&*()_=+/}{][~`|.,§¶ê 26 of 300 characters None" at bounding box center [804, 312] width 224 height 27
click at [811, 316] on div "!@#$%^&*()_=+/}{][~`|.,§¶ê 26 of 300 characters None" at bounding box center [804, 312] width 224 height 27
click at [810, 307] on div "!@#$%^&*()_=+/}{][~`|.,§¶ê 26 of 300 characters None" at bounding box center [804, 312] width 224 height 27
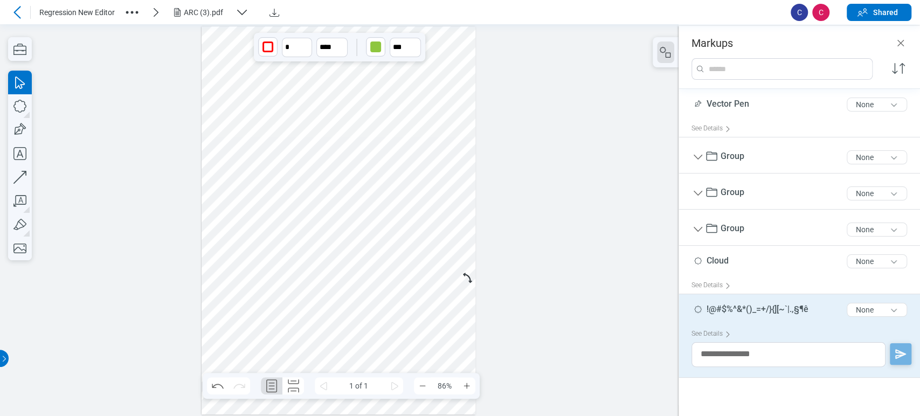
click at [810, 307] on div "!@#$%^&*()_=+/}{][~`|.,§¶ê 26 of 300 characters None" at bounding box center [804, 312] width 224 height 27
click at [802, 307] on span "!@#$%^&*()_=+/}{][~`|.,§¶ê" at bounding box center [758, 309] width 102 height 10
click at [812, 310] on input "**********" at bounding box center [802, 305] width 220 height 17
click at [813, 308] on input "**********" at bounding box center [802, 305] width 220 height 17
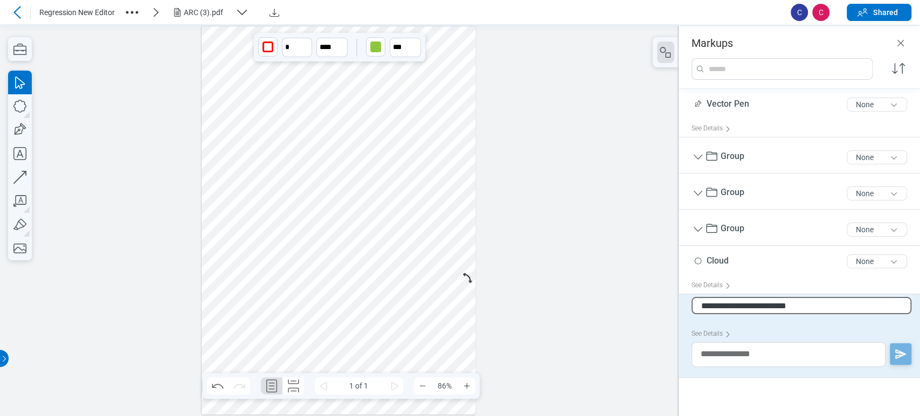
type input "**********"
click at [803, 314] on span "!@#$%^&*()_=+/}{][~`|.,§¶êë" at bounding box center [760, 309] width 107 height 10
click at [700, 307] on input "**********" at bounding box center [802, 305] width 220 height 17
type input "**********"
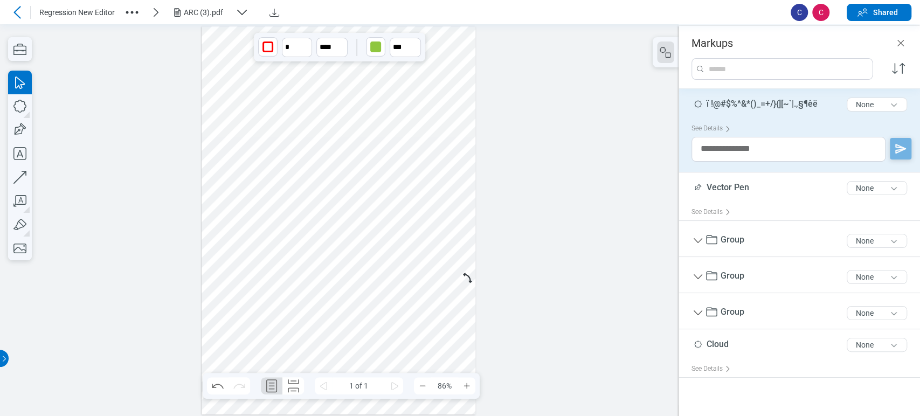
click at [420, 293] on div at bounding box center [339, 220] width 274 height 388
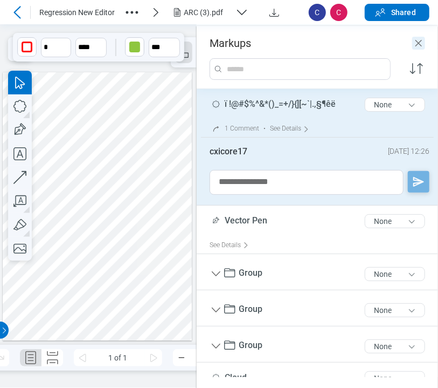
drag, startPoint x: 414, startPoint y: 40, endPoint x: 396, endPoint y: 77, distance: 40.3
click at [414, 40] on icon "Close" at bounding box center [418, 43] width 13 height 13
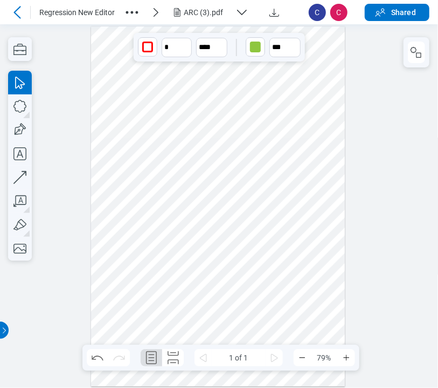
click at [219, 3] on div "Regression New Editor ARC (3).pdf" at bounding box center [169, 12] width 261 height 18
click at [219, 12] on div "ARC (3).pdf" at bounding box center [207, 12] width 47 height 11
click at [80, 249] on div at bounding box center [219, 205] width 438 height 363
click at [415, 59] on button "button" at bounding box center [416, 53] width 17 height 22
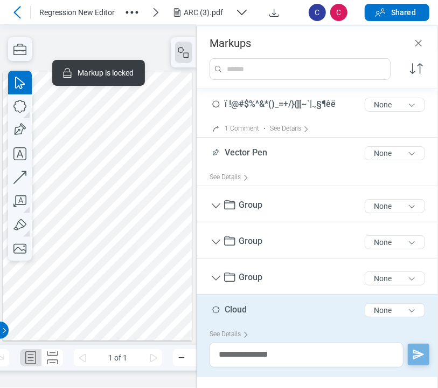
click at [130, 136] on div at bounding box center [98, 206] width 190 height 269
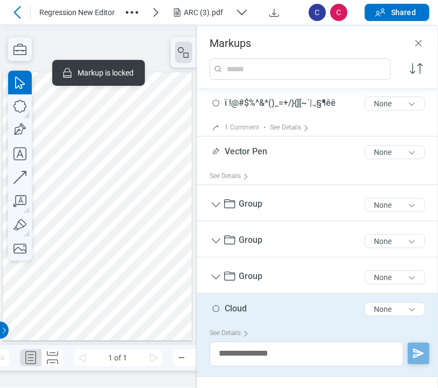
click at [242, 307] on span "Cloud" at bounding box center [236, 308] width 22 height 10
click at [243, 309] on span "Cloud" at bounding box center [236, 308] width 22 height 10
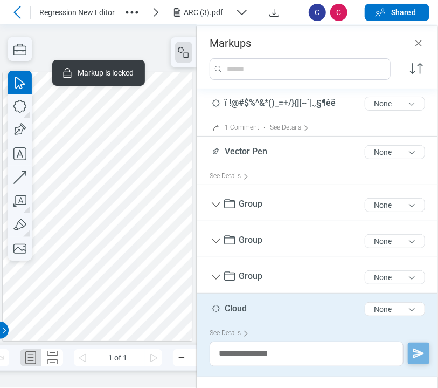
click at [243, 309] on span "Cloud" at bounding box center [236, 308] width 22 height 10
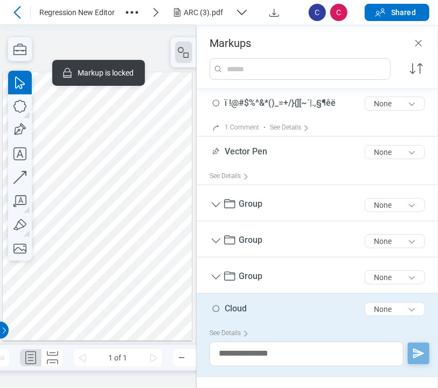
click at [243, 309] on span "Cloud" at bounding box center [236, 308] width 22 height 10
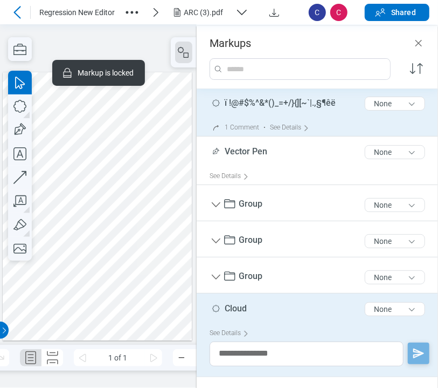
click at [285, 98] on span "ï !@#$%^&*()_=+/}{][~`|.,§¶êë" at bounding box center [280, 103] width 111 height 10
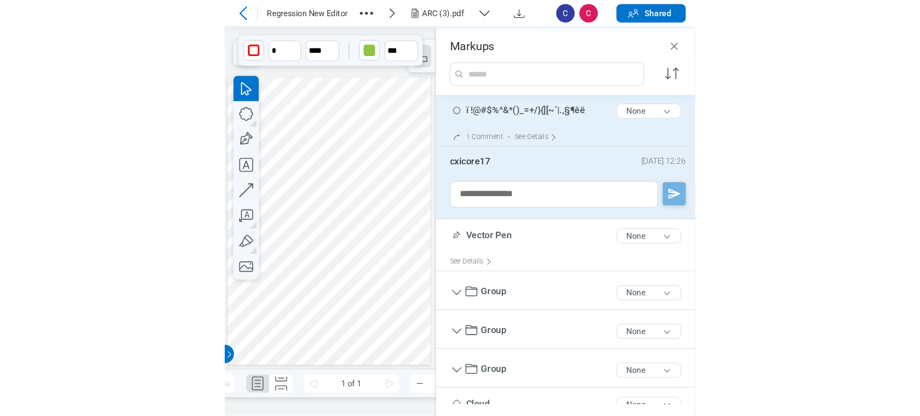
scroll to position [0, 0]
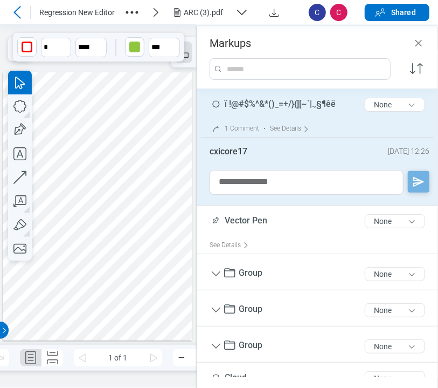
click at [285, 97] on div "ï !@#$%^&*()_=+/}{][~`|.,§¶êë 29 of 300 characters None" at bounding box center [322, 106] width 224 height 27
click at [277, 103] on span "ï !@#$%^&*()_=+/}{][~`|.,§¶êë" at bounding box center [280, 104] width 111 height 10
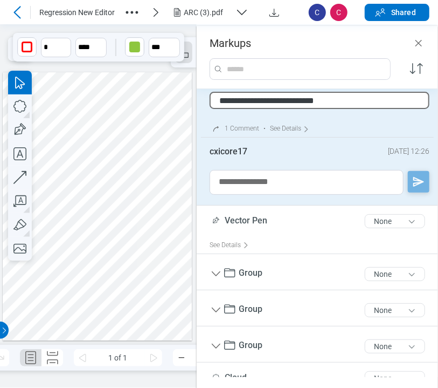
click at [152, 101] on div at bounding box center [98, 206] width 190 height 269
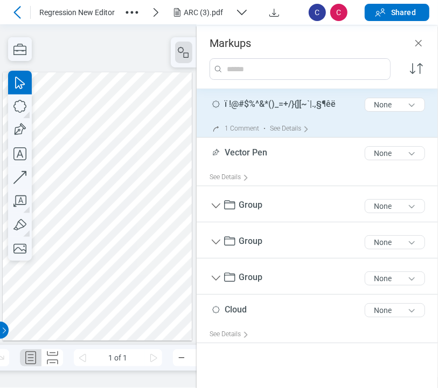
click at [15, 10] on icon at bounding box center [16, 12] width 7 height 12
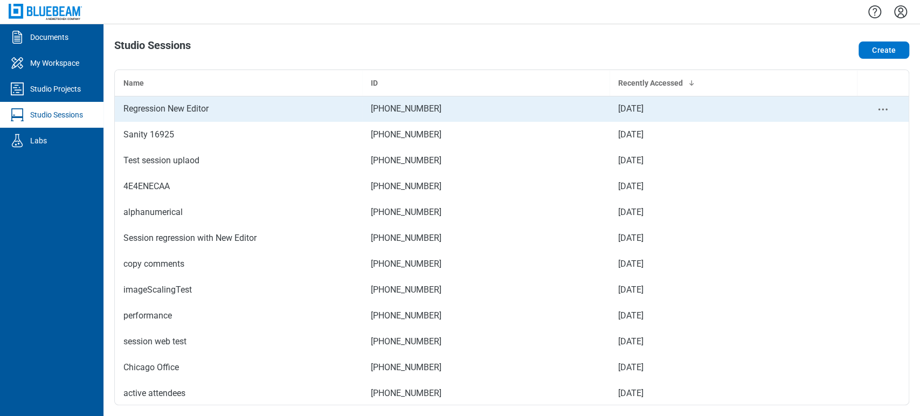
click at [180, 104] on div "Regression New Editor" at bounding box center [238, 108] width 230 height 13
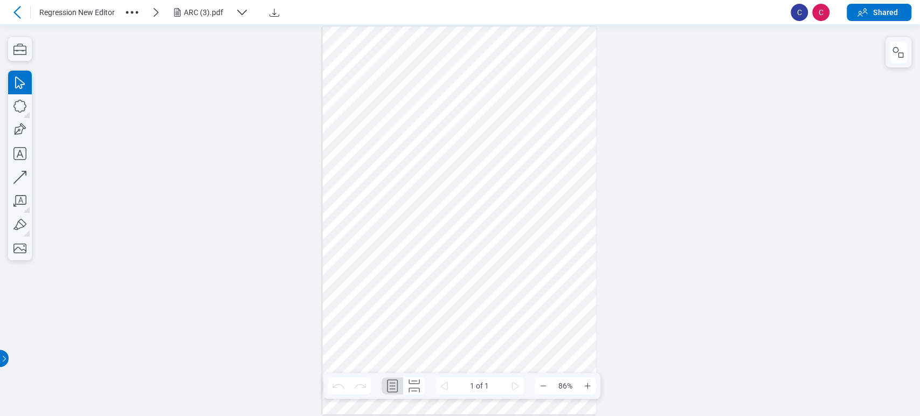
click at [231, 10] on div "ARC (3).pdf" at bounding box center [207, 12] width 47 height 11
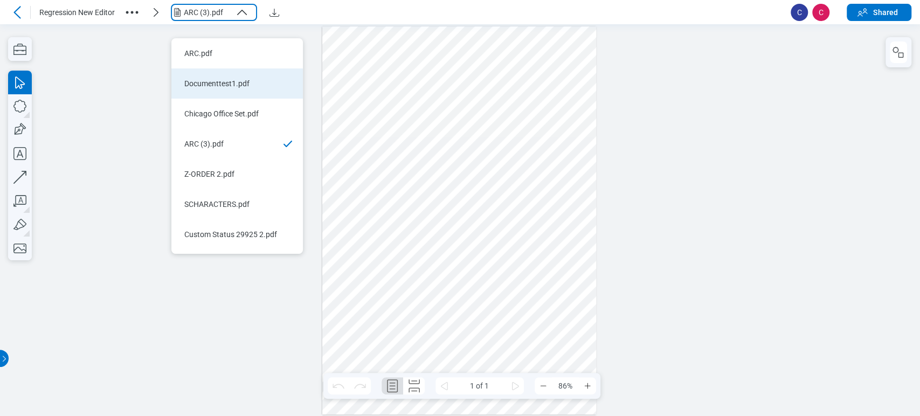
click at [235, 78] on div "Documenttest1.pdf" at bounding box center [230, 83] width 93 height 11
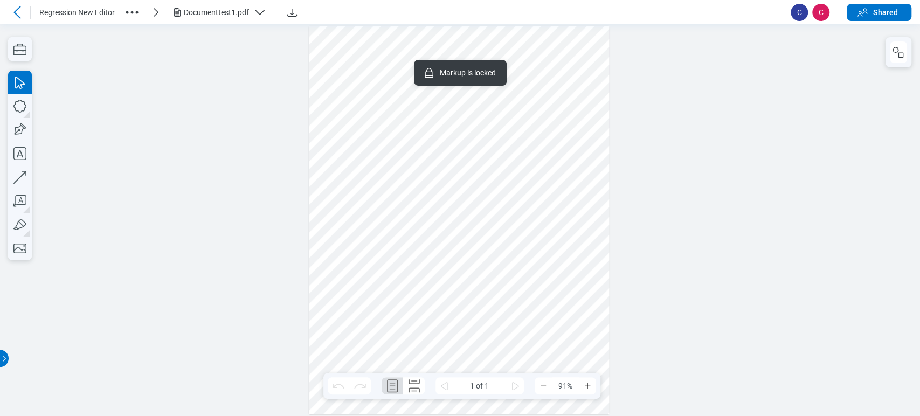
click at [483, 98] on div at bounding box center [459, 220] width 300 height 388
click at [411, 190] on div at bounding box center [459, 220] width 300 height 388
click at [429, 195] on div at bounding box center [459, 220] width 300 height 388
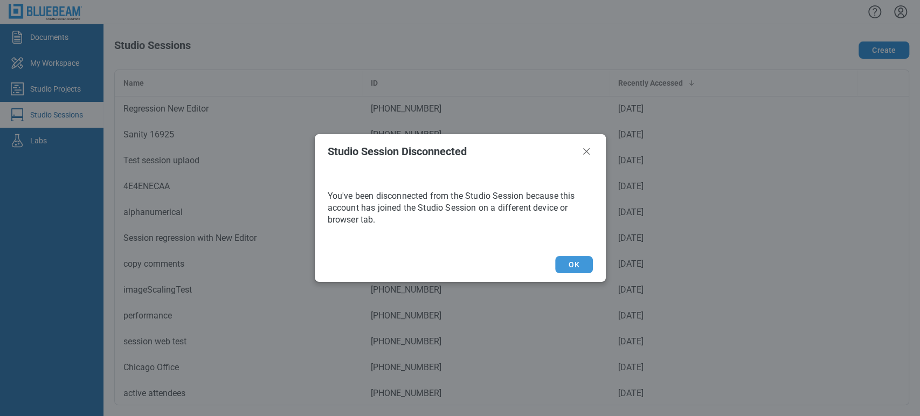
click at [572, 260] on button "OK" at bounding box center [573, 264] width 37 height 17
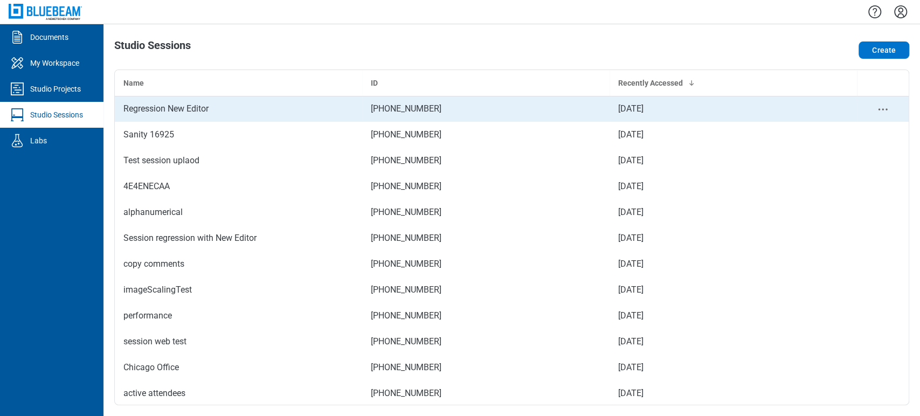
click at [229, 111] on div "Regression New Editor" at bounding box center [238, 108] width 230 height 13
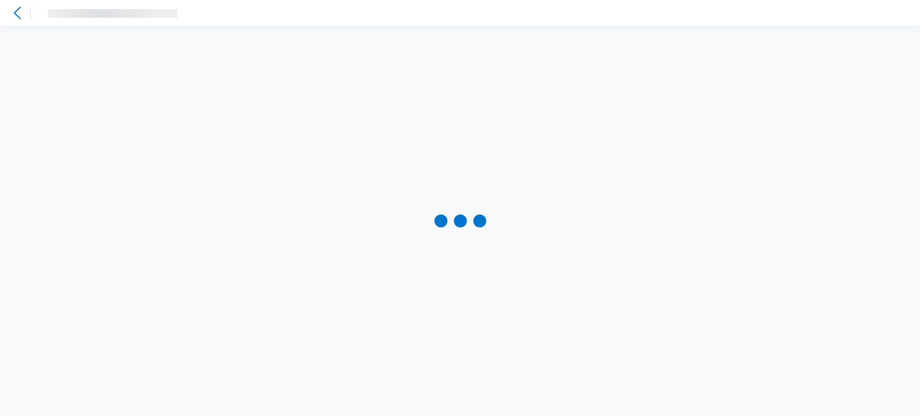
click at [229, 111] on div at bounding box center [460, 221] width 920 height 390
click at [20, 7] on icon at bounding box center [16, 12] width 7 height 12
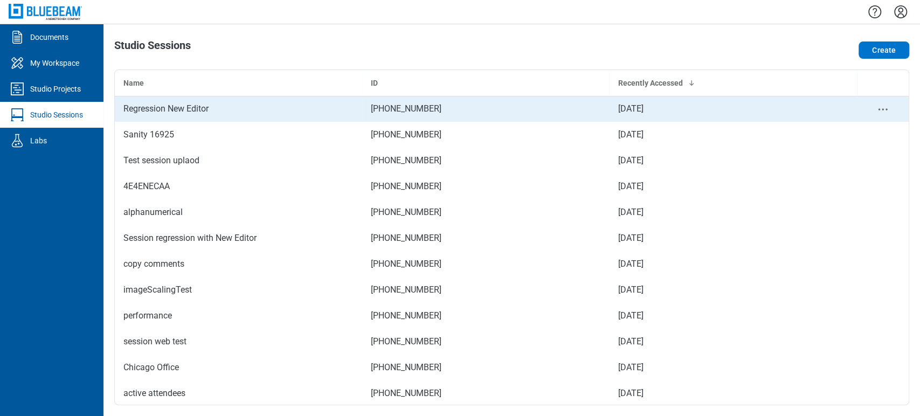
click at [313, 107] on div "Regression New Editor" at bounding box center [238, 108] width 230 height 13
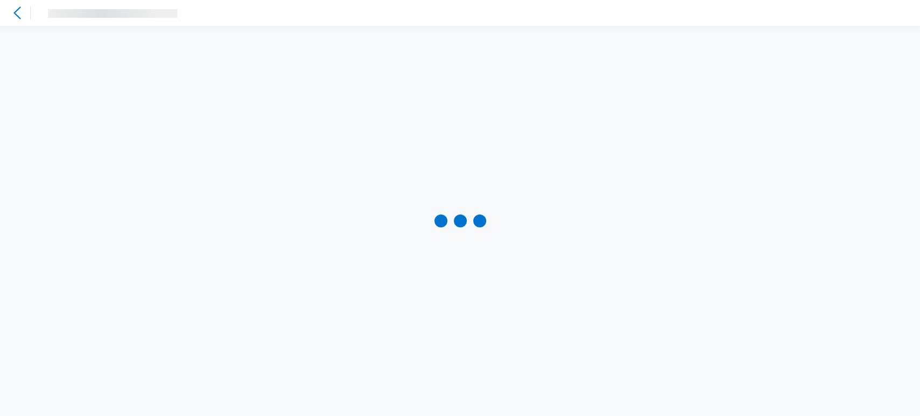
click at [17, 18] on icon at bounding box center [17, 12] width 13 height 13
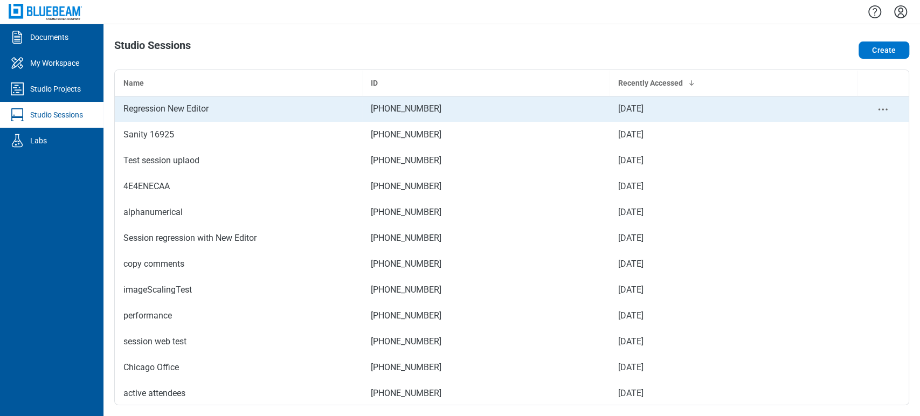
click at [271, 115] on div "Regression New Editor" at bounding box center [238, 108] width 230 height 13
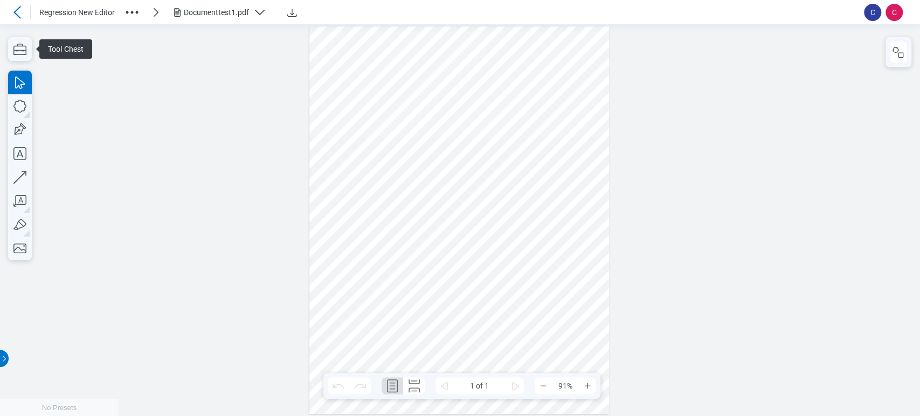
click at [285, 111] on div at bounding box center [460, 220] width 920 height 392
